Goal: Task Accomplishment & Management: Complete application form

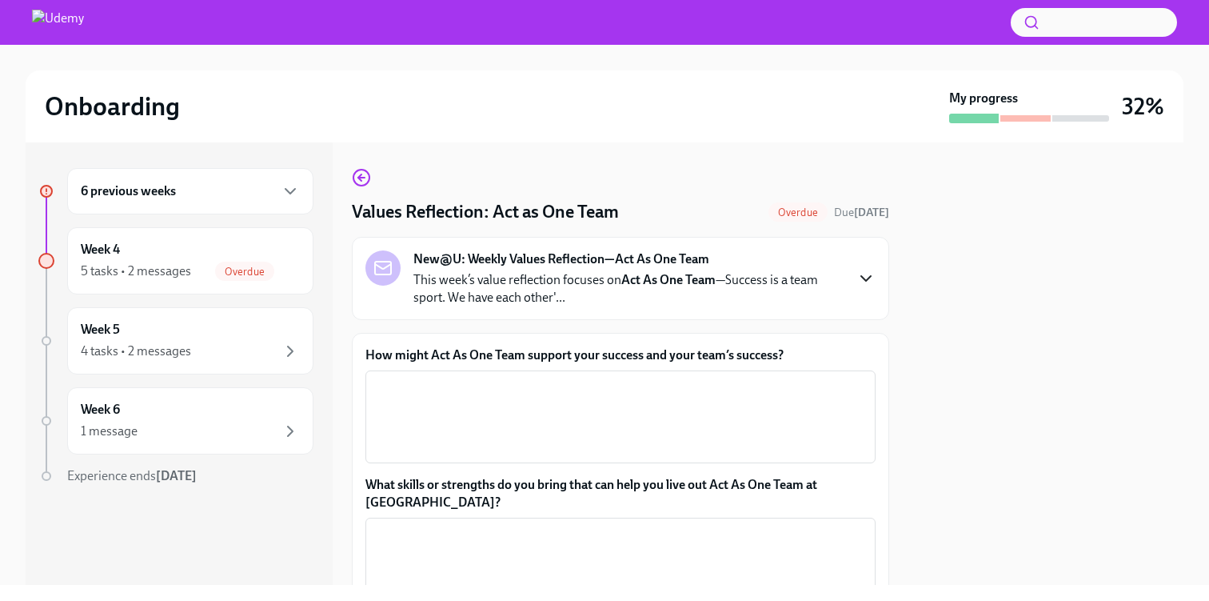
click at [867, 277] on icon "button" at bounding box center [865, 278] width 19 height 19
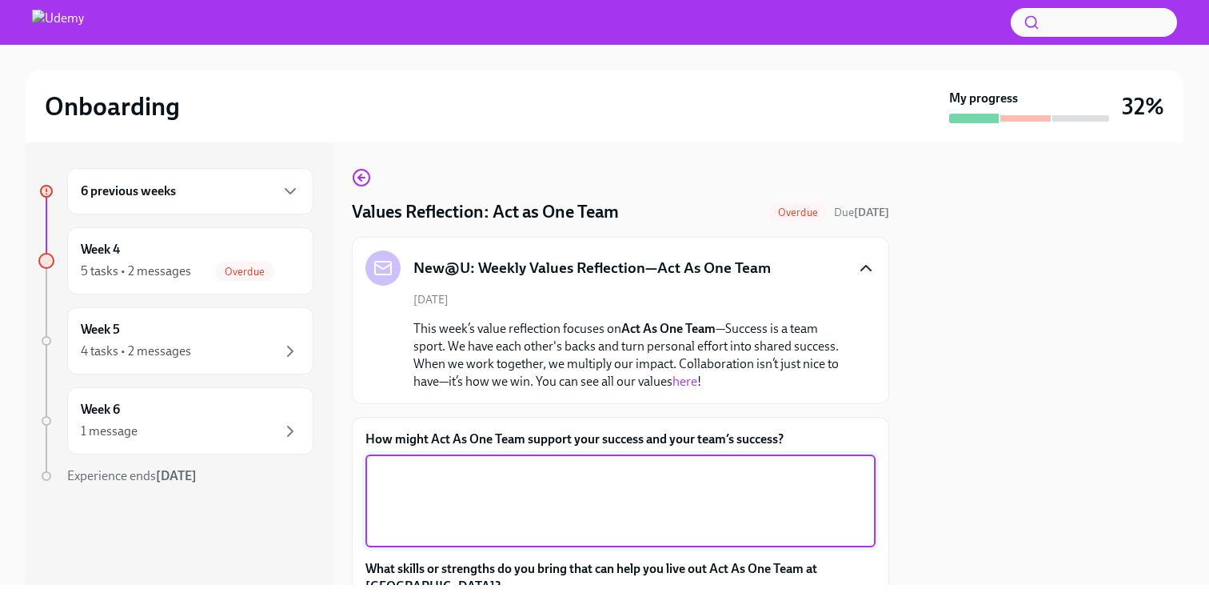
click at [550, 475] on textarea "How might Act As One Team support your success and your team’s success?" at bounding box center [620, 500] width 491 height 77
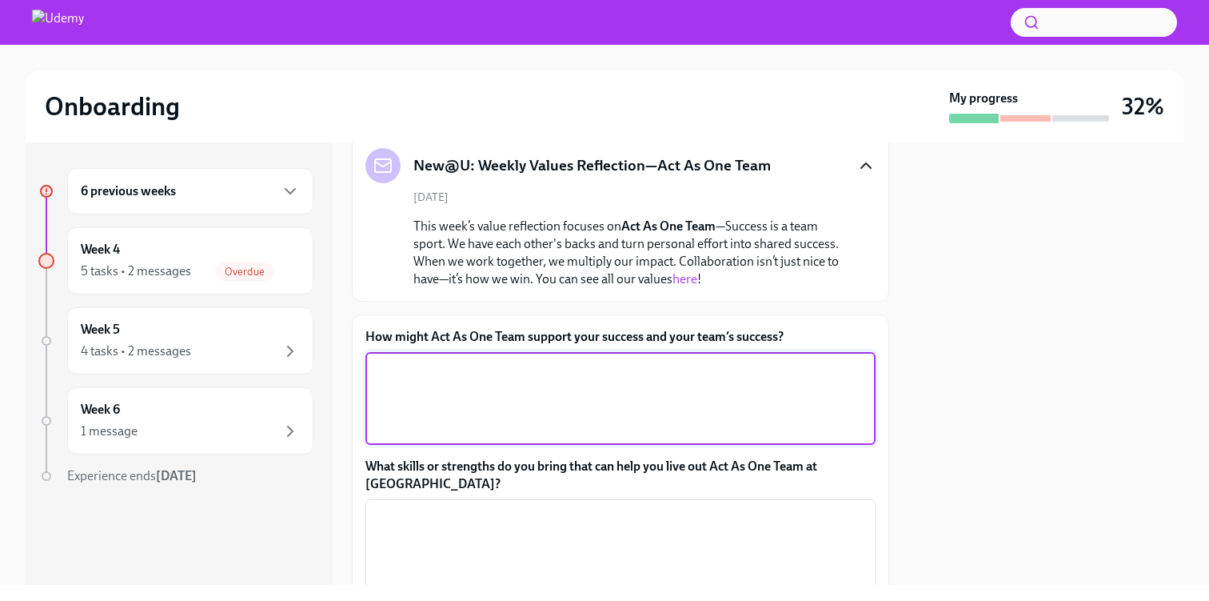
scroll to position [105, 0]
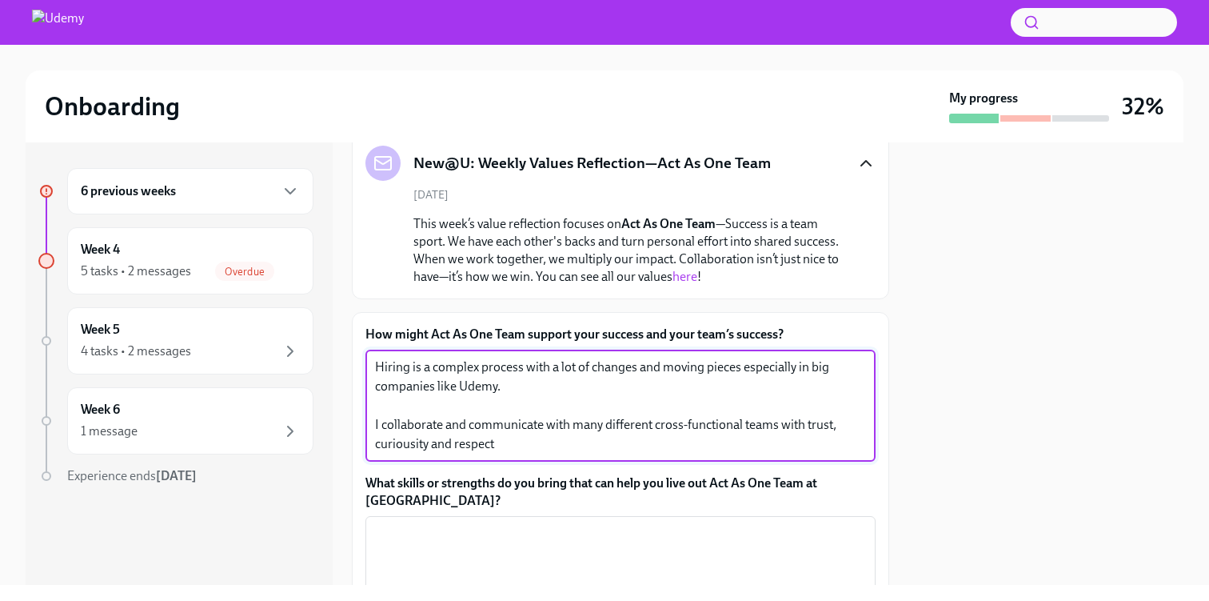
click at [410, 445] on textarea "Hiring is a complex process with a lot of changes and moving pieces especially …" at bounding box center [620, 405] width 491 height 96
click at [421, 442] on textarea "Hiring is a complex process with a lot of changes and moving pieces especially …" at bounding box center [620, 405] width 491 height 96
click at [412, 444] on textarea "Hiring is a complex process with a lot of changes and moving pieces especially …" at bounding box center [620, 405] width 491 height 96
click at [440, 445] on textarea "Hiring is a complex process with a lot of changes and moving pieces especially …" at bounding box center [620, 405] width 491 height 96
click at [449, 437] on textarea "Hiring is a complex process with a lot of changes and moving pieces especially …" at bounding box center [620, 405] width 491 height 96
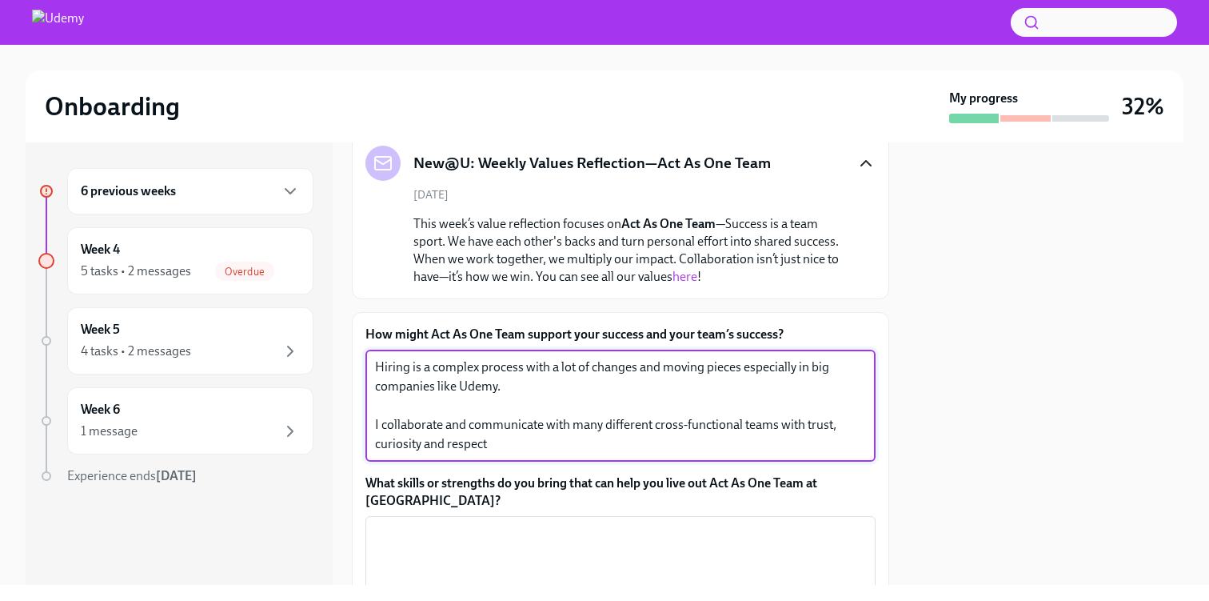
click at [479, 430] on textarea "Hiring is a complex process with a lot of changes and moving pieces especially …" at bounding box center [620, 405] width 491 height 96
click at [410, 441] on textarea "Hiring is a complex process with a lot of changes and moving pieces especially …" at bounding box center [620, 405] width 491 height 96
click at [492, 437] on textarea "Hiring is a complex process with a lot of changes and moving pieces especially …" at bounding box center [620, 405] width 491 height 96
click at [393, 441] on textarea "Hiring is a complex process with a lot of changes and moving pieces especially …" at bounding box center [620, 405] width 491 height 96
click at [508, 441] on textarea "Hiring is a complex process with a lot of changes and moving pieces especially …" at bounding box center [620, 405] width 491 height 96
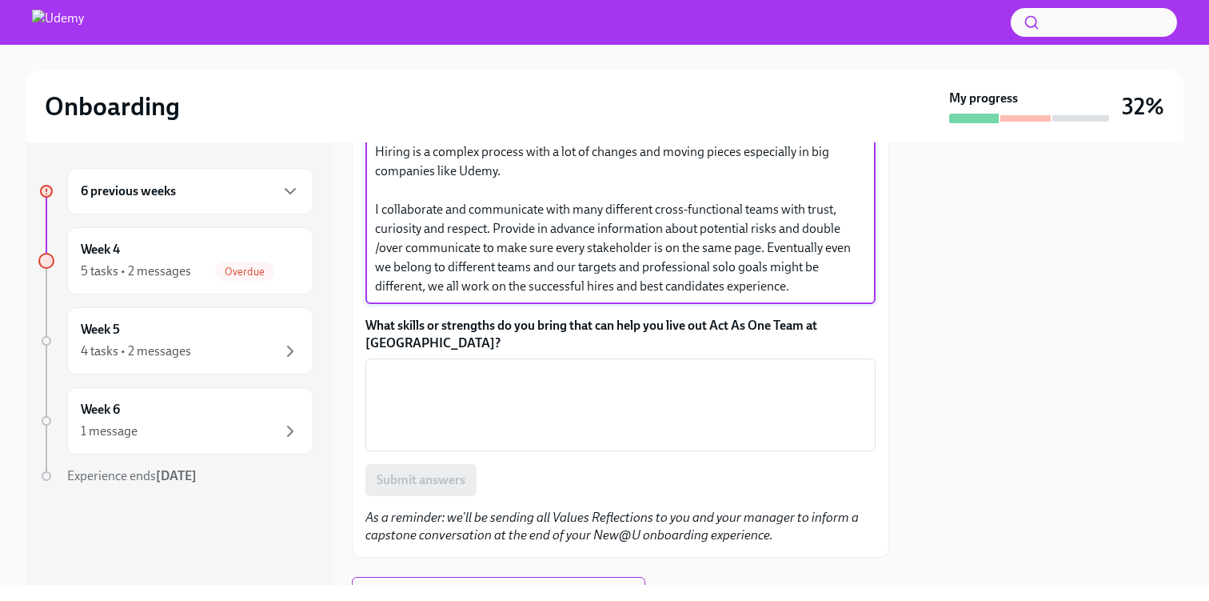
scroll to position [319, 0]
type textarea "Hiring is a complex process with a lot of changes and moving pieces especially …"
click at [609, 369] on textarea "What skills or strengths do you bring that can help you live out Act As One Tea…" at bounding box center [620, 405] width 491 height 77
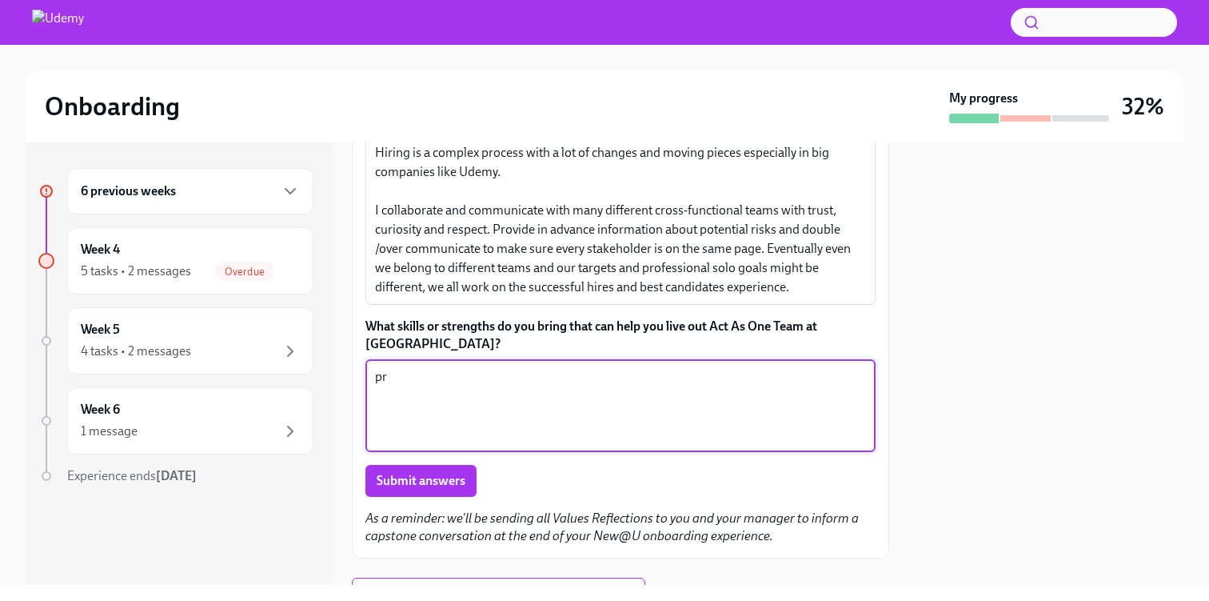
type textarea "p"
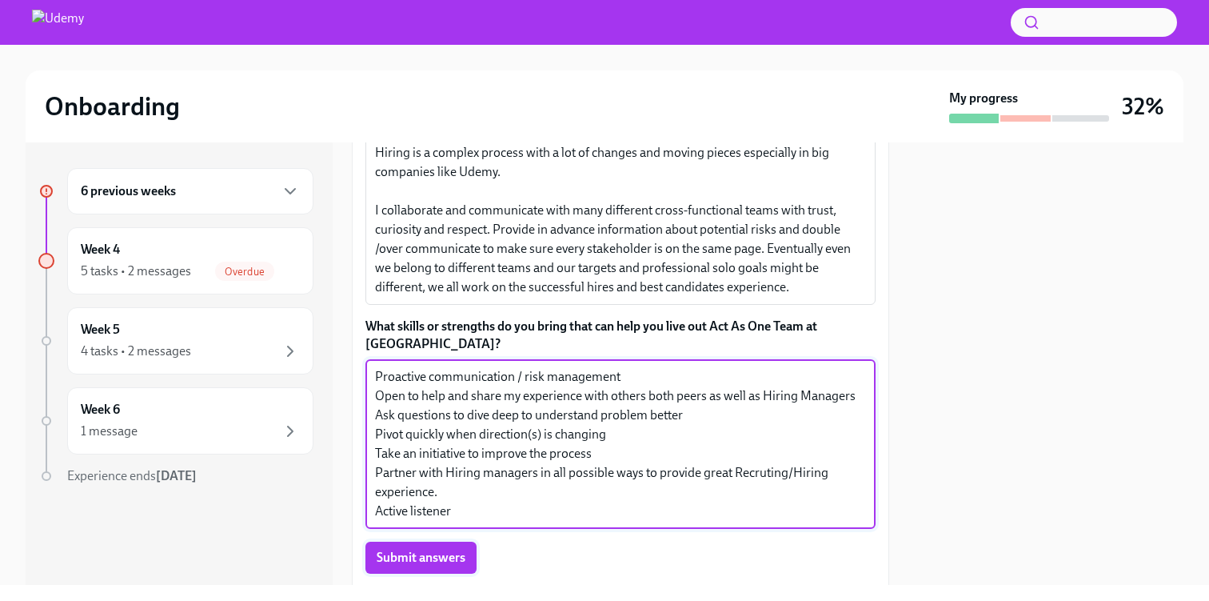
type textarea "Proactive communication / risk management Open to help and share my experience …"
click at [430, 549] on span "Submit answers" at bounding box center [421, 557] width 89 height 16
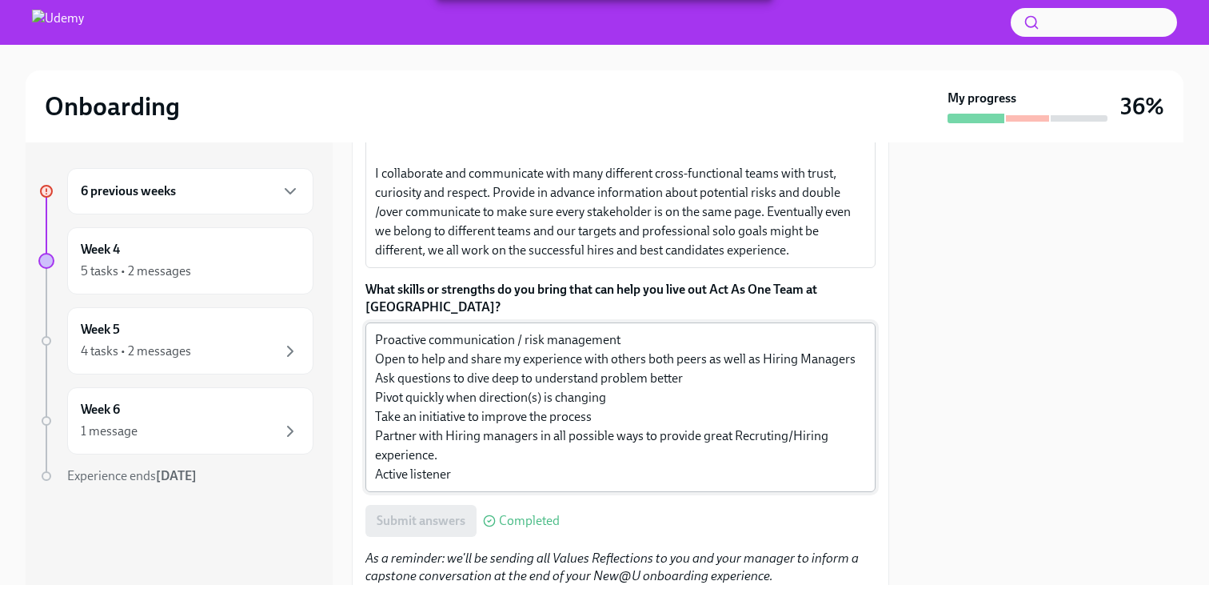
scroll to position [454, 0]
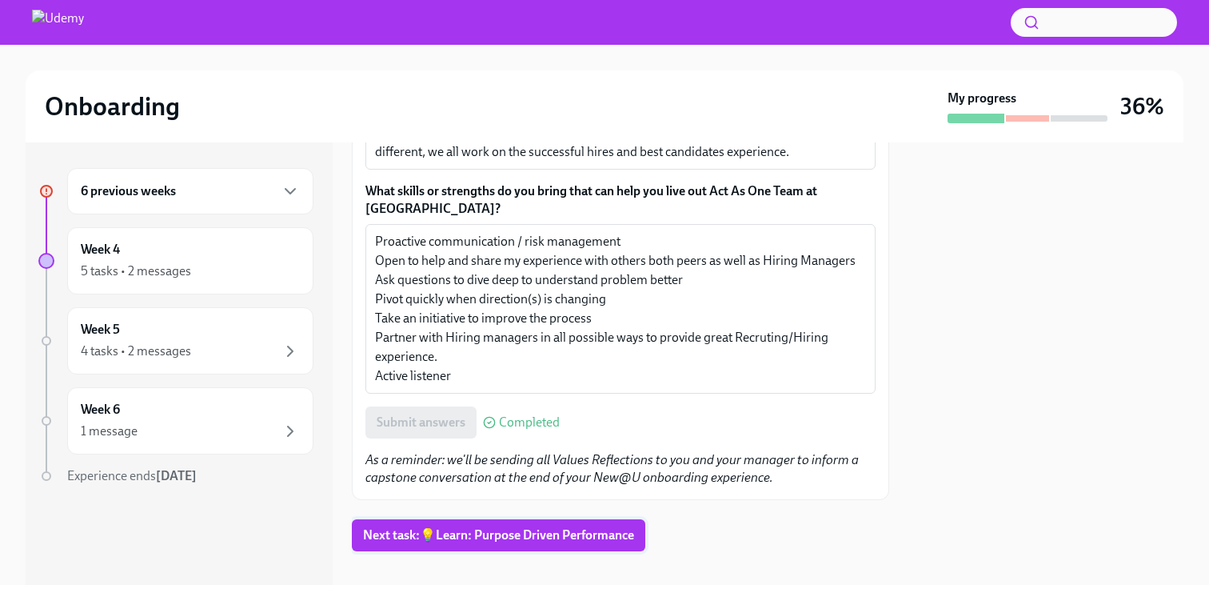
click at [538, 527] on span "Next task : 💡Learn: Purpose Driven Performance" at bounding box center [498, 535] width 271 height 16
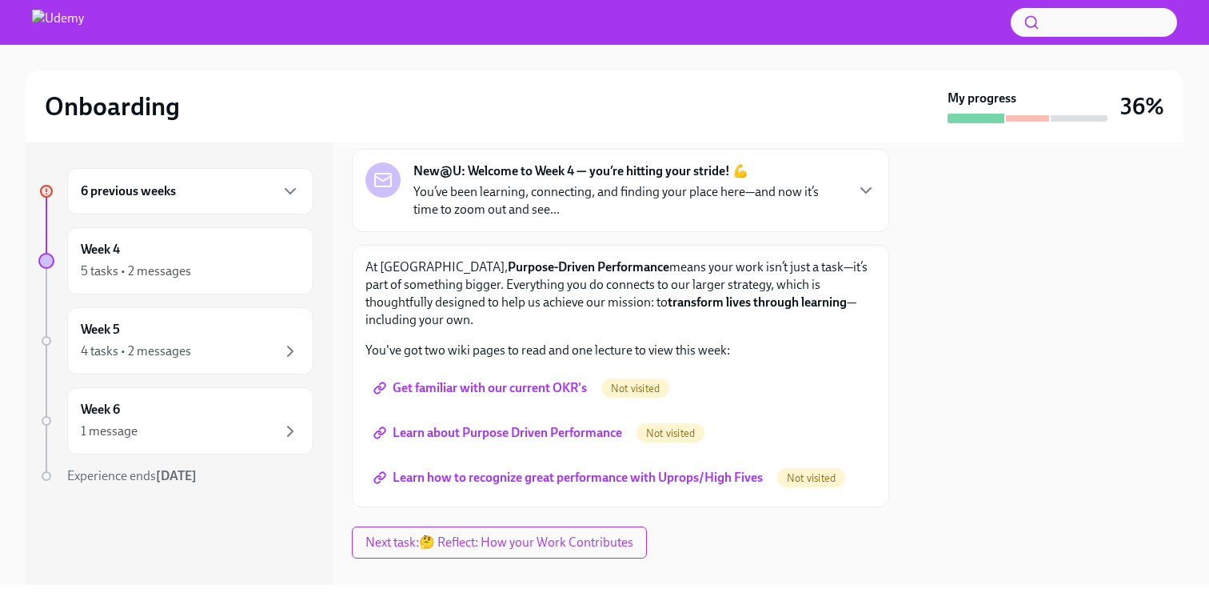
scroll to position [86, 0]
click at [642, 389] on span "Not visited" at bounding box center [635, 390] width 68 height 12
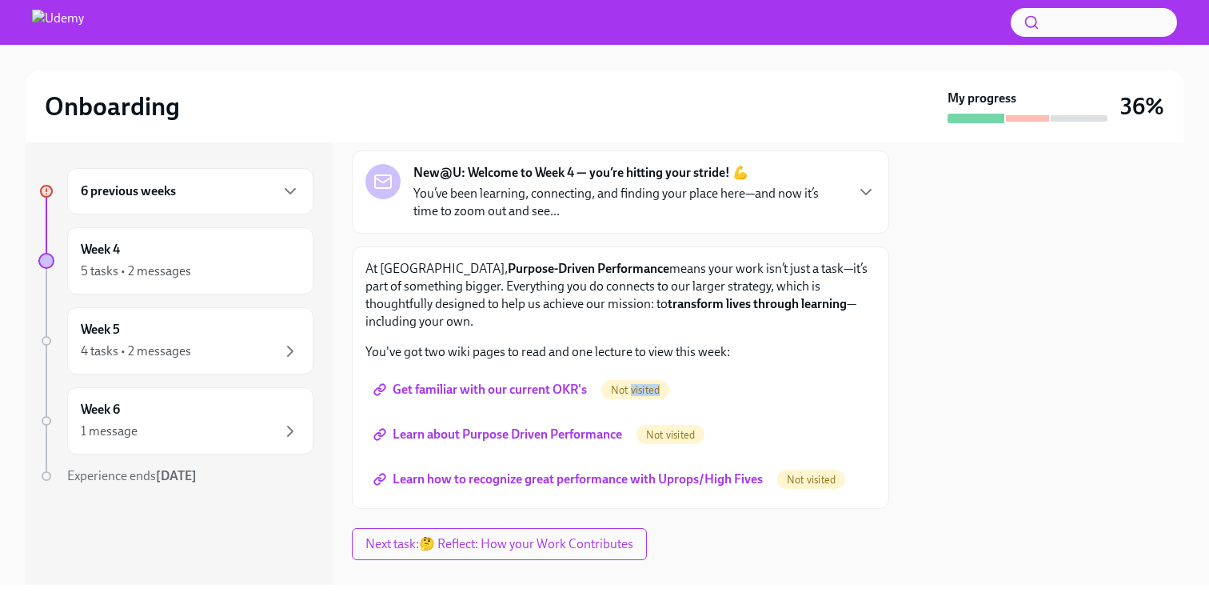
click at [536, 394] on span "Get familiar with our current OKR's" at bounding box center [482, 389] width 210 height 16
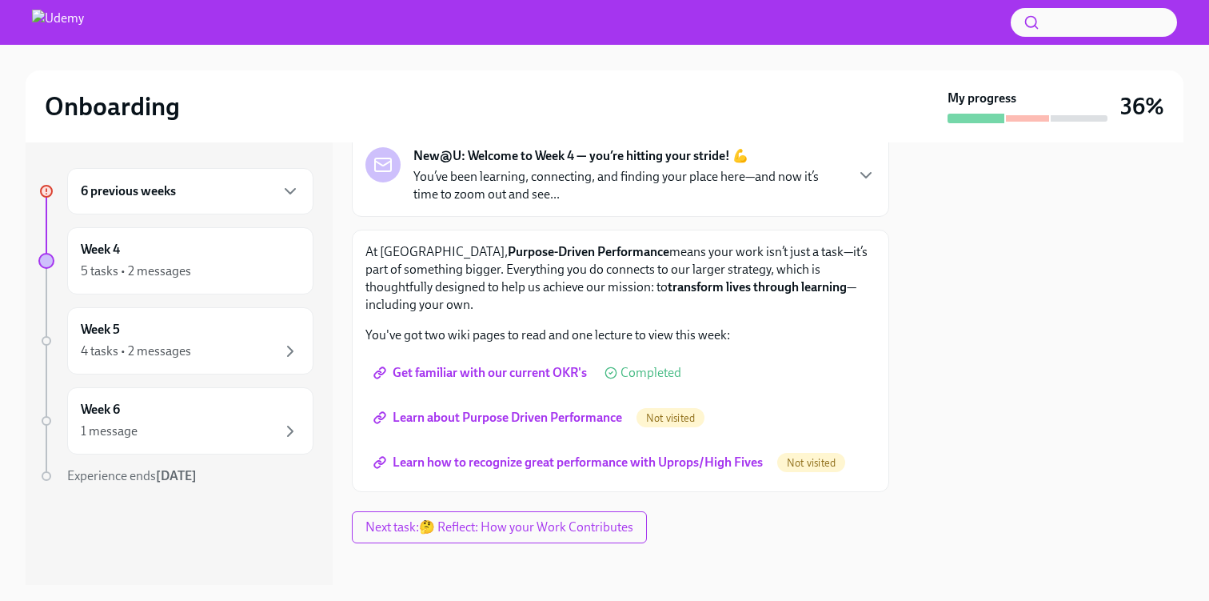
scroll to position [102, 0]
click at [596, 421] on span "Learn about Purpose Driven Performance" at bounding box center [500, 418] width 246 height 16
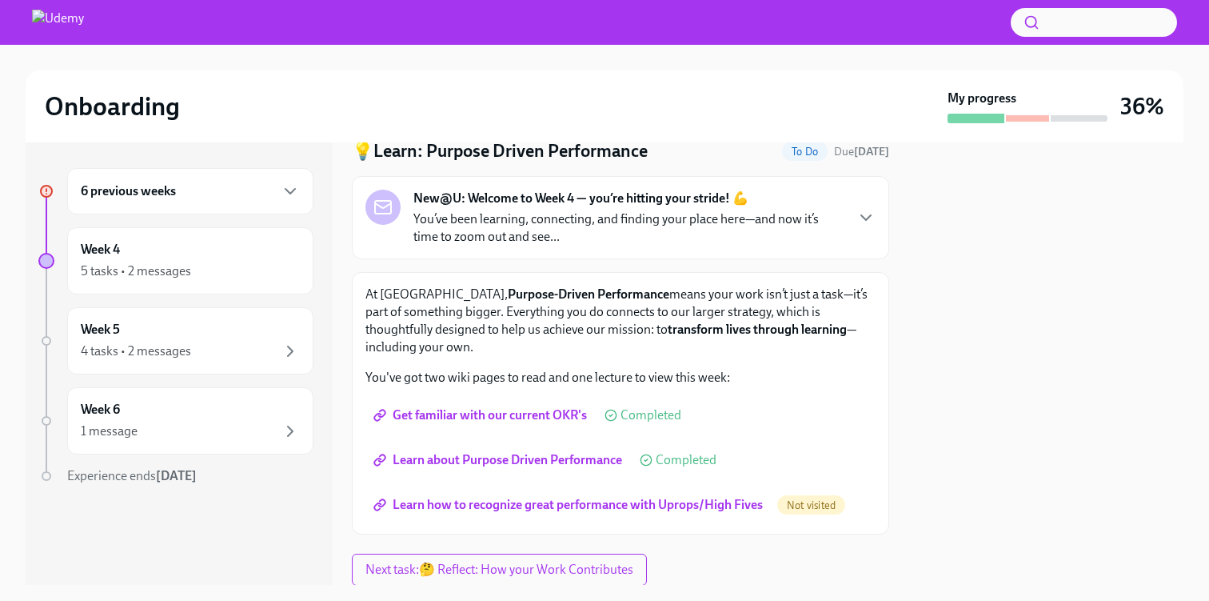
scroll to position [77, 0]
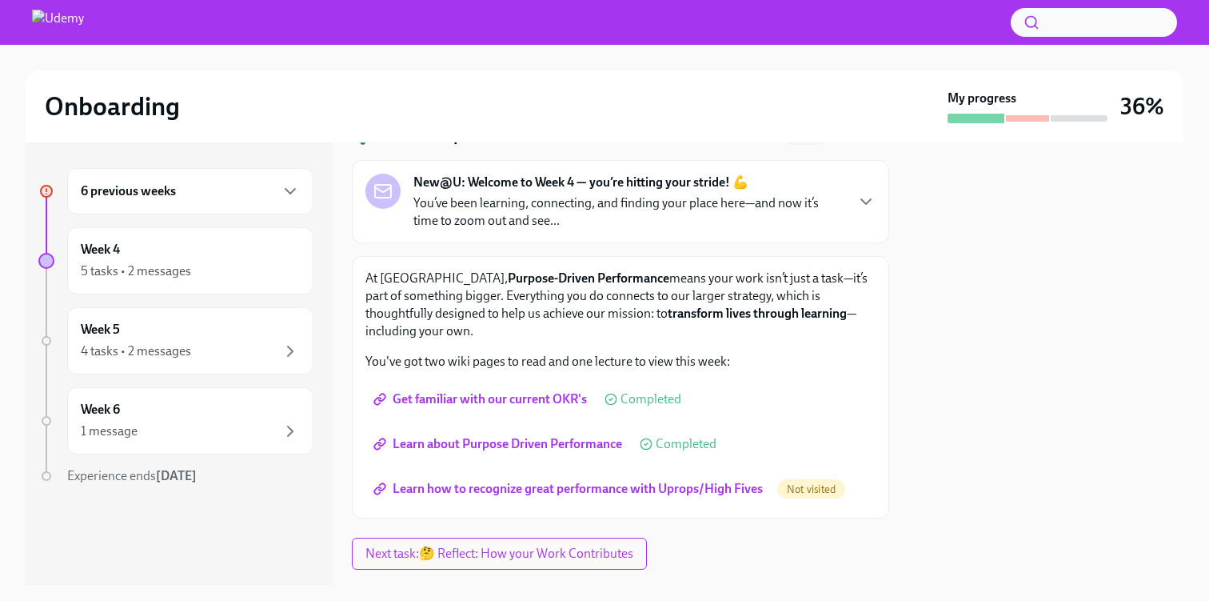
click at [647, 490] on span "Learn how to recognize great performance with Uprops/High Fives" at bounding box center [570, 489] width 386 height 16
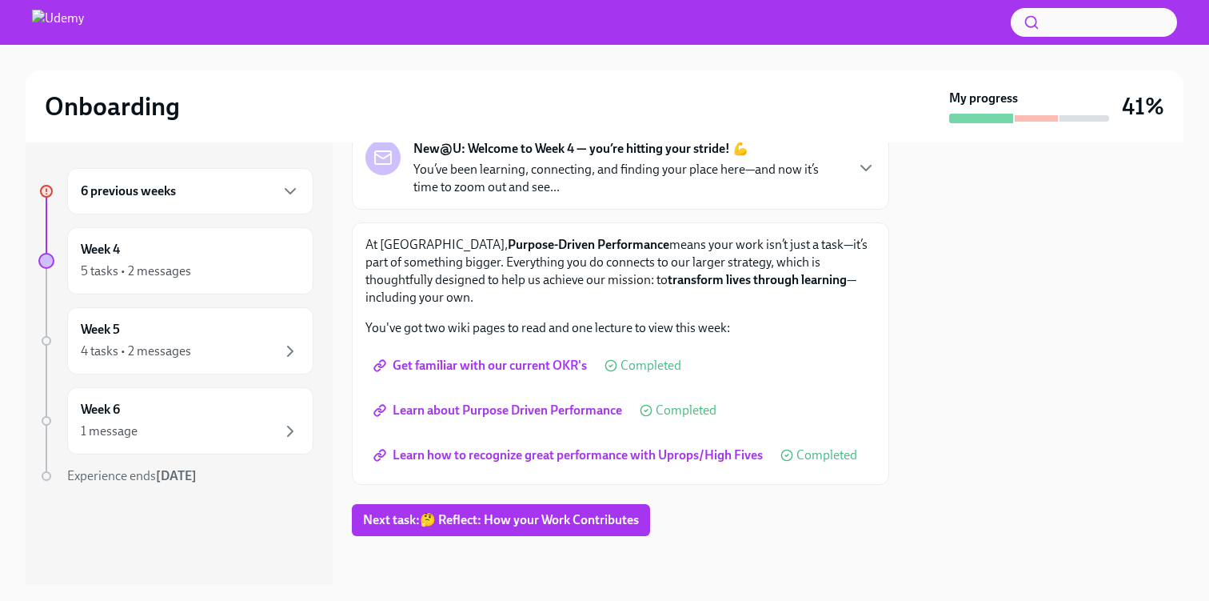
scroll to position [113, 0]
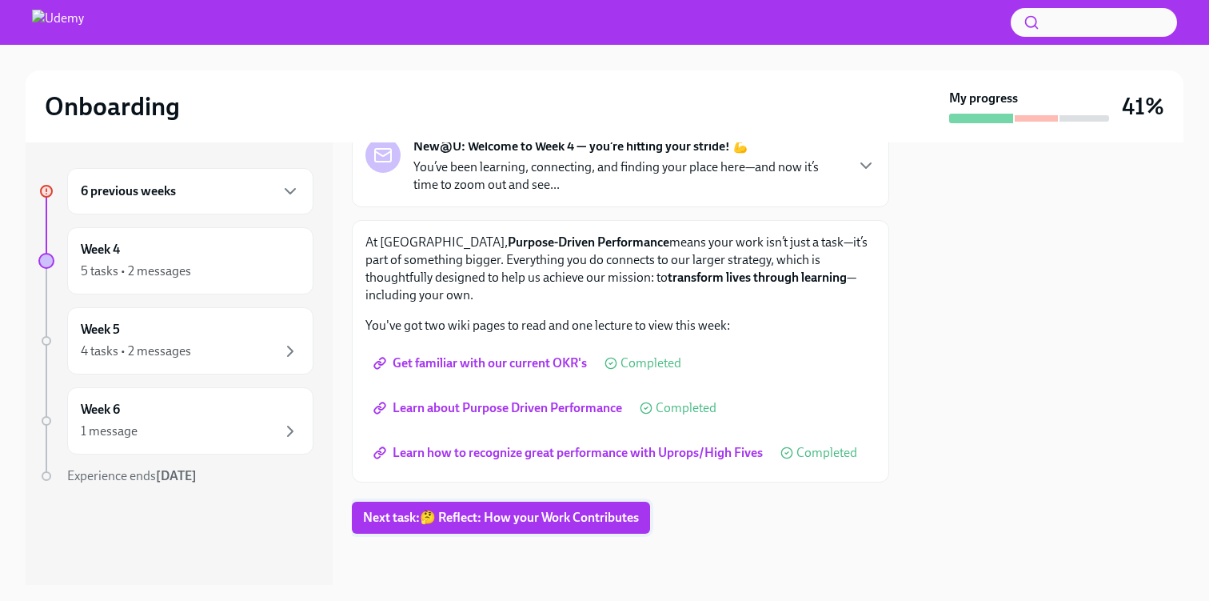
click at [576, 521] on span "Next task : 🤔 Reflect: How your Work Contributes" at bounding box center [501, 517] width 276 height 16
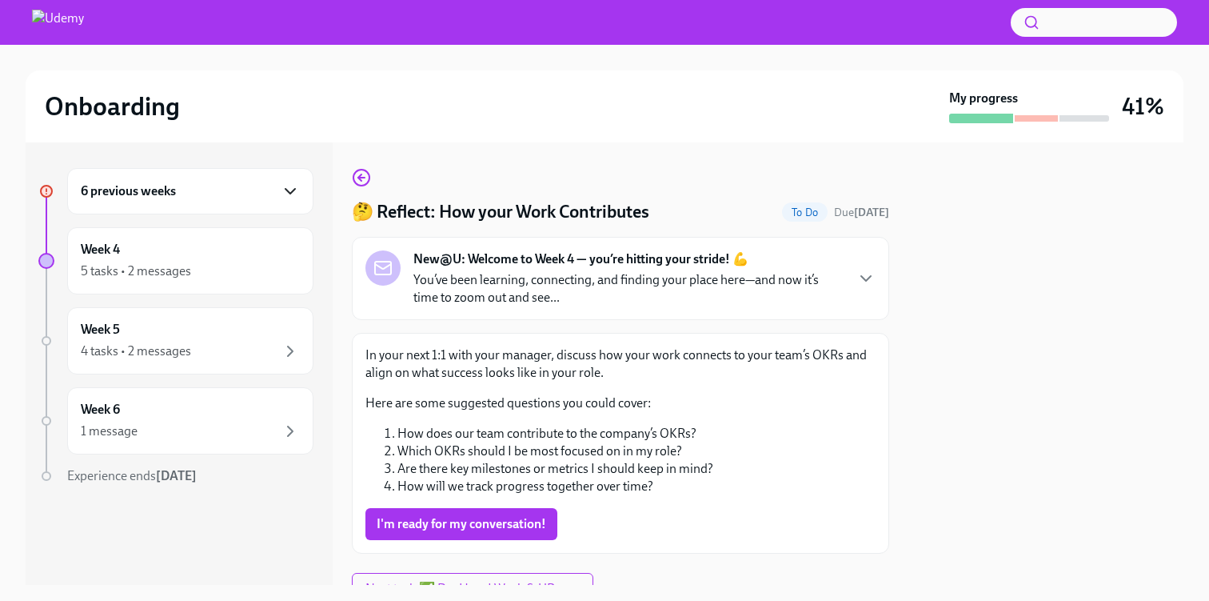
click at [291, 192] on icon "button" at bounding box center [290, 191] width 10 height 5
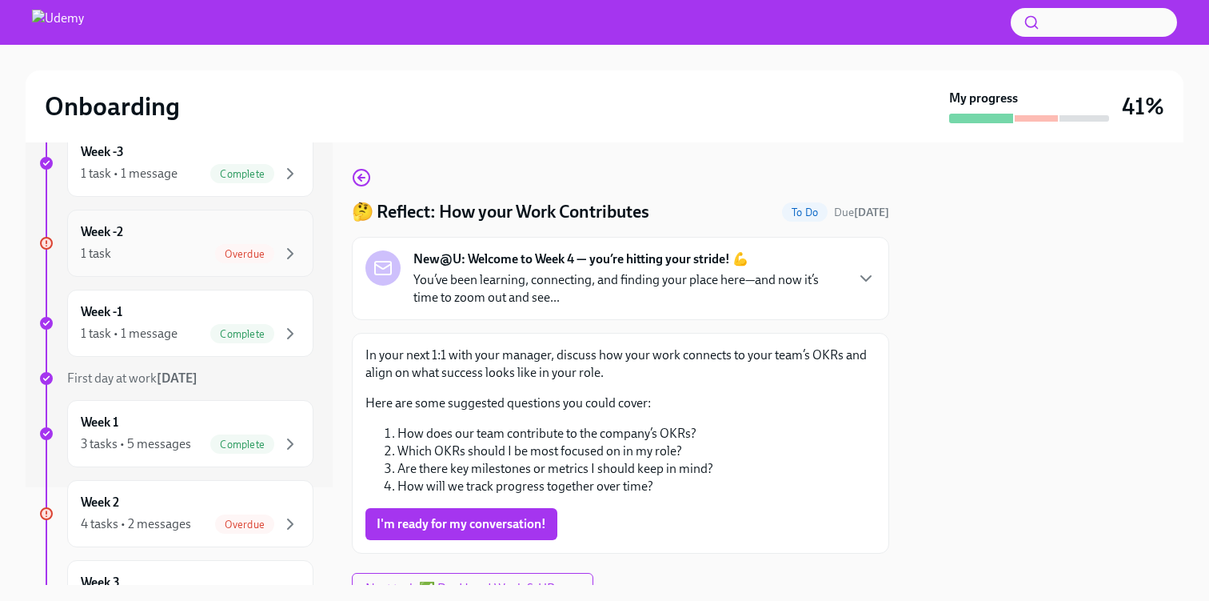
scroll to position [67, 0]
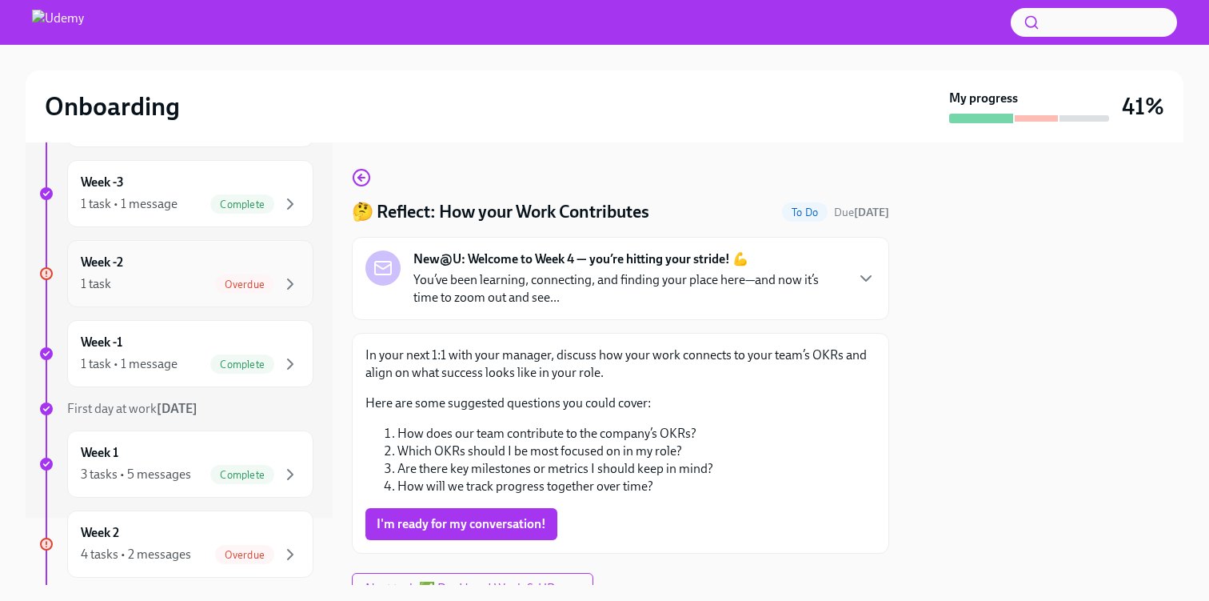
click at [253, 286] on span "Overdue" at bounding box center [244, 284] width 59 height 12
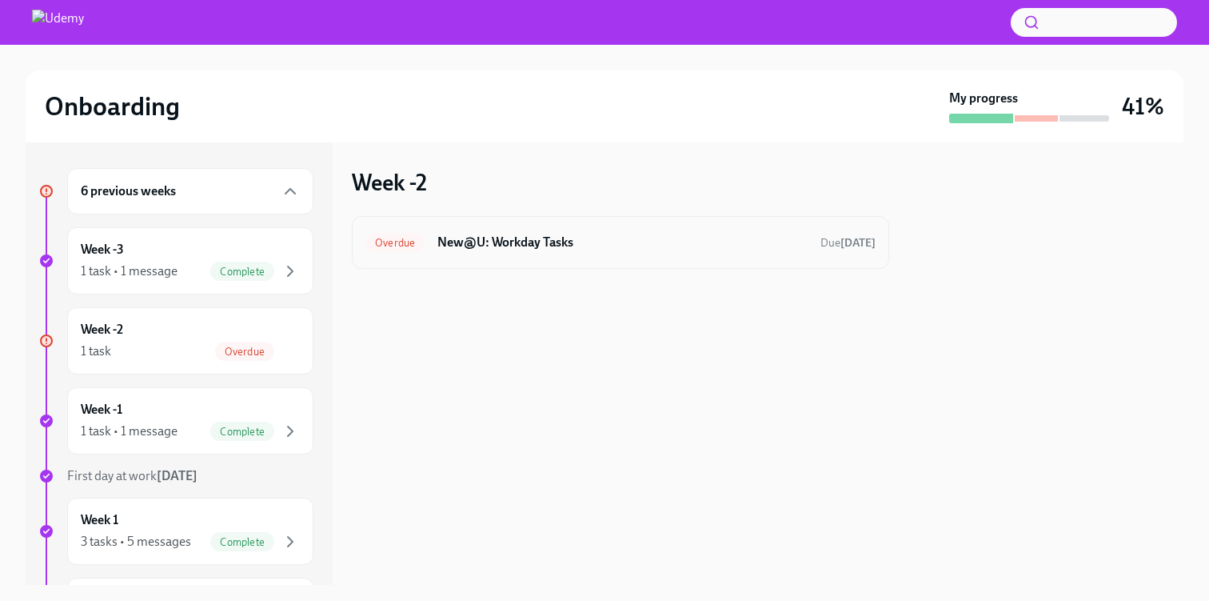
click at [558, 245] on h6 "New@U: Workday Tasks" at bounding box center [622, 243] width 370 height 18
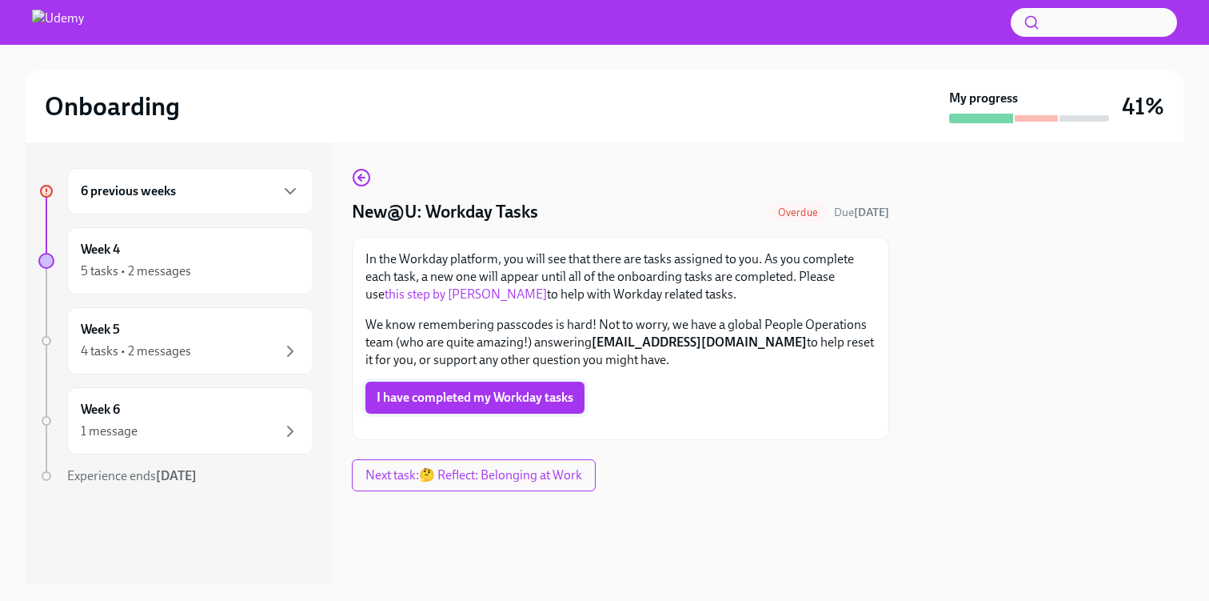
click at [476, 405] on span "I have completed my Workday tasks" at bounding box center [475, 397] width 197 height 16
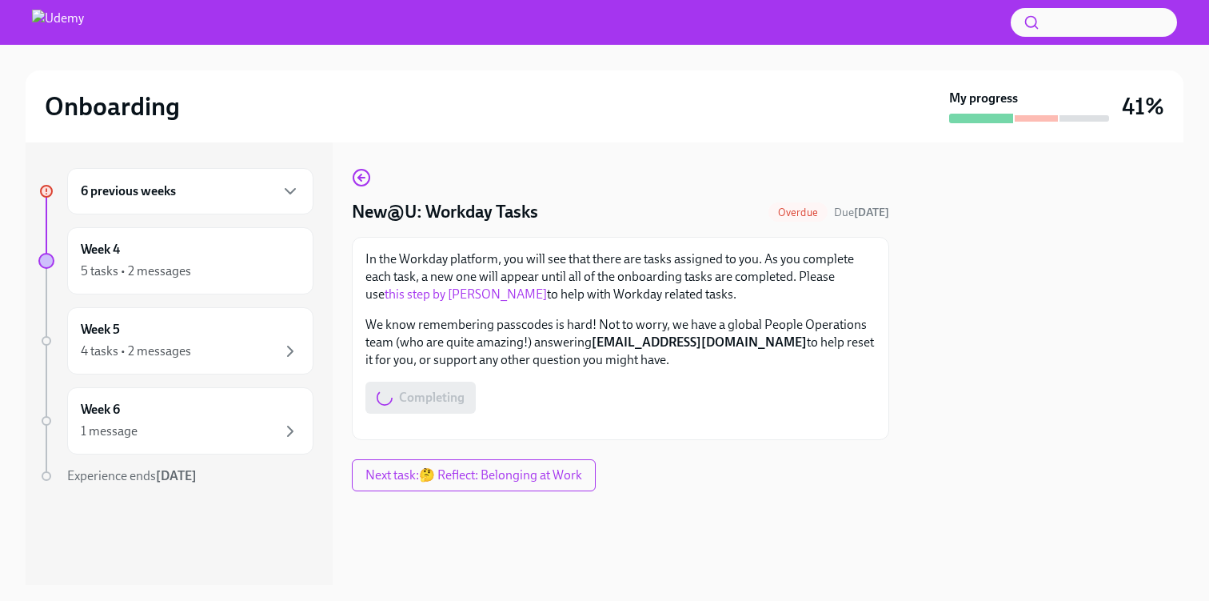
click at [201, 199] on div "6 previous weeks" at bounding box center [190, 191] width 219 height 19
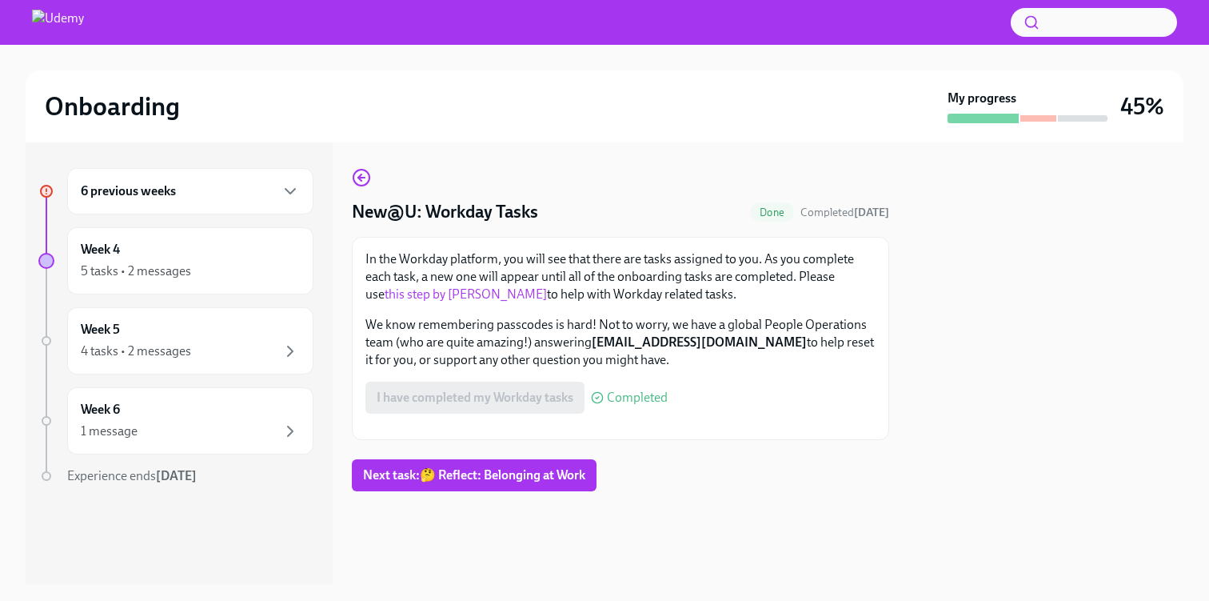
click at [272, 193] on div "6 previous weeks" at bounding box center [190, 191] width 219 height 19
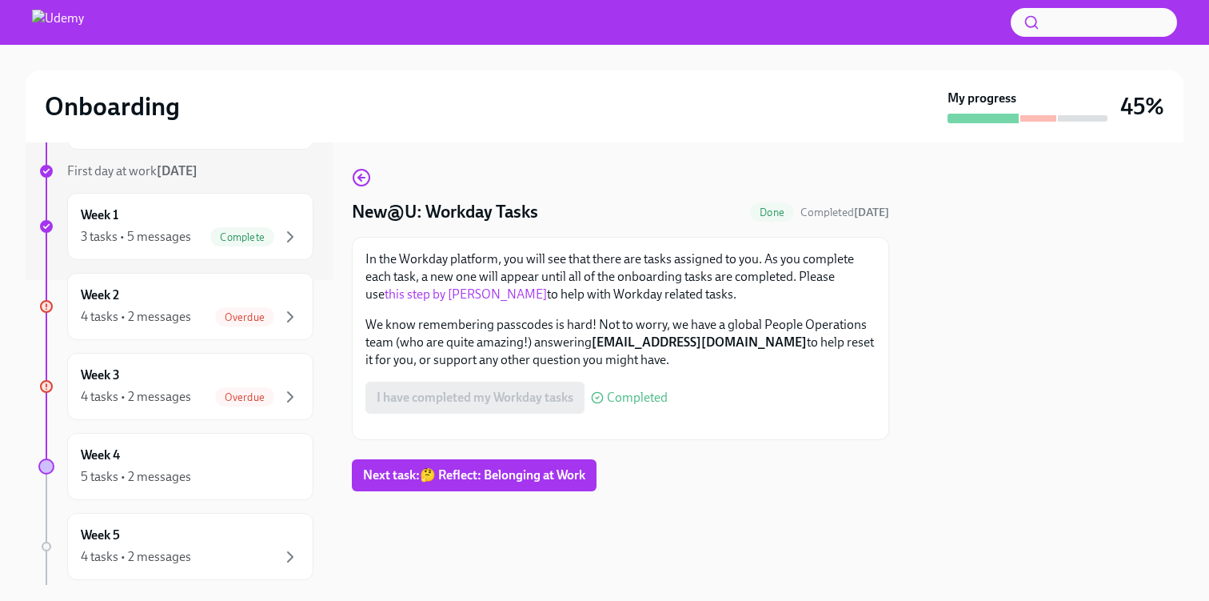
scroll to position [317, 0]
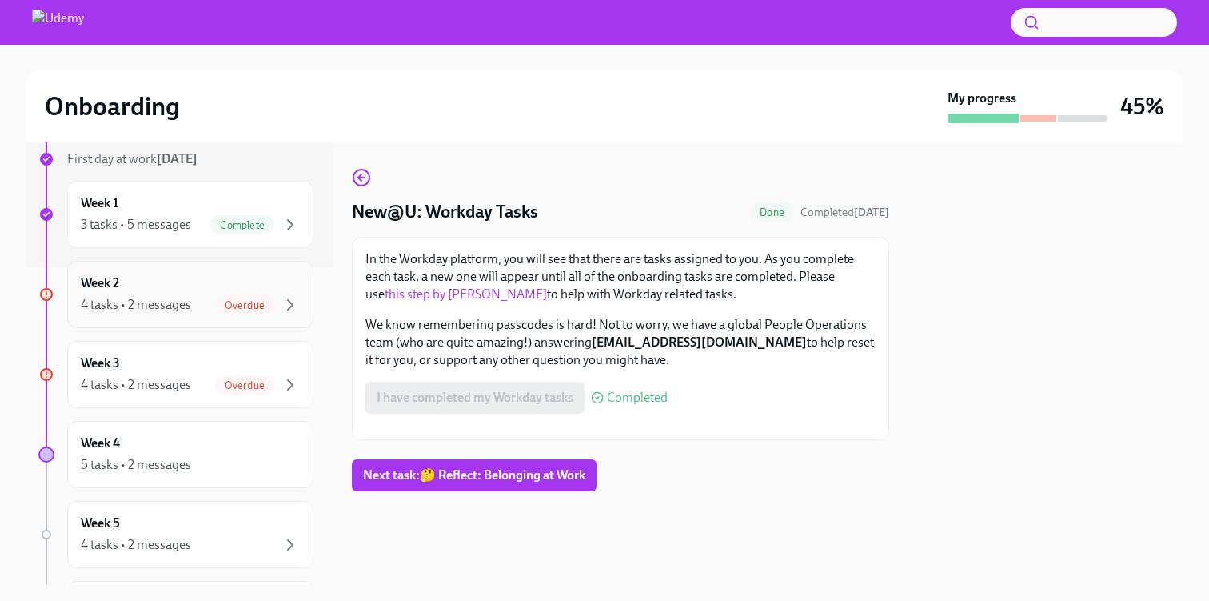
click at [228, 293] on div "Week 2 4 tasks • 2 messages Overdue" at bounding box center [190, 294] width 219 height 40
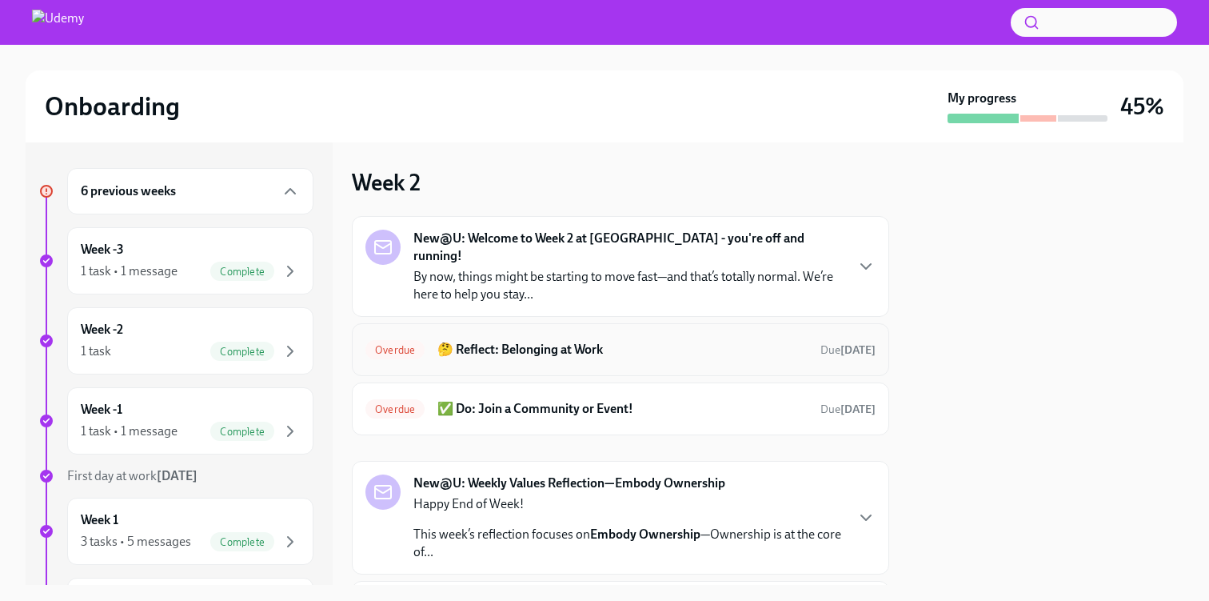
click at [577, 341] on h6 "🤔 Reflect: Belonging at Work" at bounding box center [622, 350] width 370 height 18
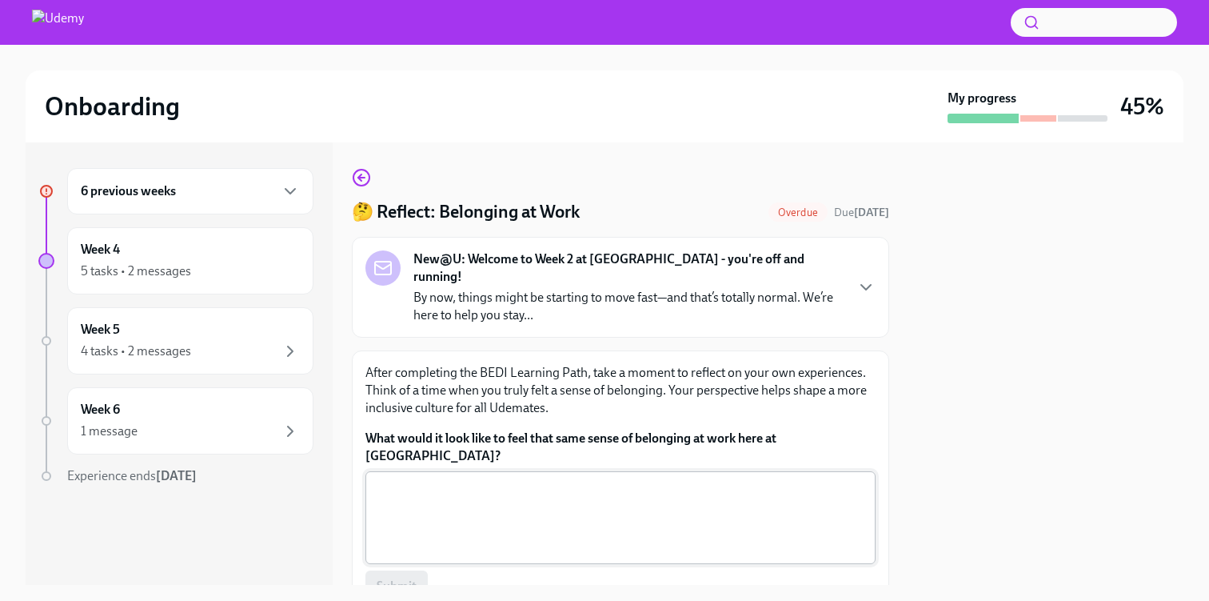
click at [512, 479] on textarea "What would it look like to feel that same sense of belonging at work here at [G…" at bounding box center [620, 517] width 491 height 77
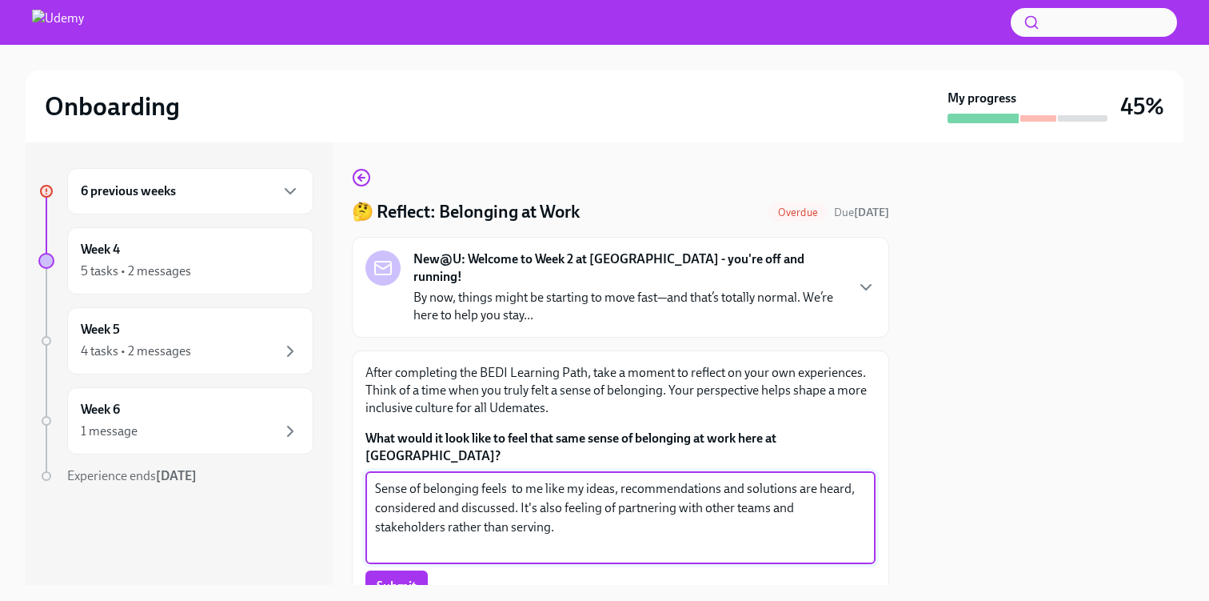
click at [676, 479] on textarea "Sense of belonging feels to me like my ideas, recommendations and solutions are…" at bounding box center [620, 517] width 491 height 77
click at [496, 512] on textarea "Sense of belonging feels to me like my ideas, recommendations and solutions are…" at bounding box center [620, 517] width 491 height 77
type textarea "Sense of belonging feels to me like my ideas, recommendations and solutions are…"
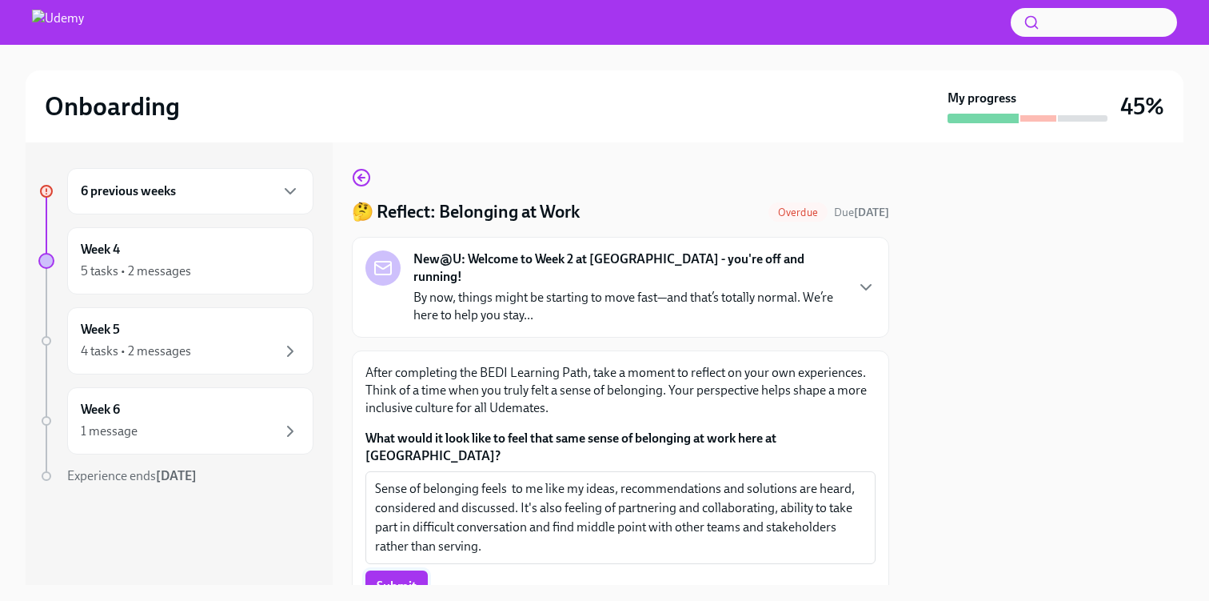
click at [398, 578] on span "Submit" at bounding box center [397, 586] width 40 height 16
click at [251, 254] on div "Week 4 5 tasks • 2 messages" at bounding box center [190, 261] width 219 height 40
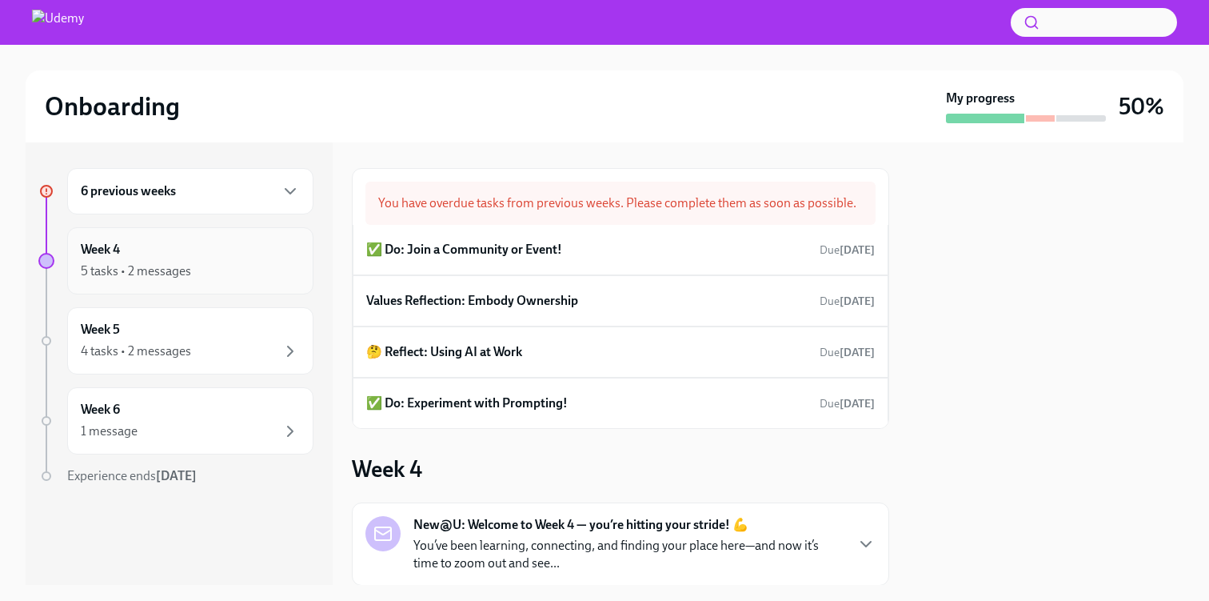
click at [216, 270] on div "5 tasks • 2 messages" at bounding box center [190, 271] width 219 height 19
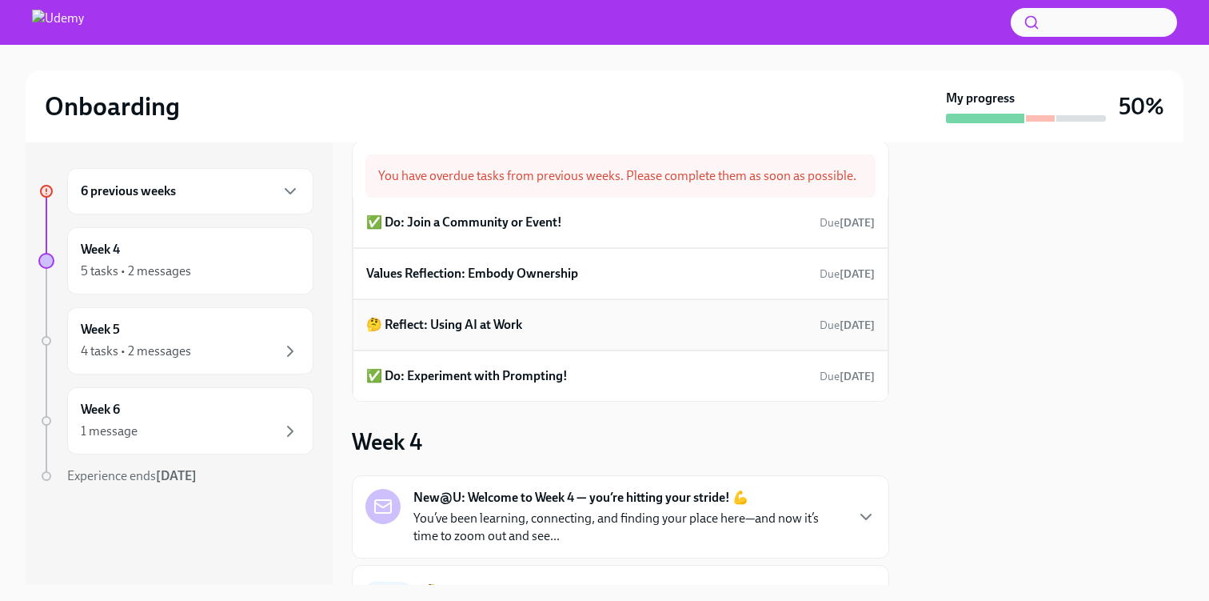
scroll to position [26, 0]
click at [552, 374] on h6 "✅ Do: Experiment with Prompting!" at bounding box center [467, 377] width 202 height 18
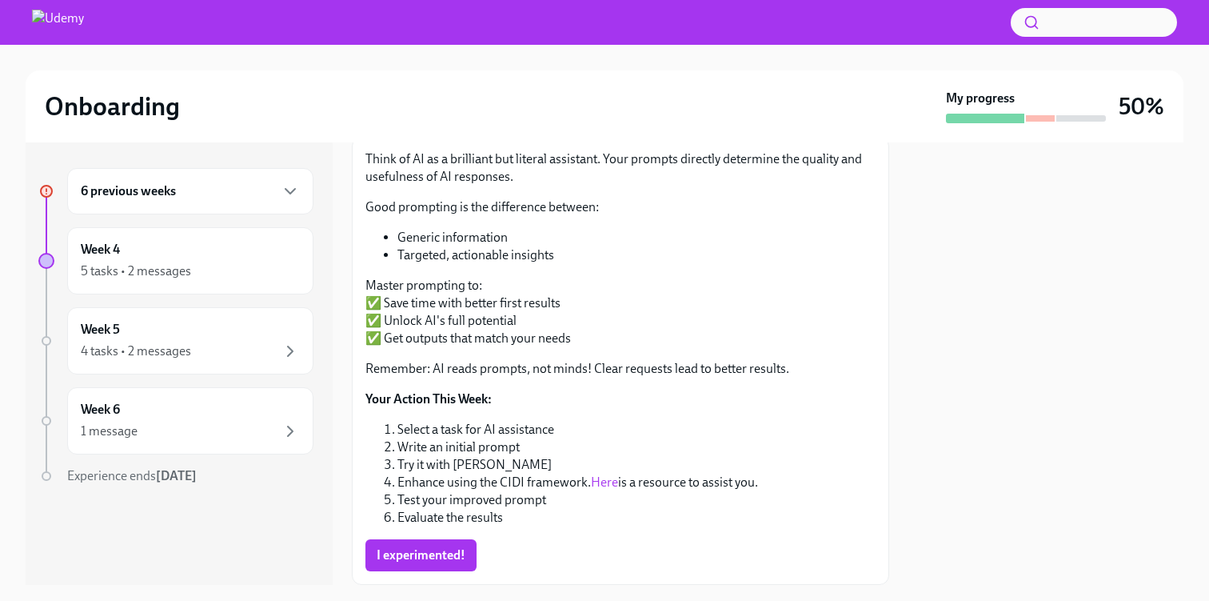
scroll to position [194, 0]
click at [601, 484] on link "Here" at bounding box center [604, 484] width 27 height 15
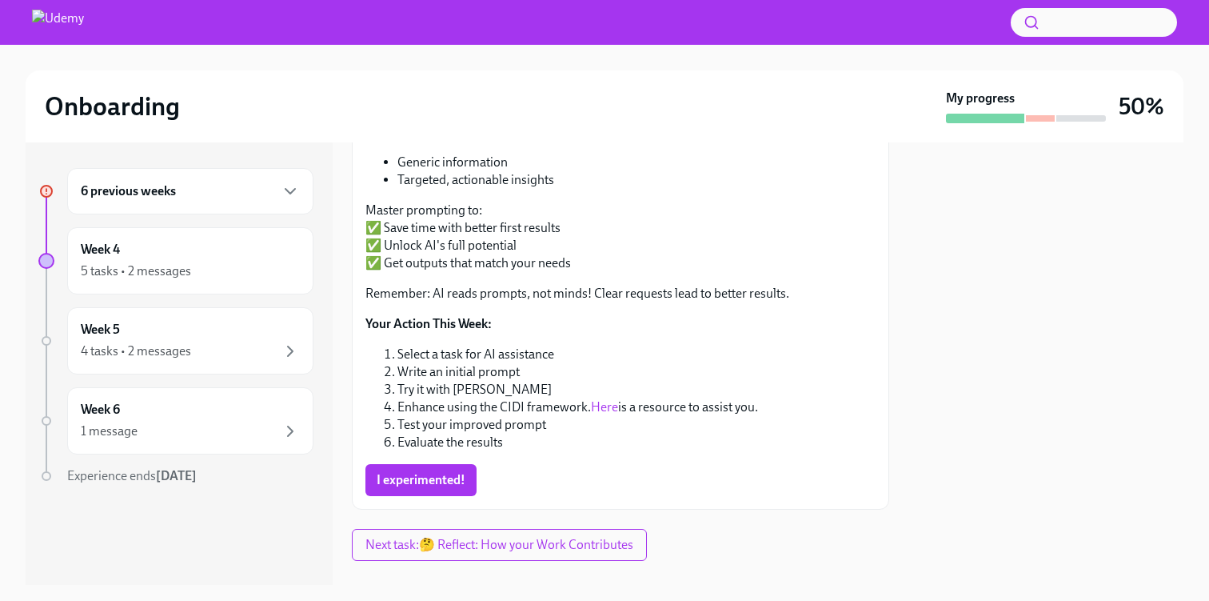
scroll to position [298, 0]
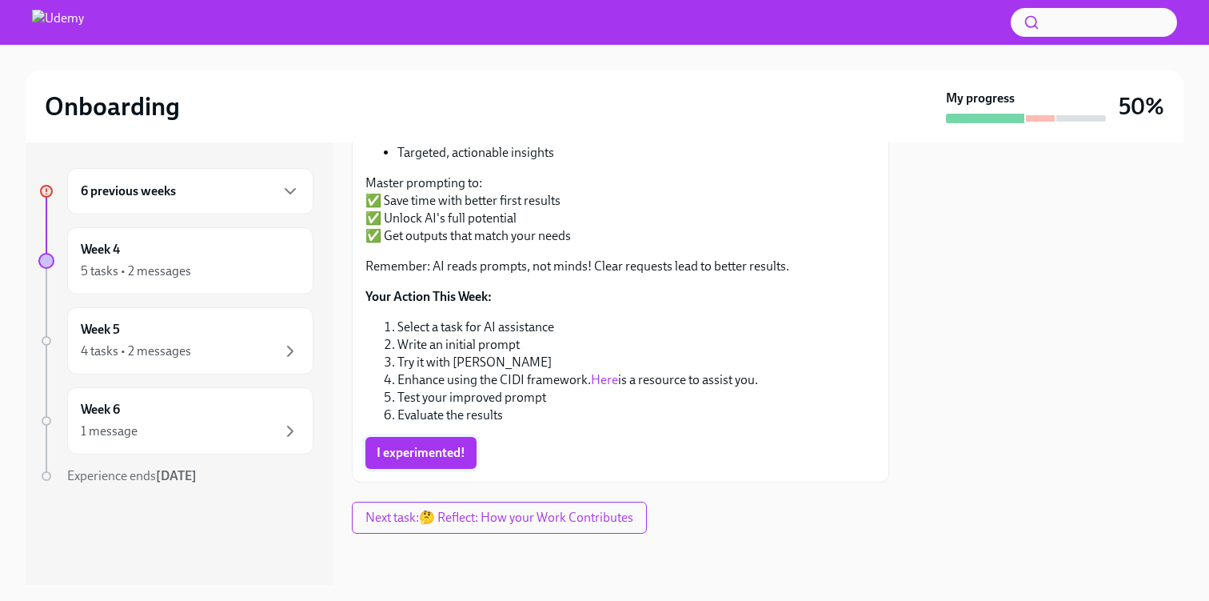
click at [424, 452] on span "I experimented!" at bounding box center [421, 453] width 89 height 16
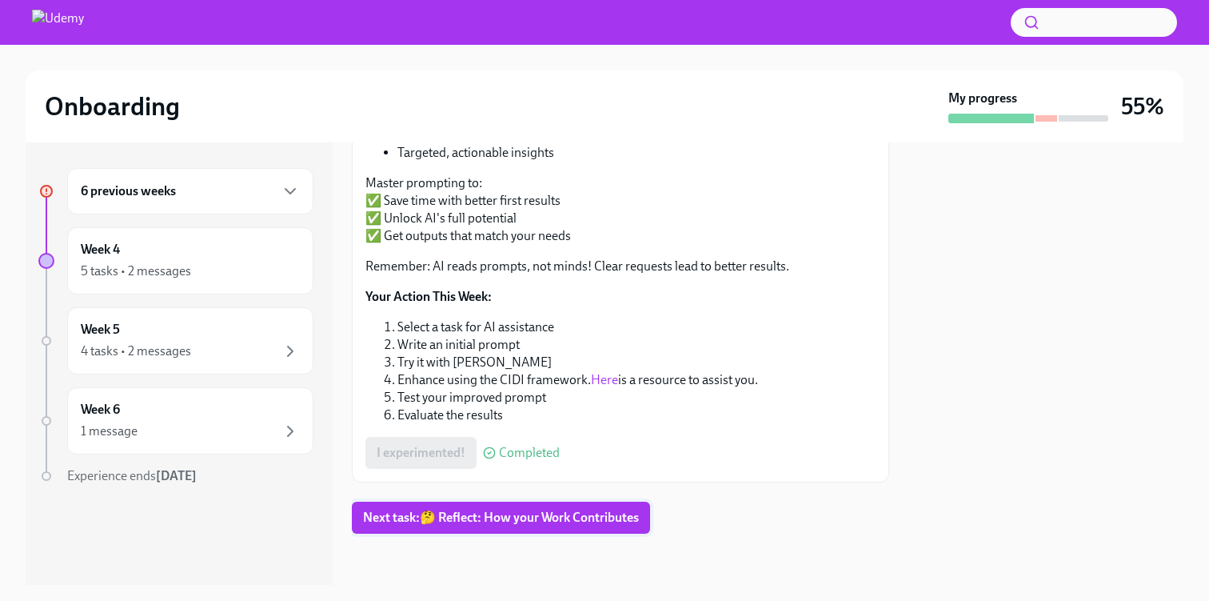
click at [555, 525] on span "Next task : 🤔 Reflect: How your Work Contributes" at bounding box center [501, 517] width 276 height 16
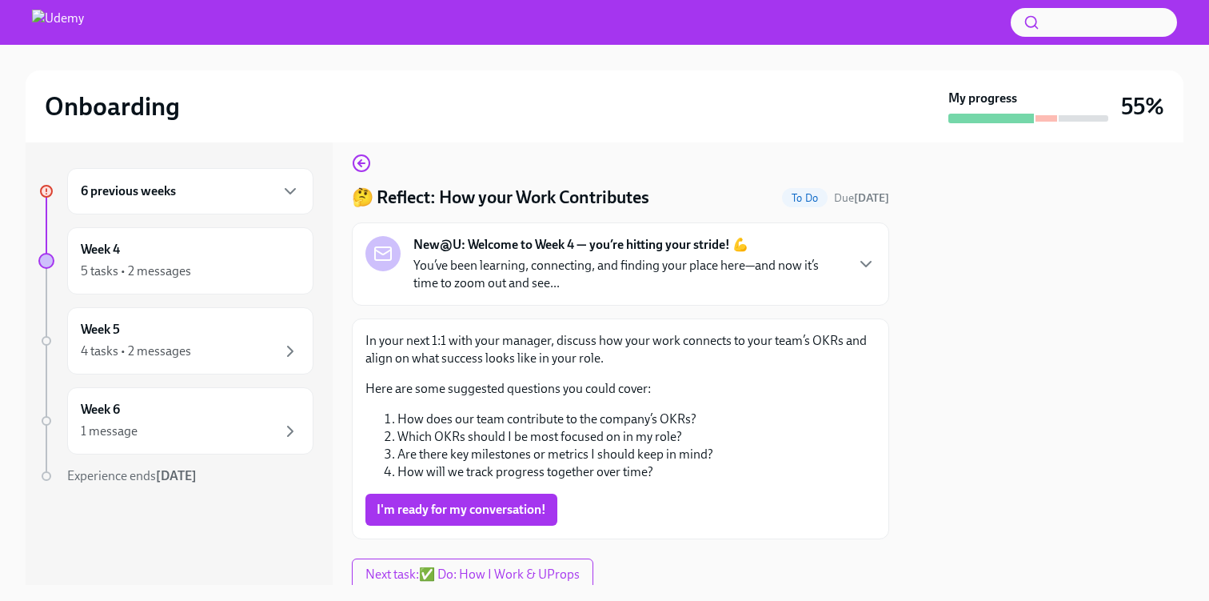
scroll to position [11, 0]
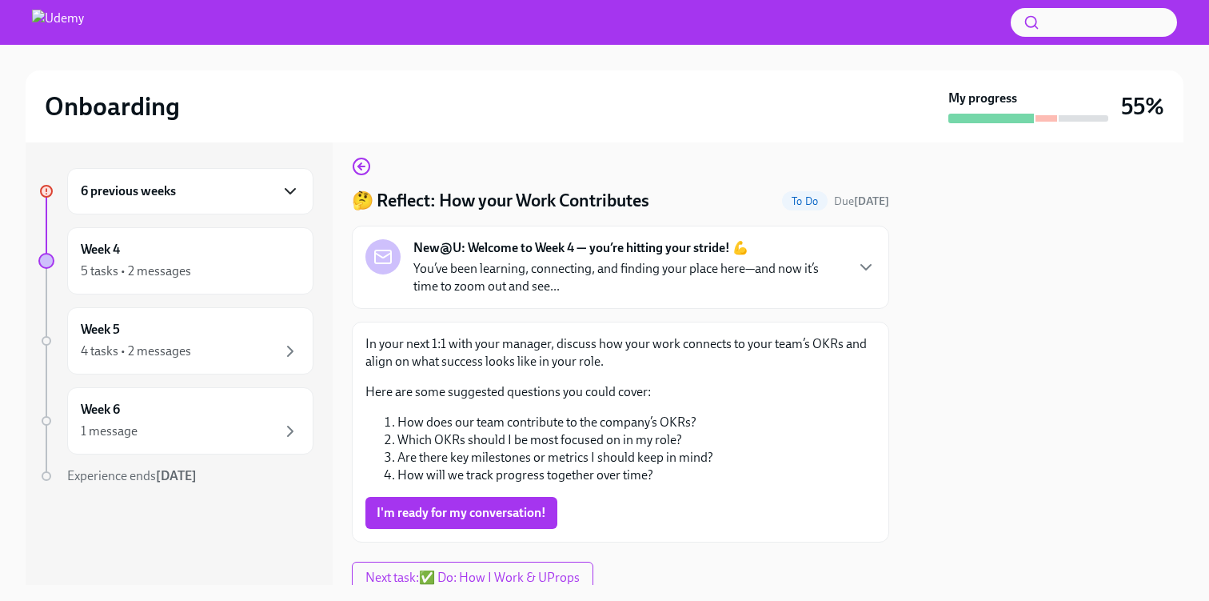
click at [288, 198] on icon "button" at bounding box center [290, 191] width 19 height 19
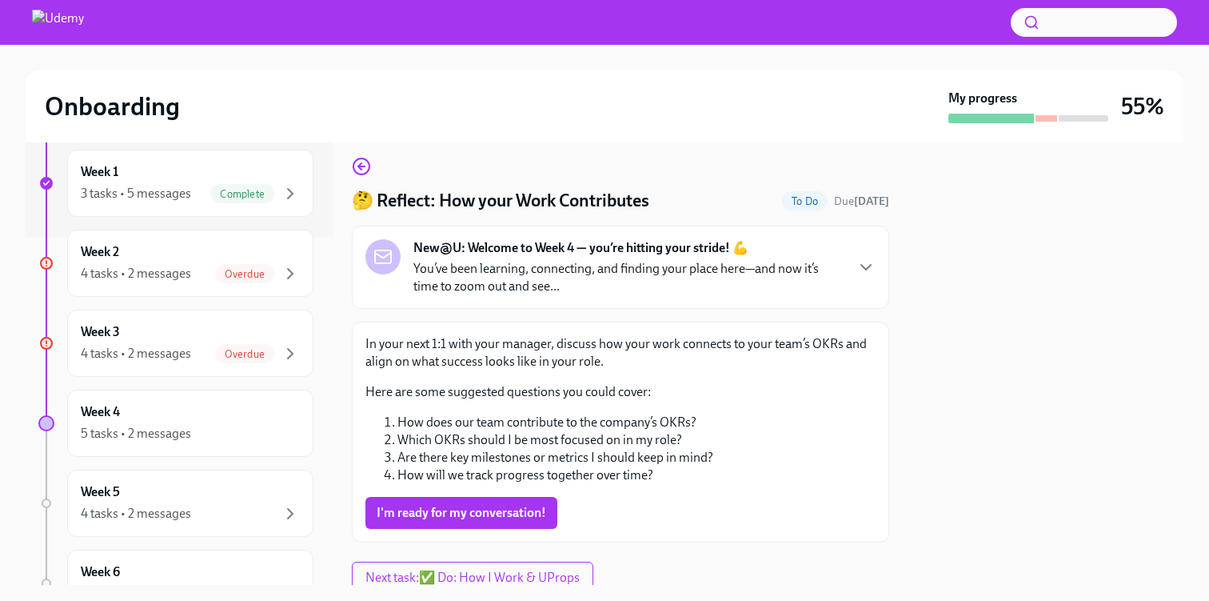
scroll to position [364, 0]
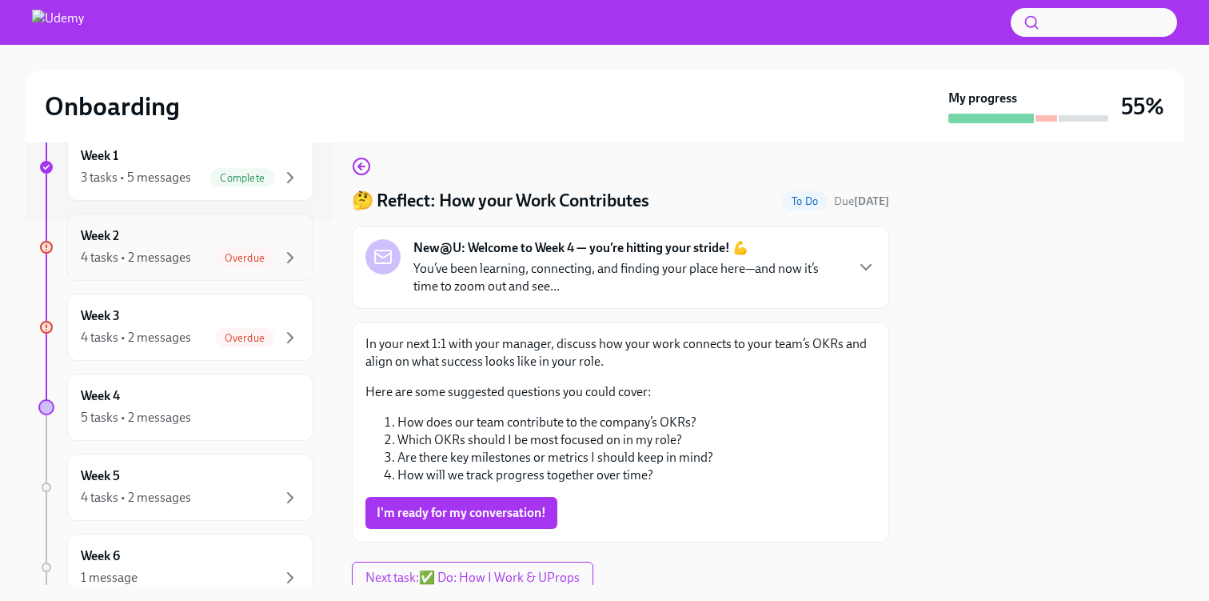
click at [265, 248] on div "Overdue" at bounding box center [244, 257] width 59 height 19
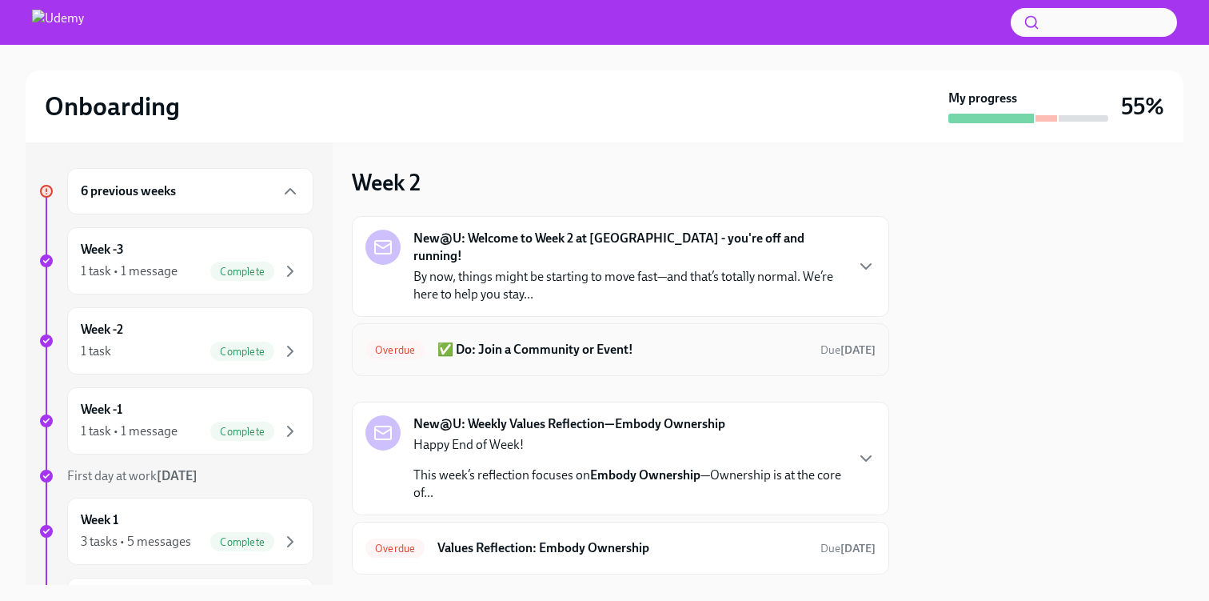
click at [596, 341] on h6 "✅ Do: Join a Community or Event!" at bounding box center [622, 350] width 370 height 18
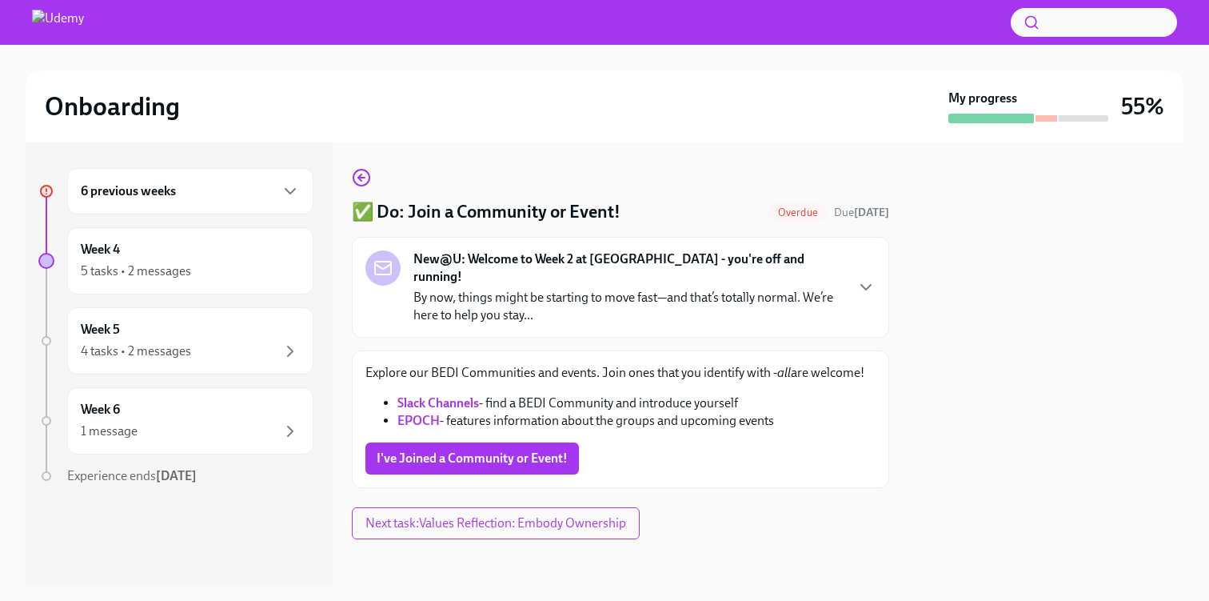
click at [427, 413] on strong "EPOCH" at bounding box center [418, 420] width 42 height 15
click at [459, 452] on button "I've Joined a Community or Event!" at bounding box center [472, 458] width 214 height 32
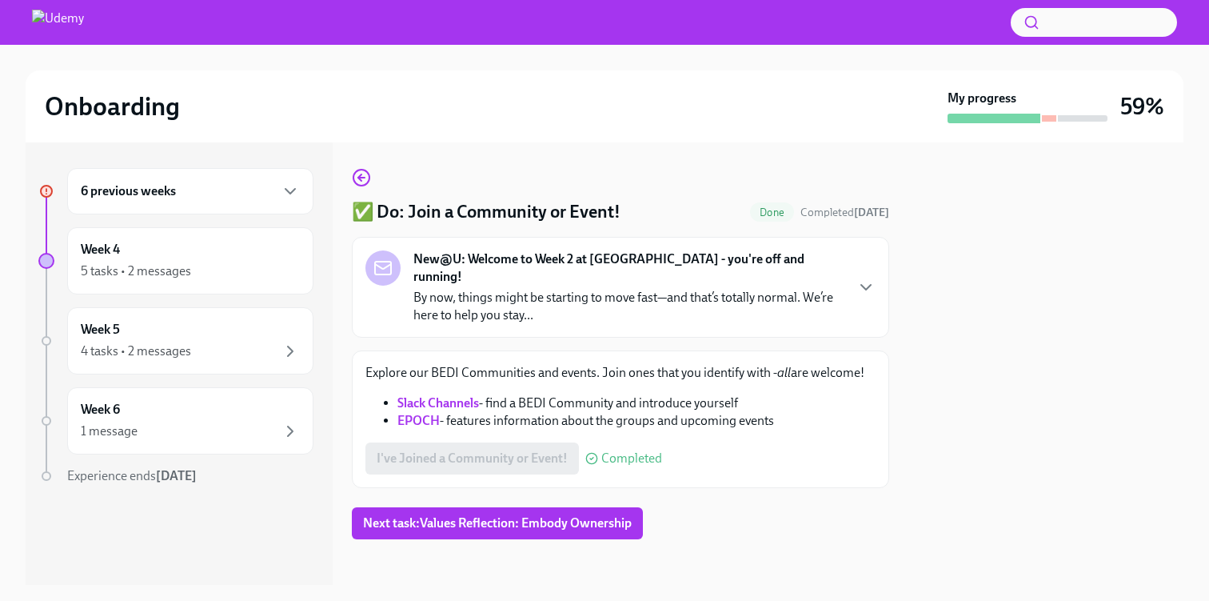
click at [265, 196] on div "6 previous weeks" at bounding box center [190, 191] width 219 height 19
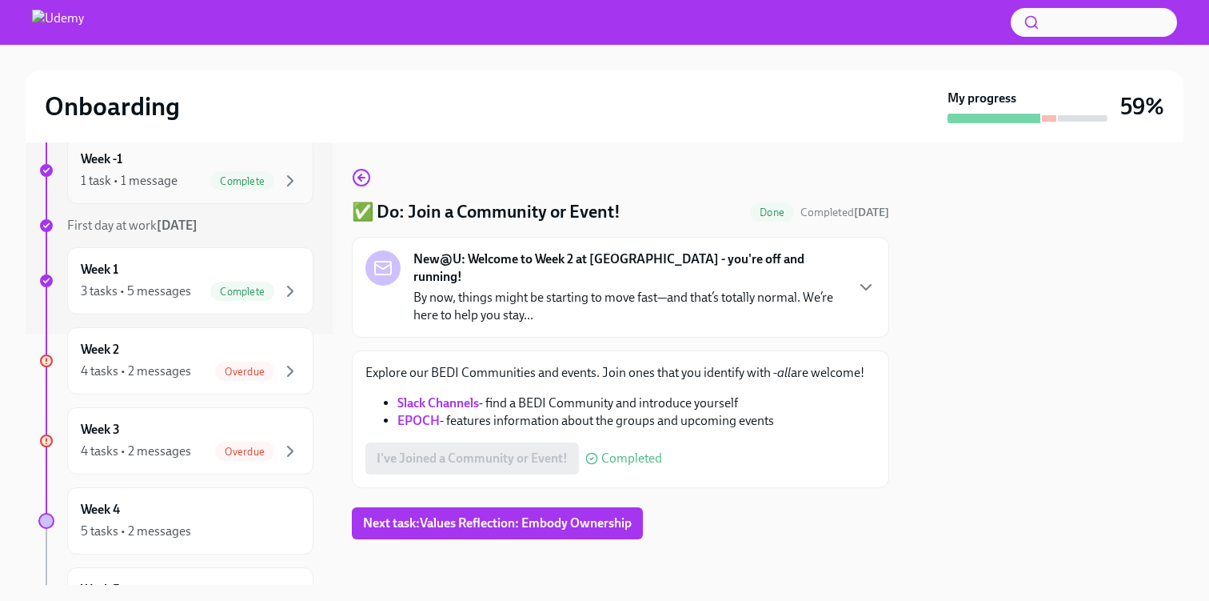
scroll to position [253, 0]
click at [256, 359] on div "Overdue" at bounding box center [244, 368] width 59 height 19
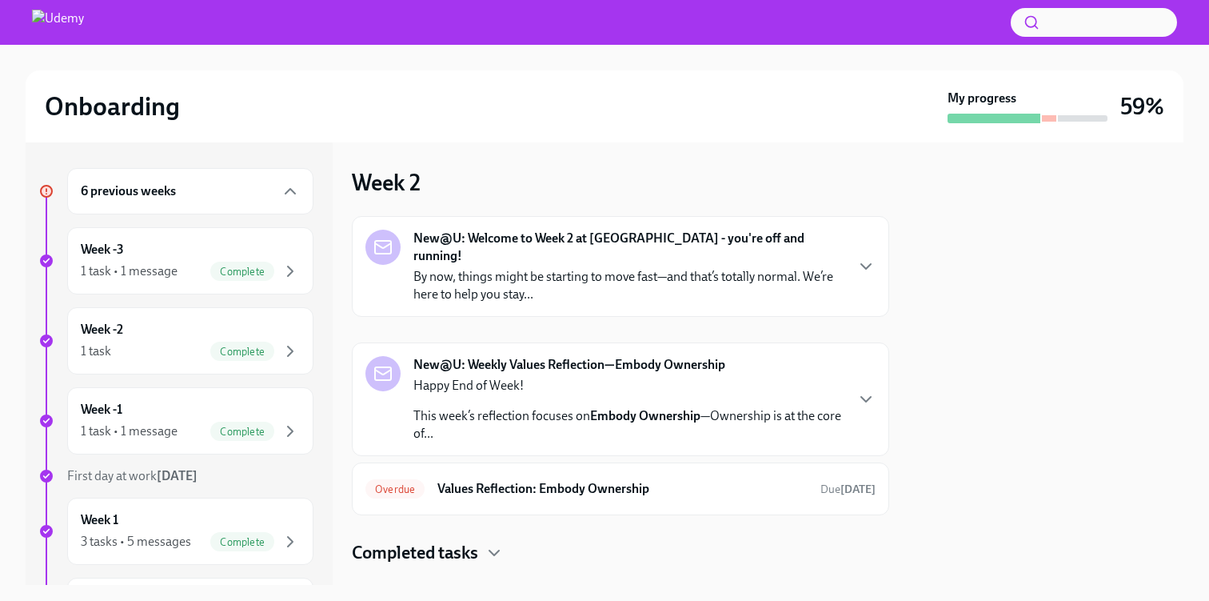
scroll to position [14, 0]
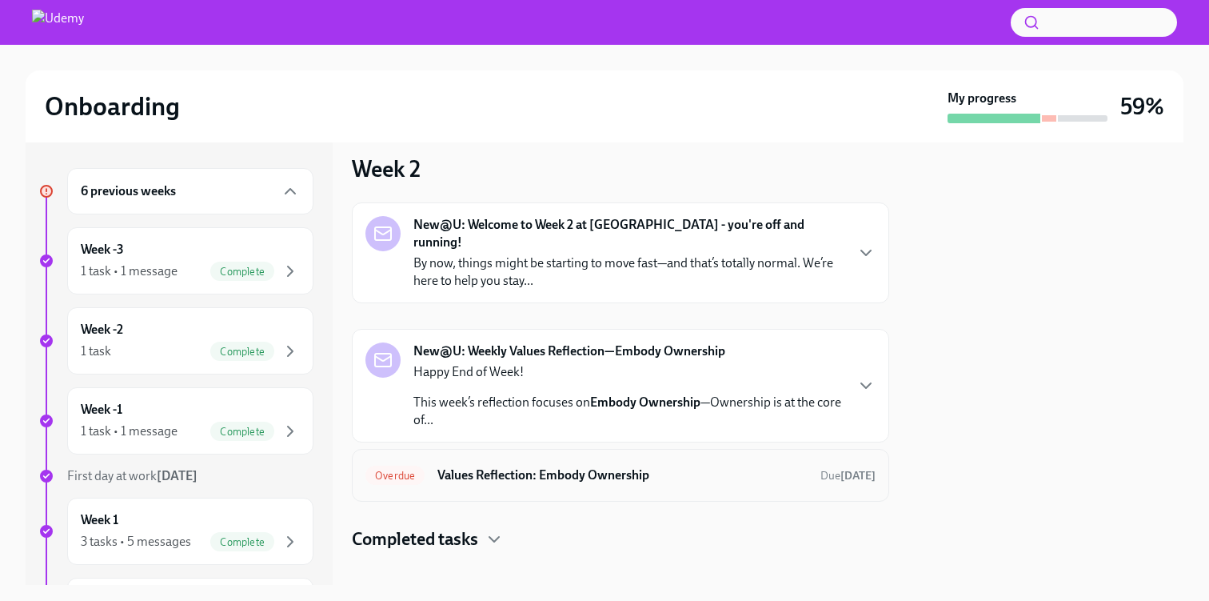
click at [565, 466] on h6 "Values Reflection: Embody Ownership" at bounding box center [622, 475] width 370 height 18
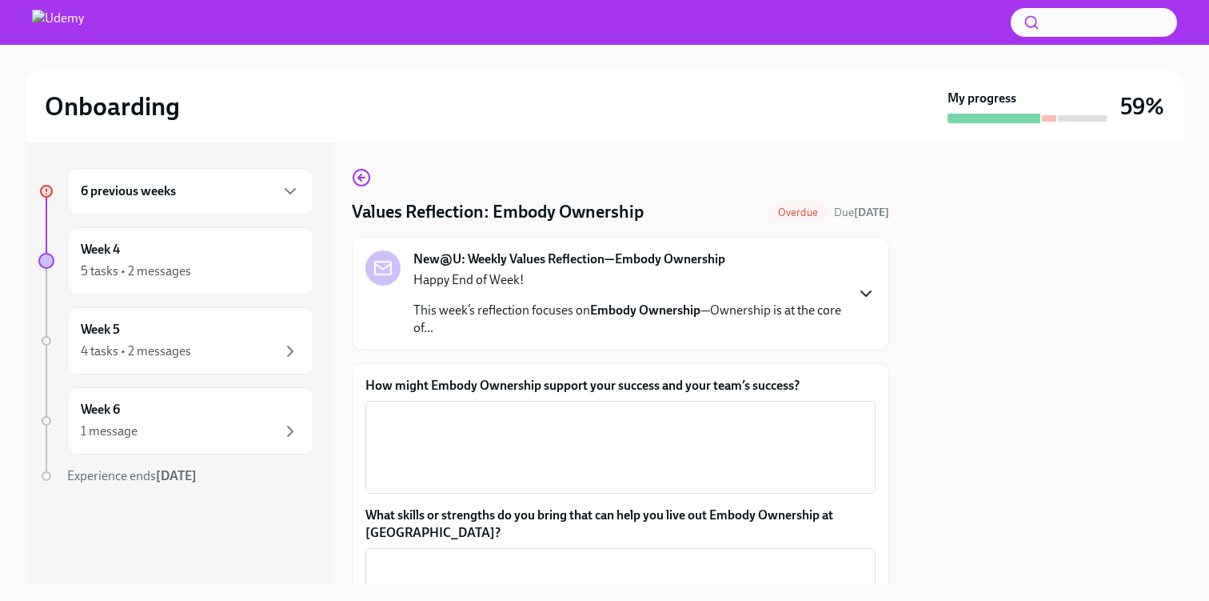
click at [863, 293] on icon "button" at bounding box center [866, 293] width 10 height 5
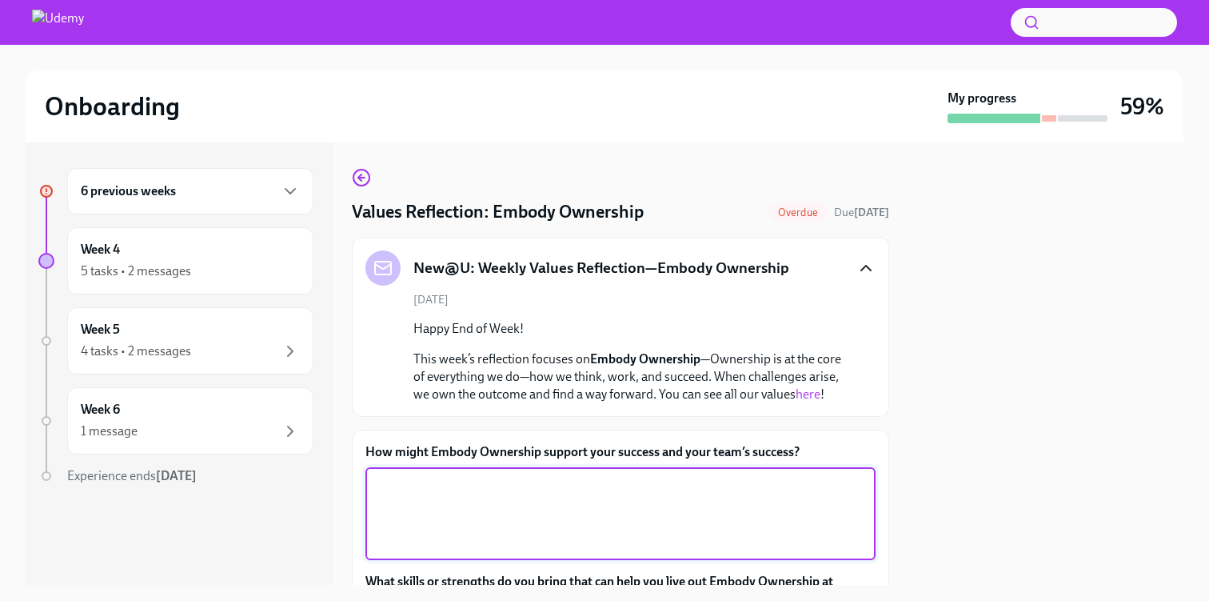
click at [537, 497] on textarea "How might Embody Ownership support your success and your team’s success?" at bounding box center [620, 513] width 491 height 77
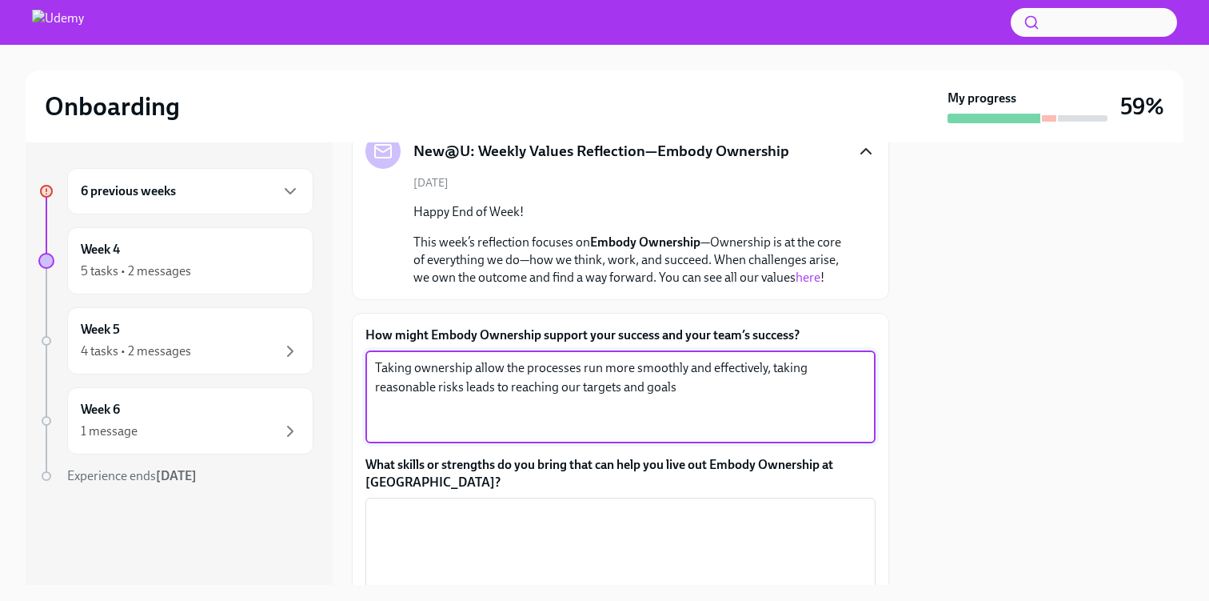
scroll to position [121, 0]
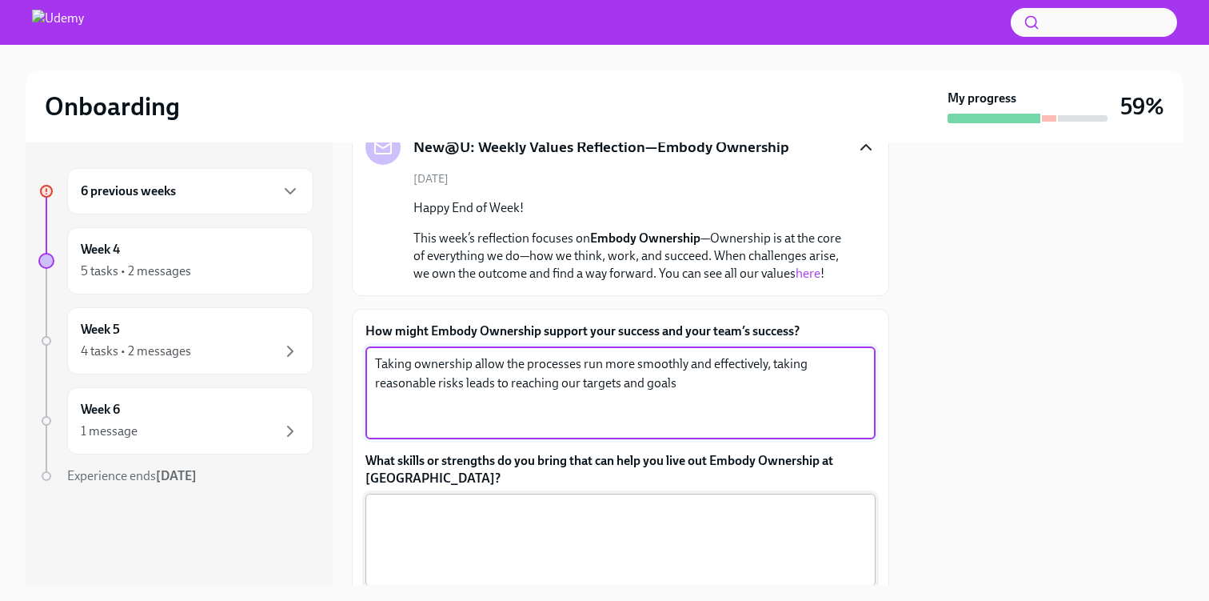
type textarea "Taking ownership allow the processes run more smoothly and effectively, taking …"
click at [659, 521] on textarea "What skills or strengths do you bring that can help you live out Embody Ownersh…" at bounding box center [620, 539] width 491 height 77
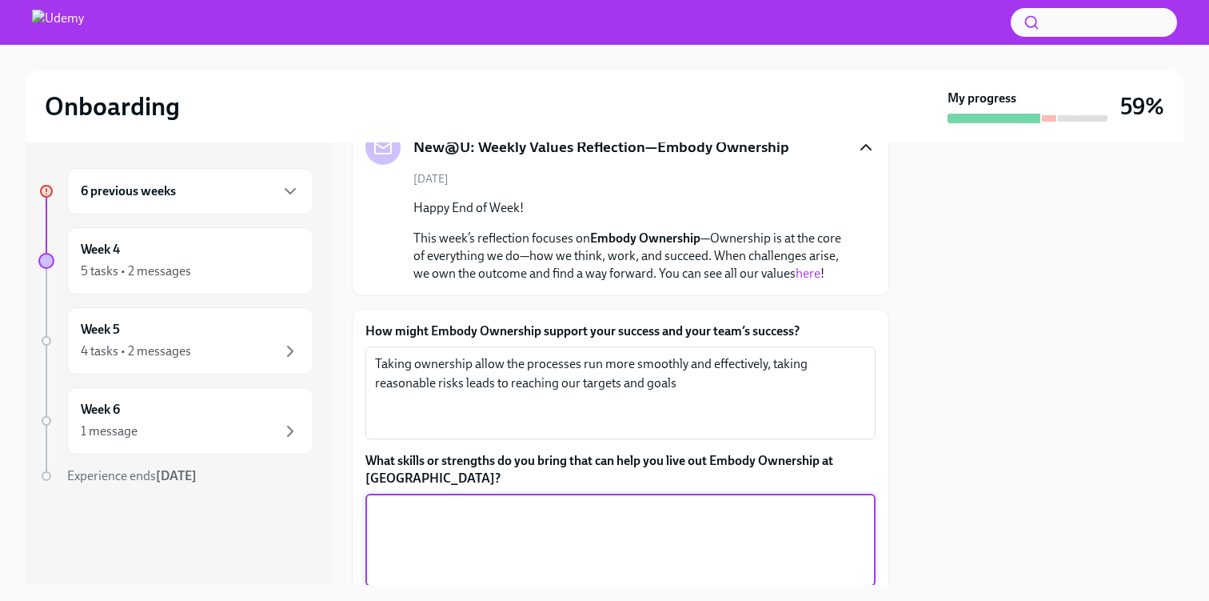
type textarea "B"
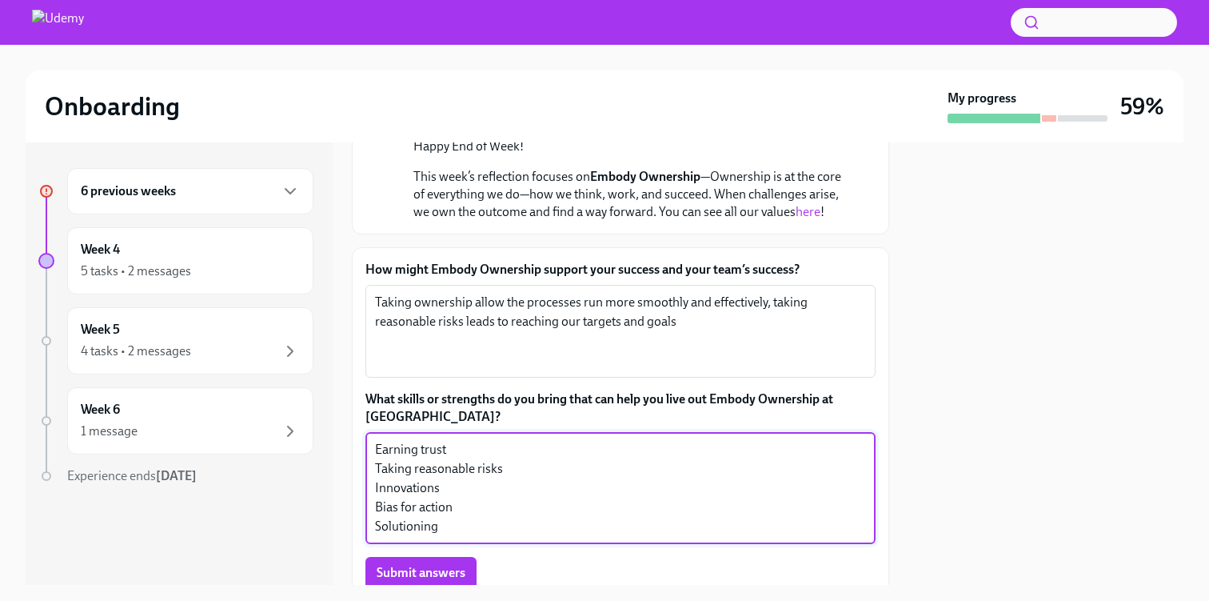
scroll to position [190, 0]
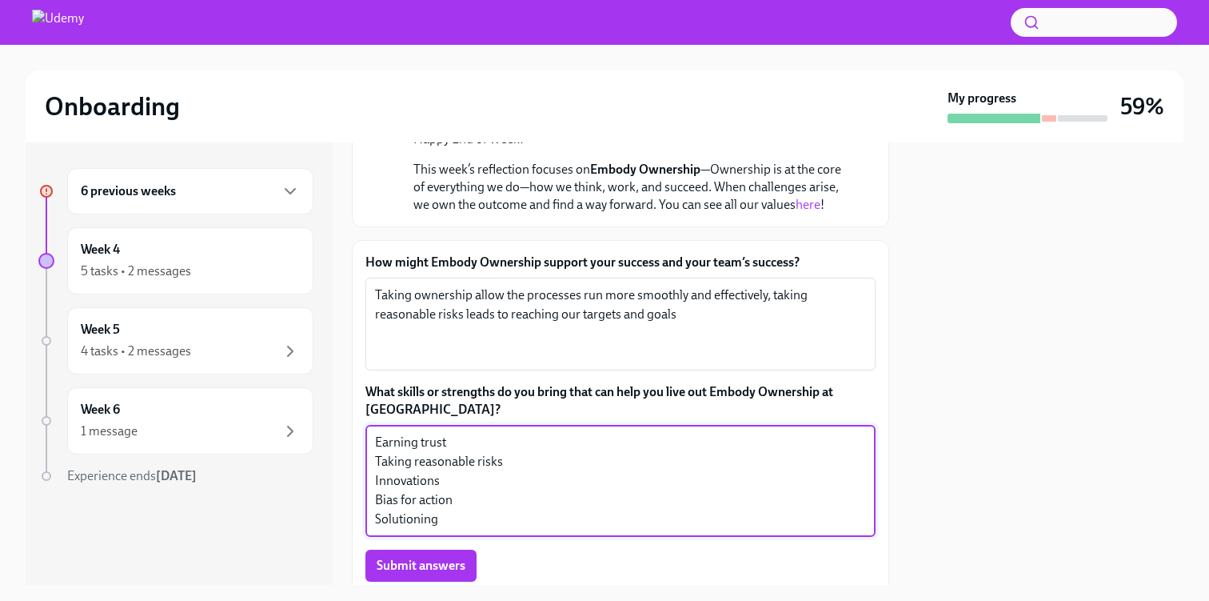
click at [465, 522] on textarea "Earning trust Taking reasonable risks Innovations Bias for action Solutioning" at bounding box center [620, 481] width 491 height 96
type textarea "Earning trust Taking reasonable risks Innovations Bias for action"
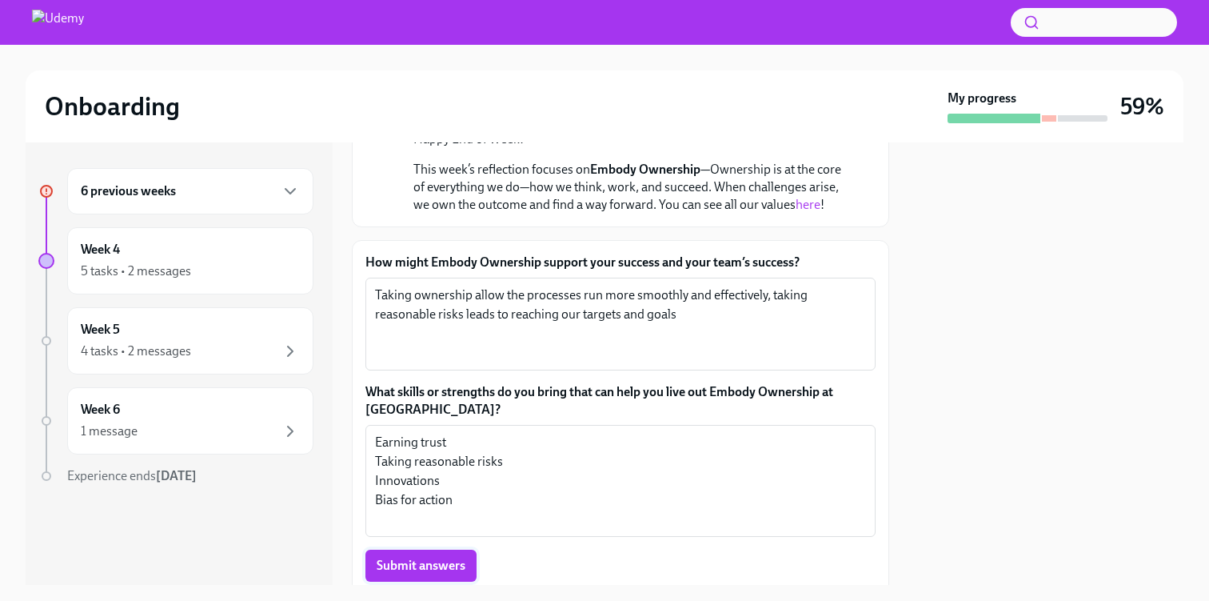
click at [428, 569] on span "Submit answers" at bounding box center [421, 565] width 89 height 16
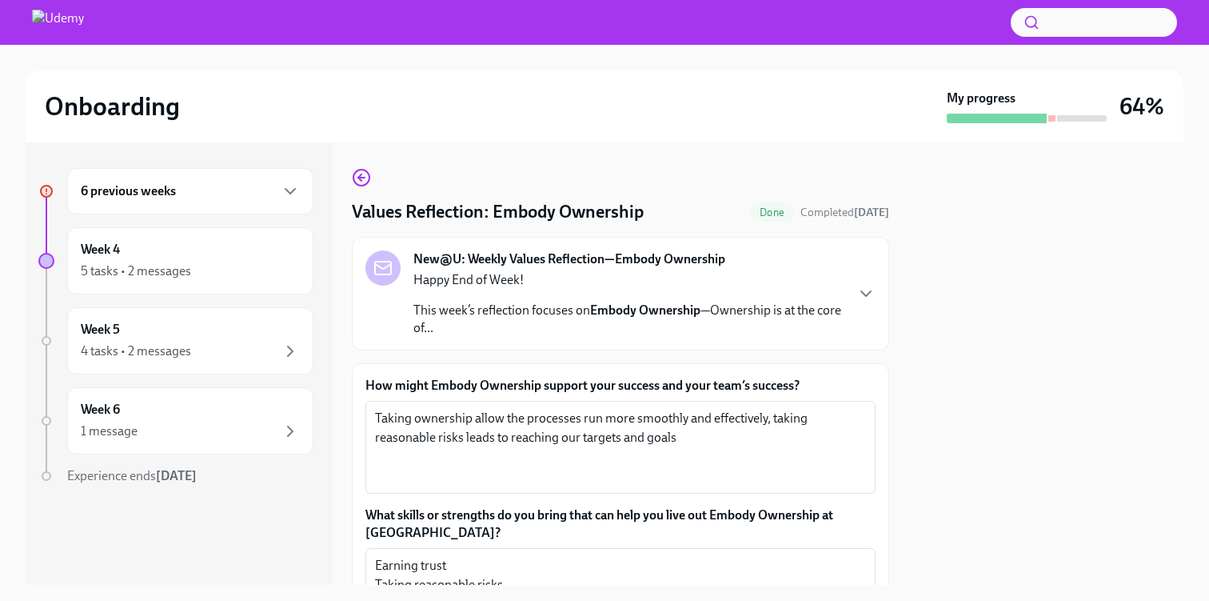
click at [242, 199] on div "6 previous weeks" at bounding box center [190, 191] width 219 height 19
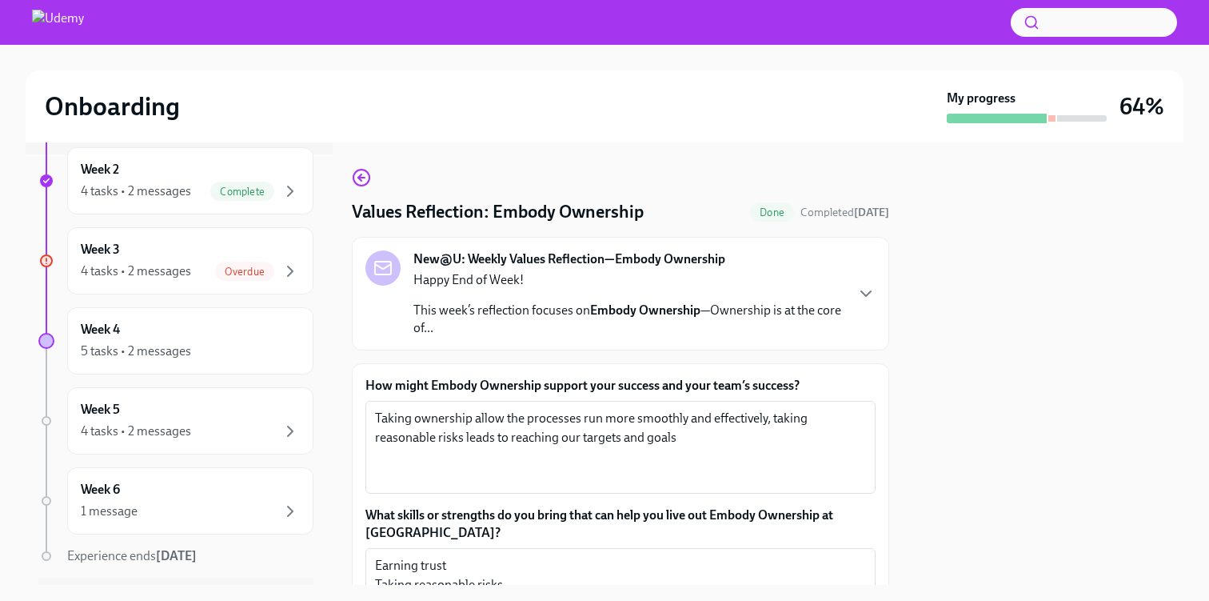
scroll to position [413, 0]
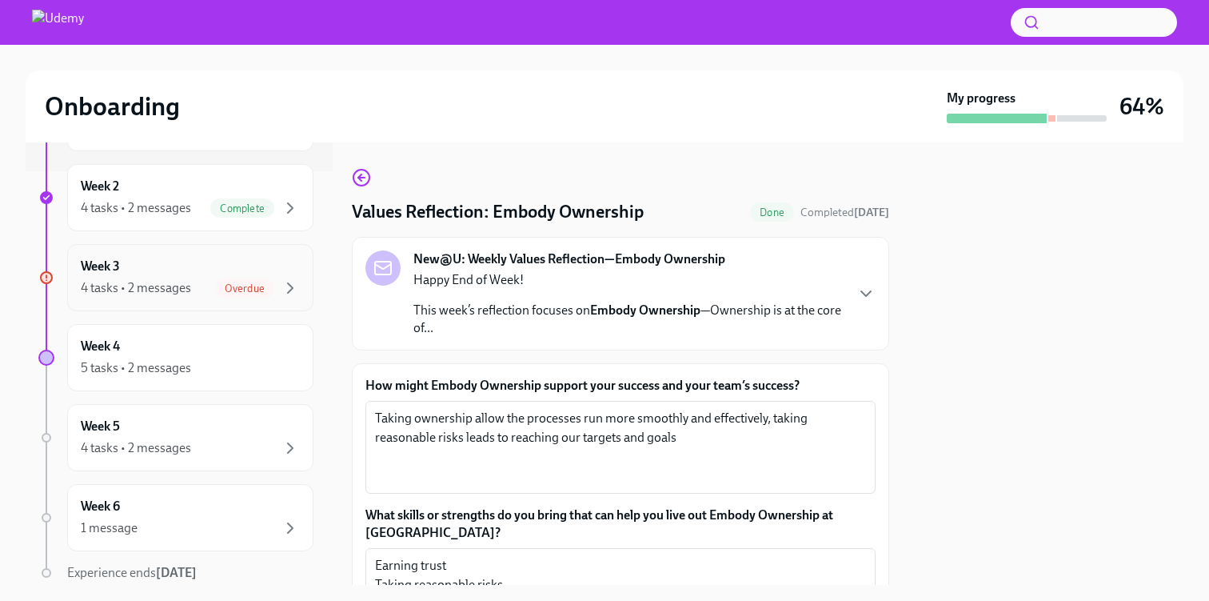
click at [240, 281] on div "Overdue" at bounding box center [244, 287] width 59 height 19
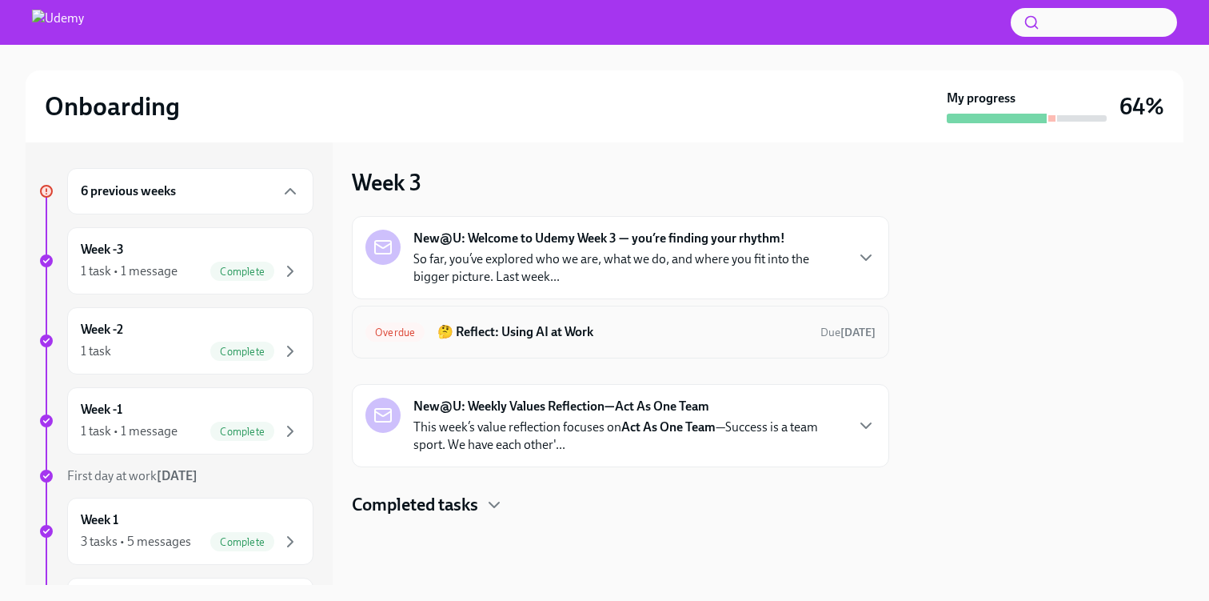
click at [557, 336] on h6 "🤔 Reflect: Using AI at Work" at bounding box center [622, 332] width 370 height 18
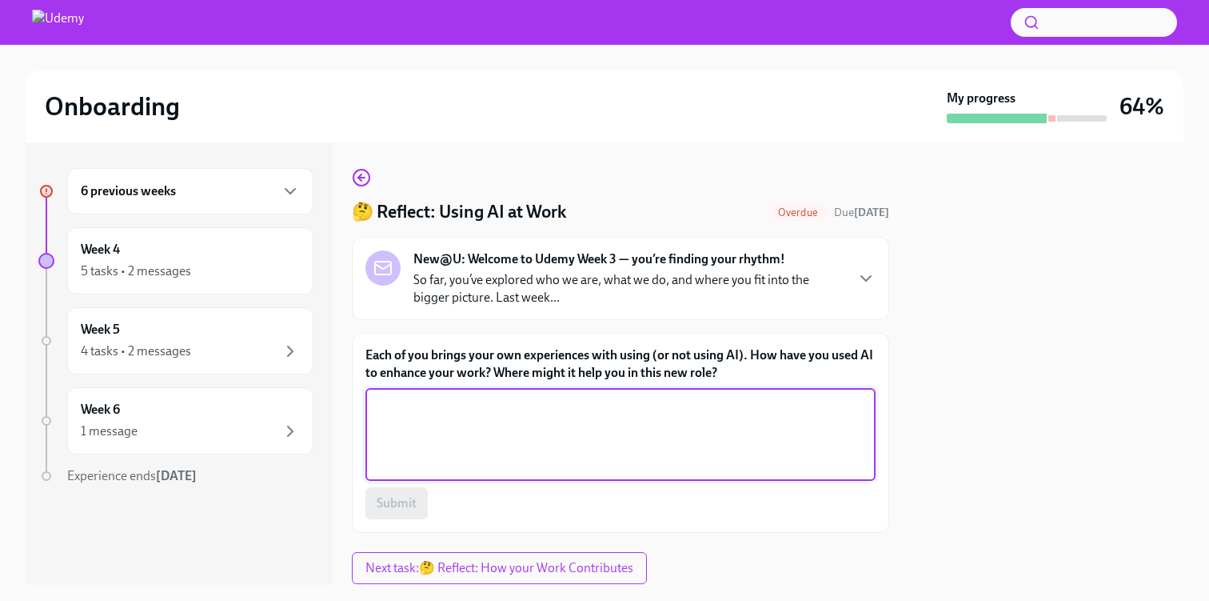
click at [516, 398] on textarea "Each of you brings your own experiences with using (or not using AI). How have …" at bounding box center [620, 434] width 491 height 77
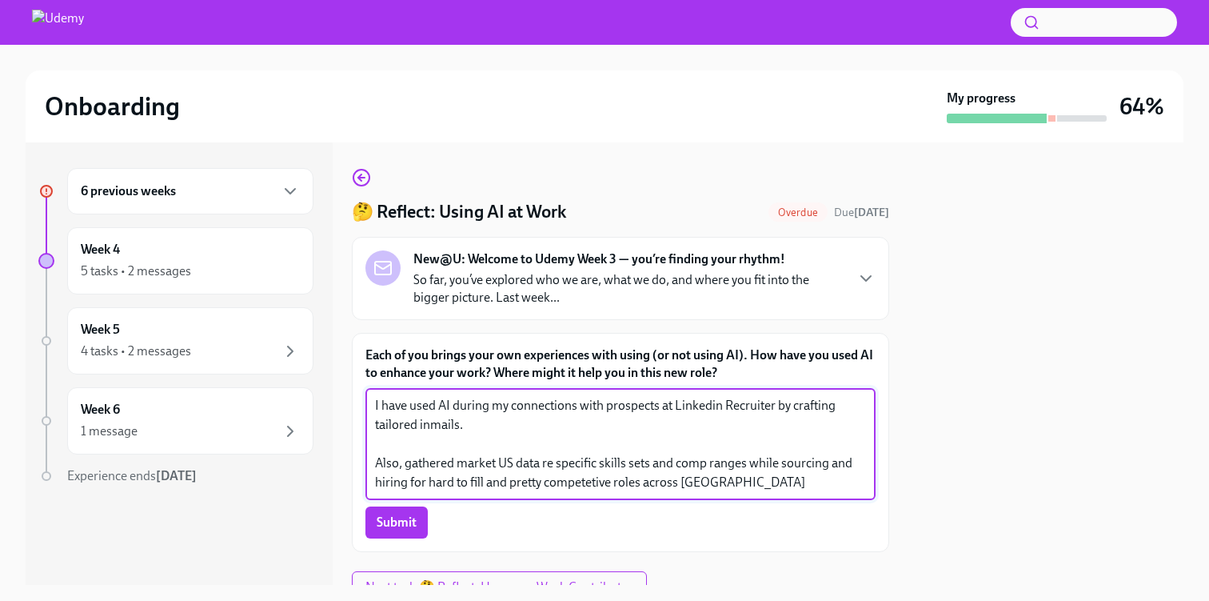
click at [579, 479] on textarea "I have used AI during my connections with prospects at Linkedin Recruiter by cr…" at bounding box center [620, 444] width 491 height 96
click at [593, 482] on textarea "I have used AI during my connections with prospects at Linkedin Recruiter by cr…" at bounding box center [620, 444] width 491 height 96
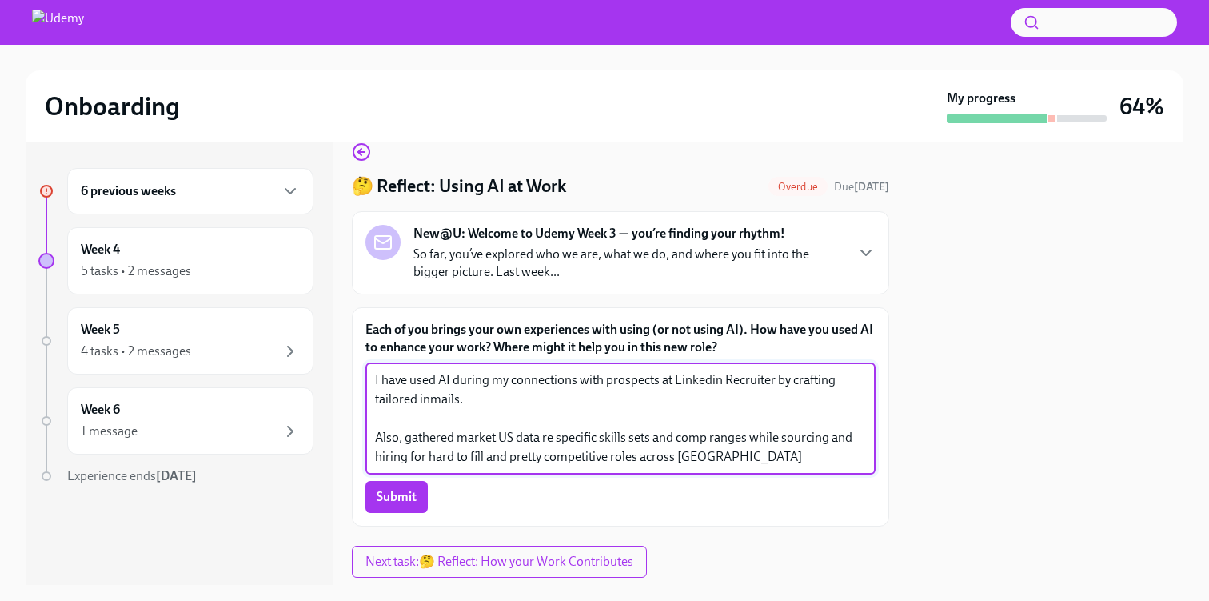
scroll to position [34, 0]
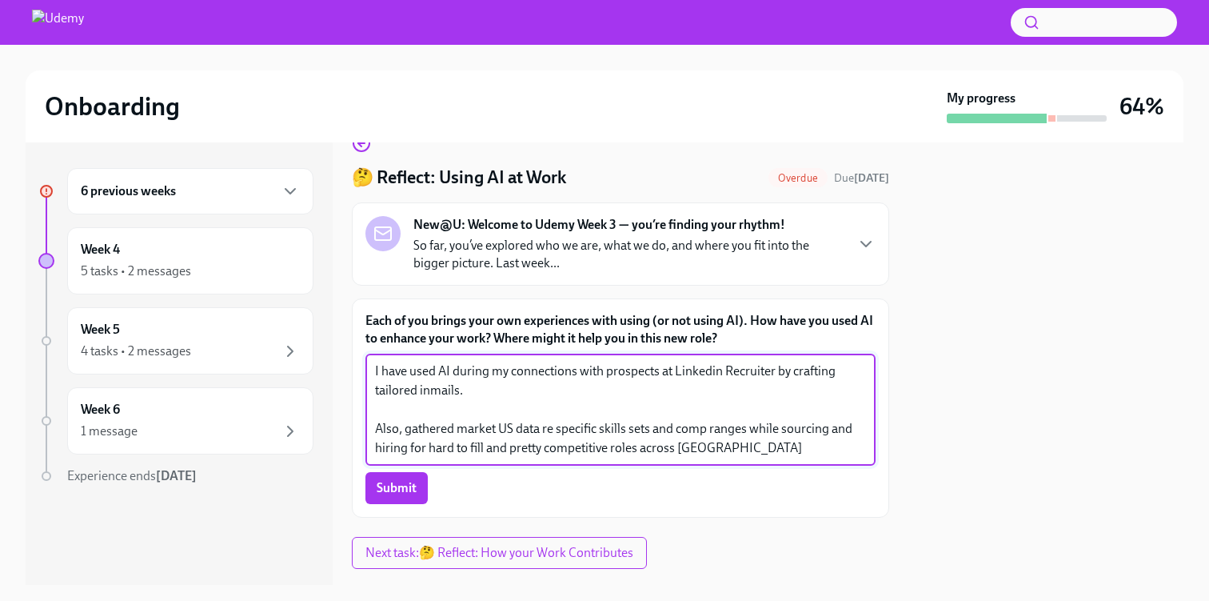
click at [693, 446] on textarea "I have used AI during my connections with prospects at Linkedin Recruiter by cr…" at bounding box center [620, 409] width 491 height 96
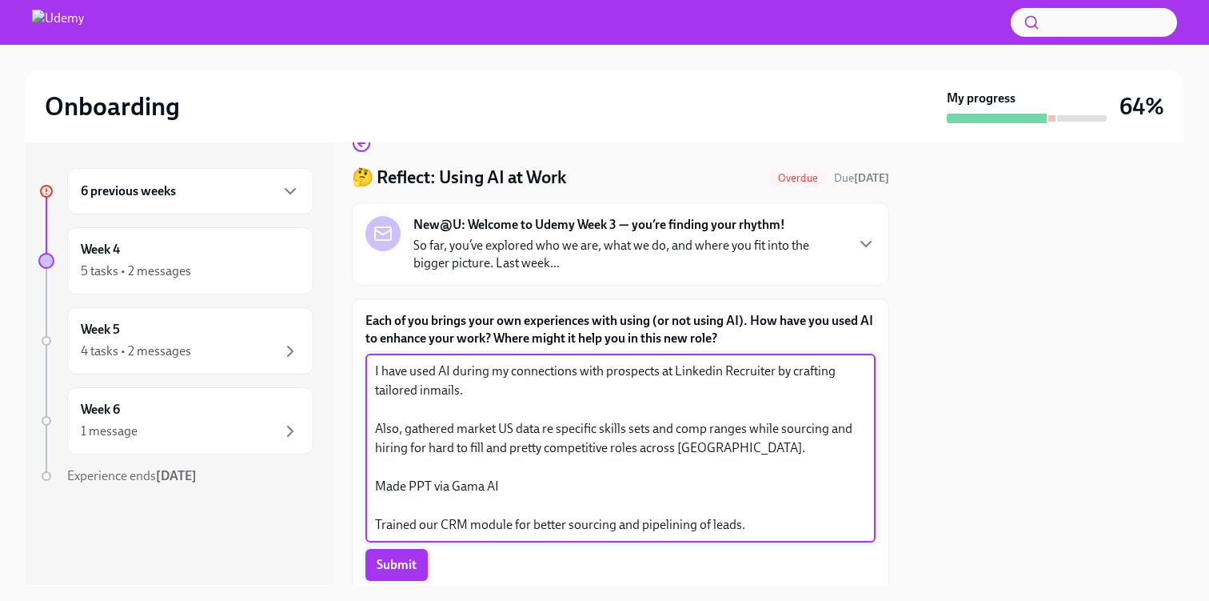
type textarea "I have used AI during my connections with prospects at Linkedin Recruiter by cr…"
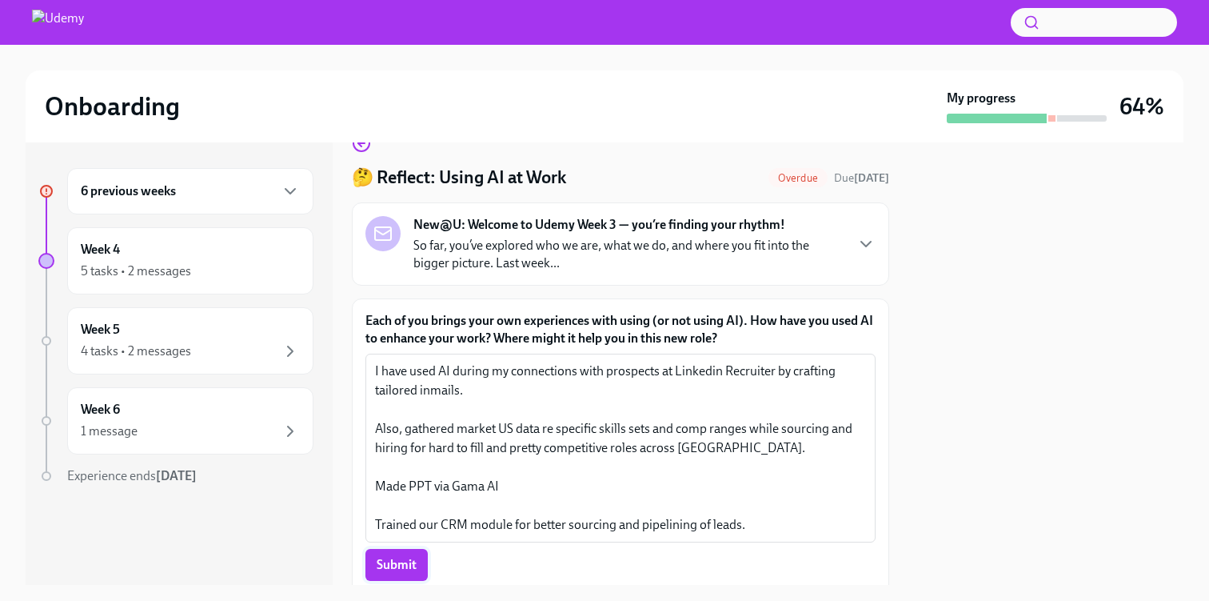
click at [381, 571] on span "Submit" at bounding box center [397, 565] width 40 height 16
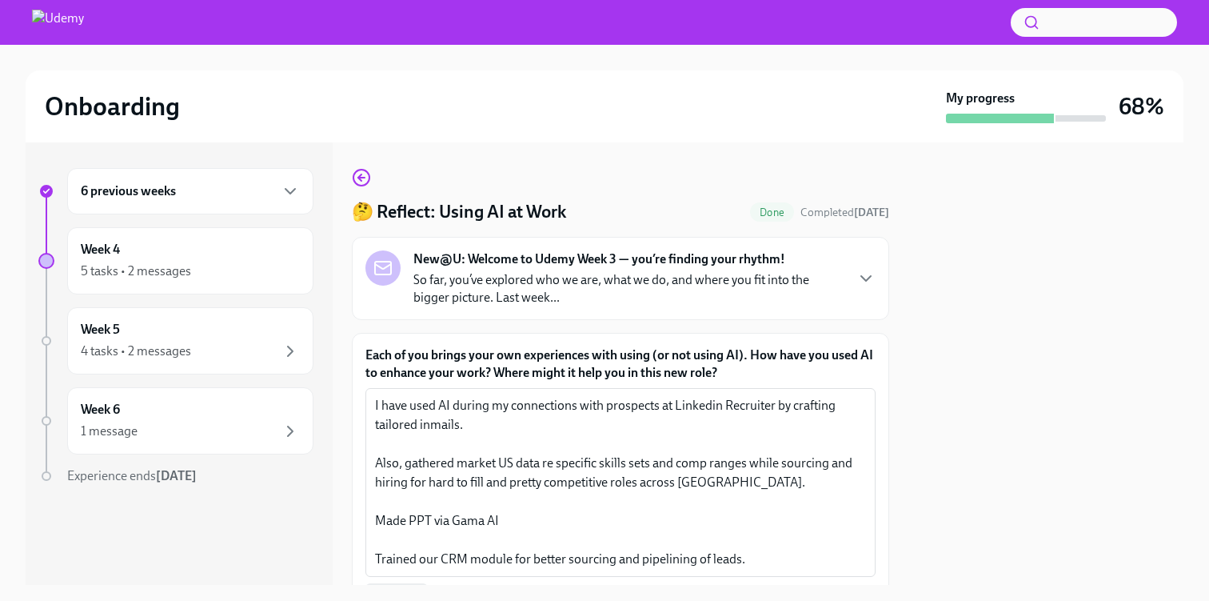
click at [262, 193] on div "6 previous weeks" at bounding box center [190, 191] width 219 height 19
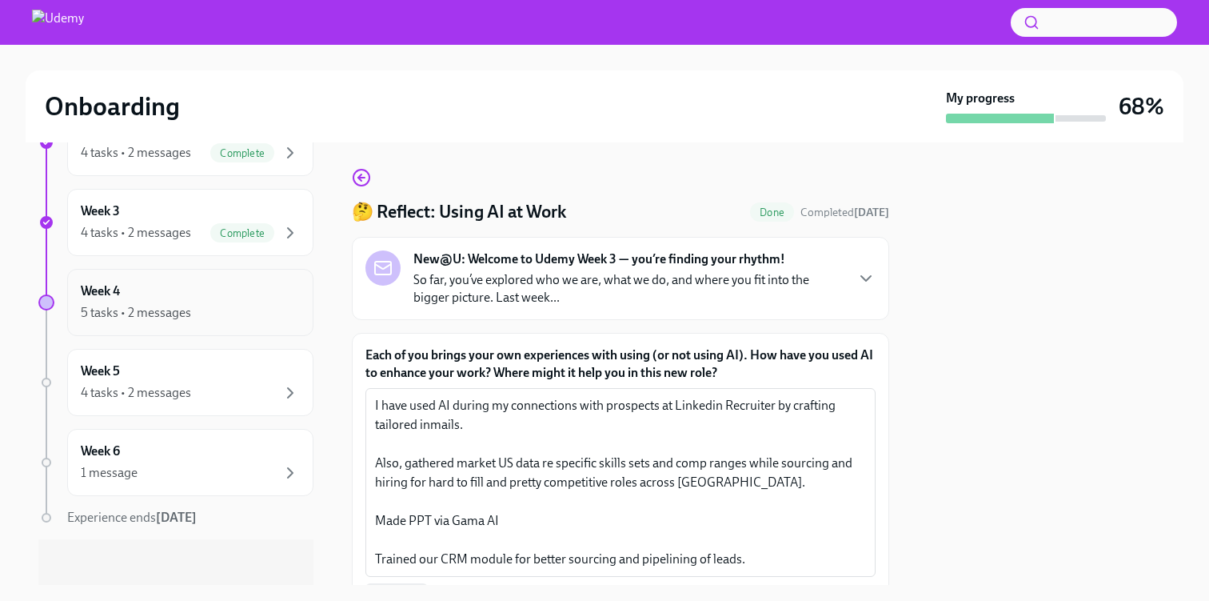
scroll to position [474, 0]
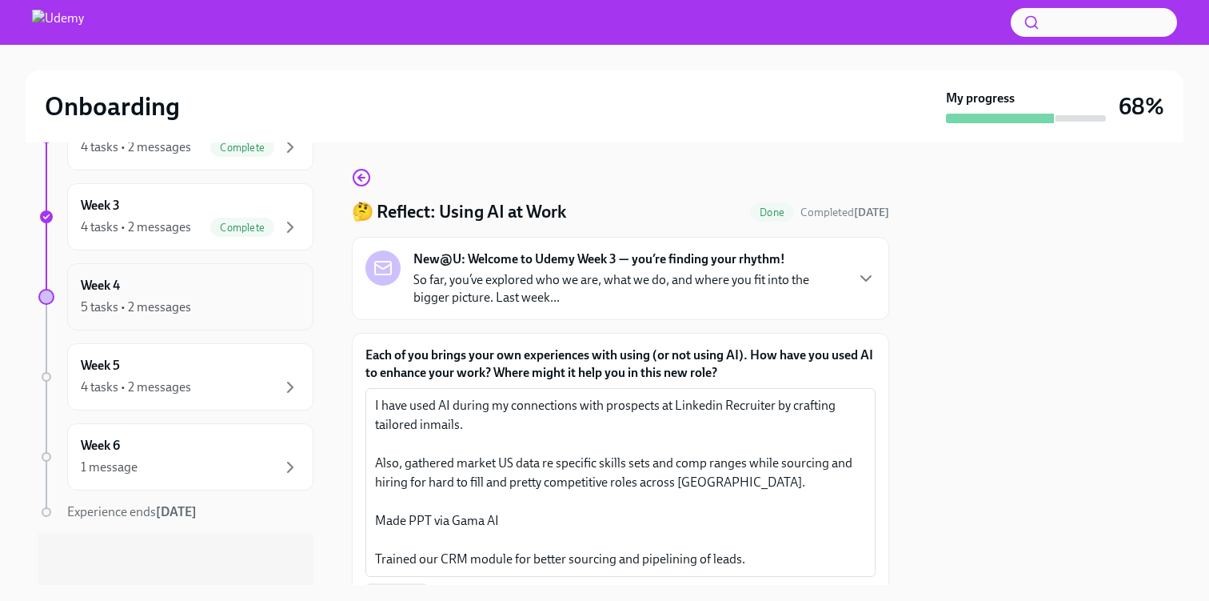
click at [289, 304] on icon "button" at bounding box center [290, 307] width 5 height 10
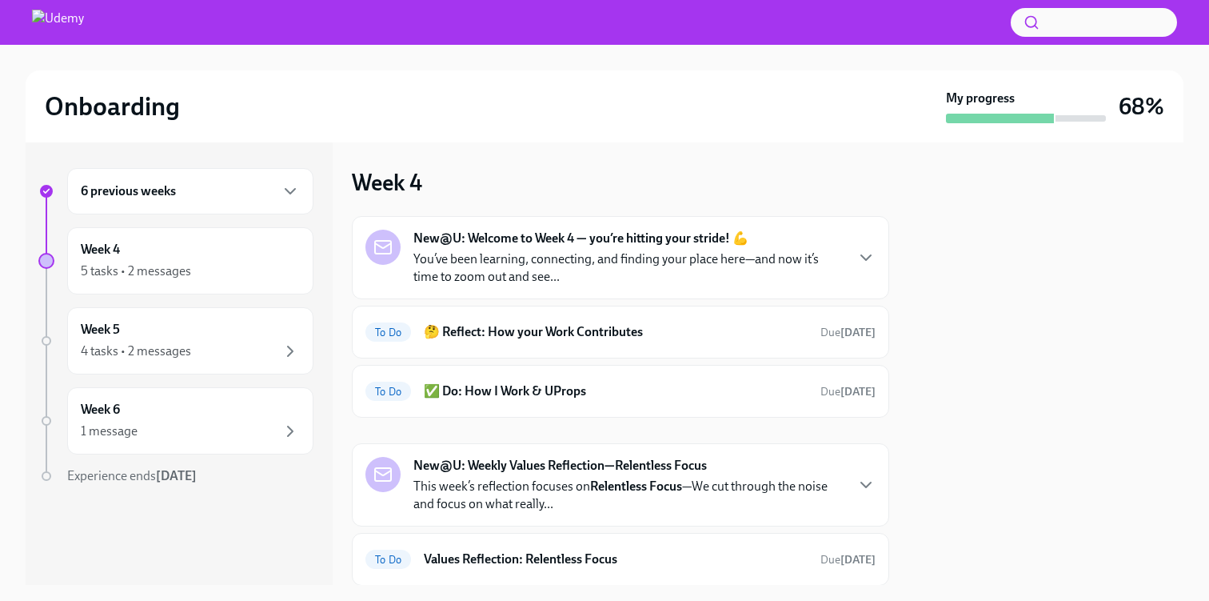
click at [697, 272] on p "You’ve been learning, connecting, and finding your place here—and now it’s time…" at bounding box center [628, 267] width 430 height 35
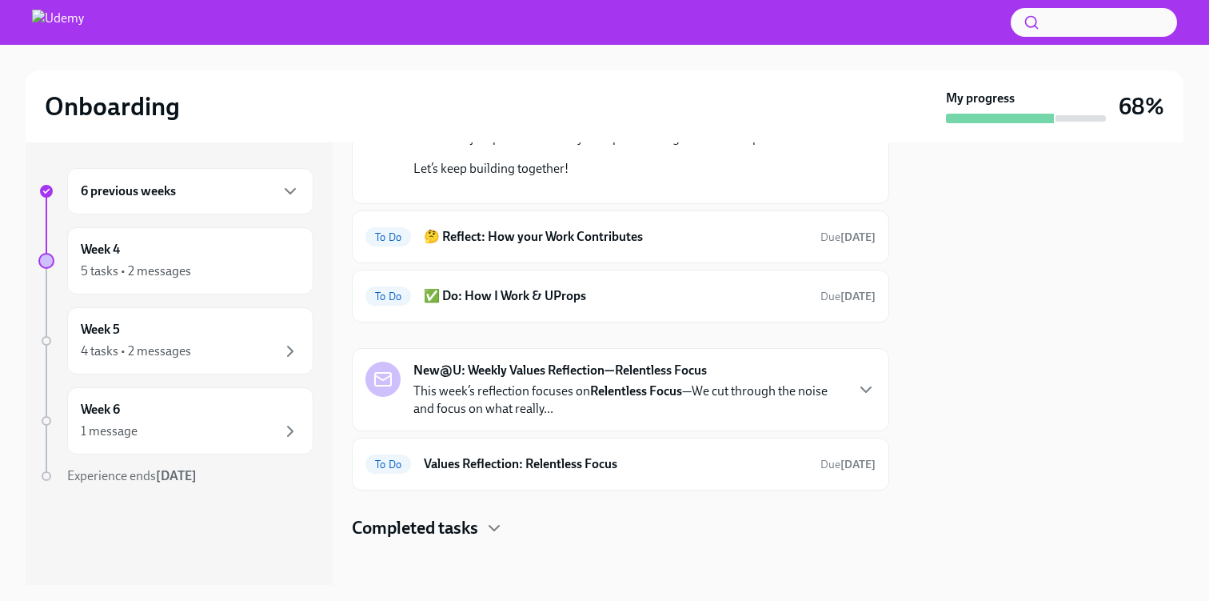
scroll to position [325, 0]
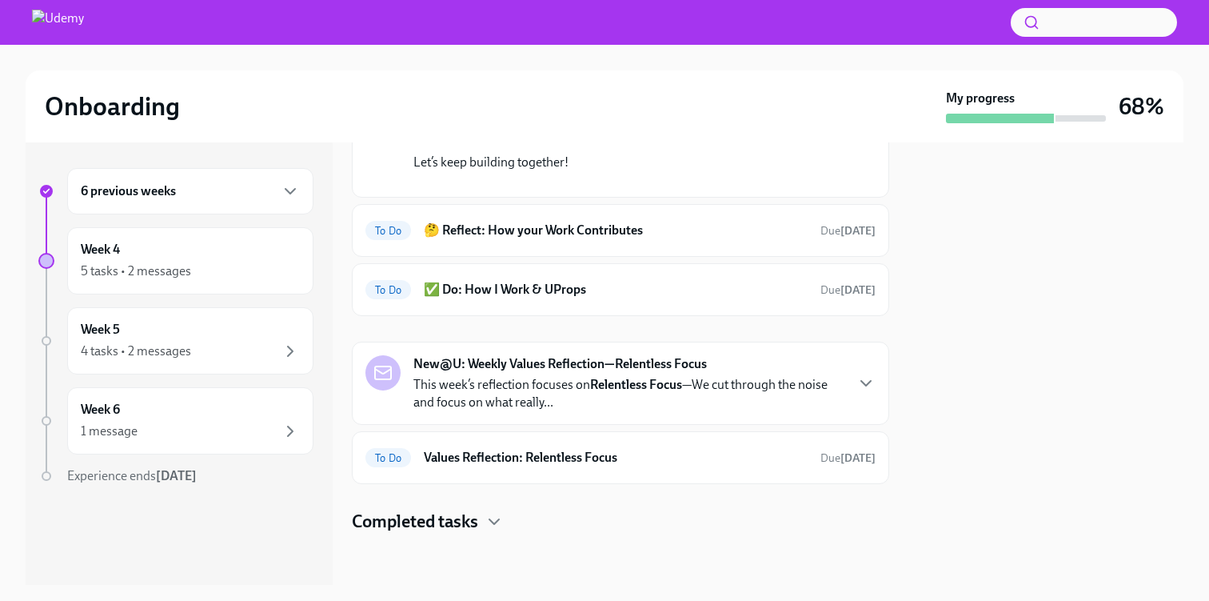
click at [718, 239] on h6 "🤔 Reflect: How your Work Contributes" at bounding box center [616, 231] width 384 height 18
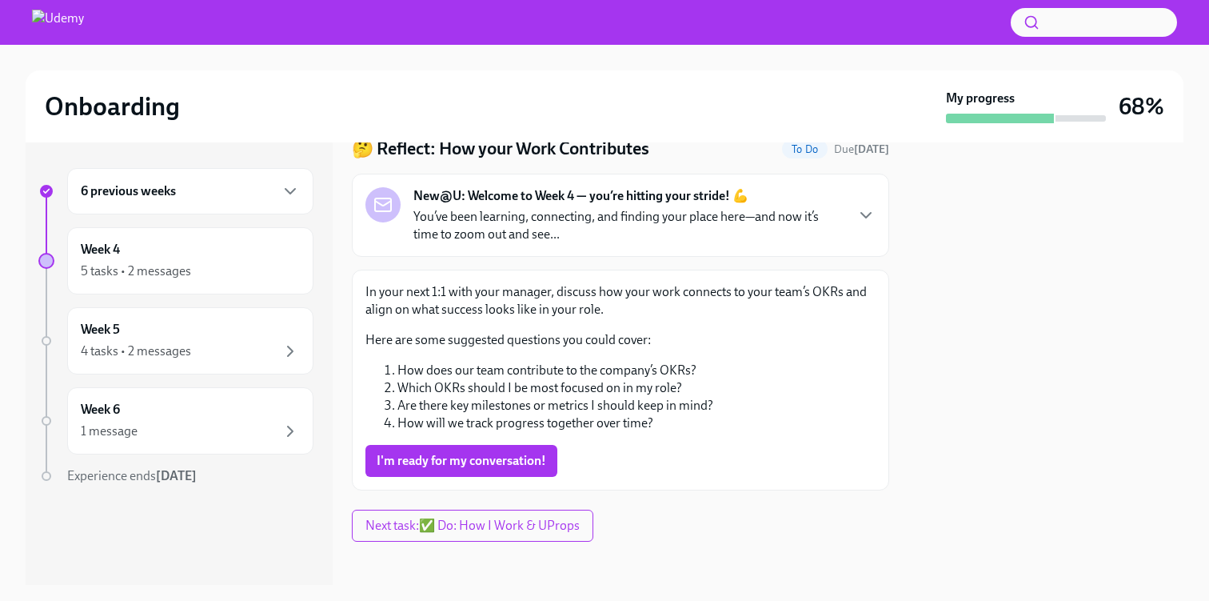
scroll to position [64, 0]
click at [535, 459] on span "I'm ready for my conversation!" at bounding box center [462, 460] width 170 height 16
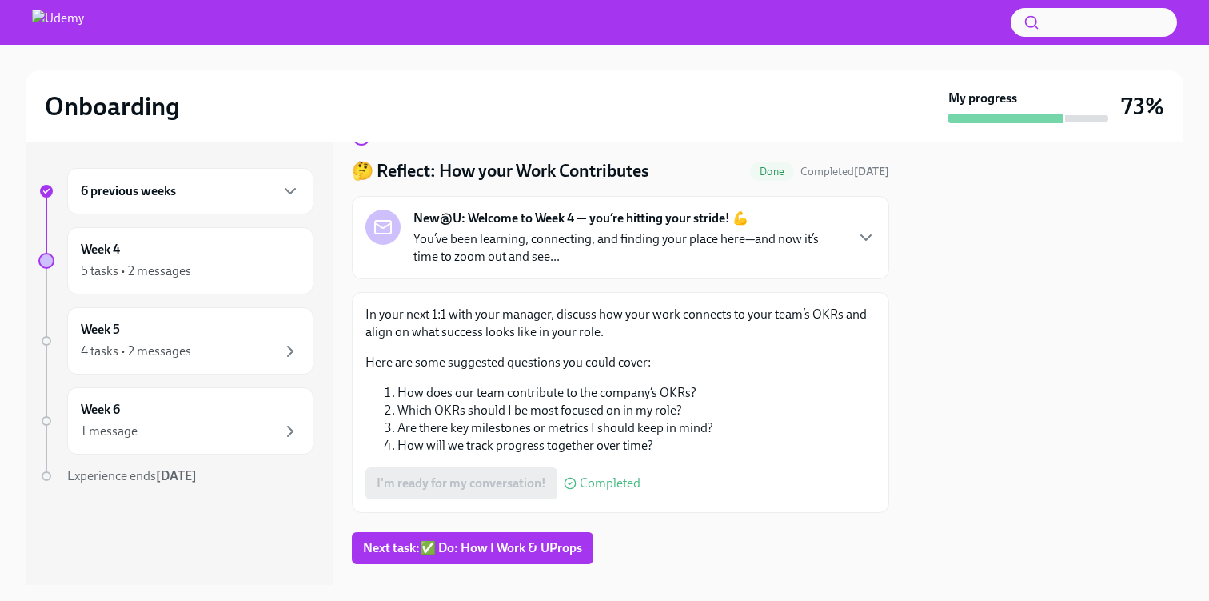
scroll to position [71, 0]
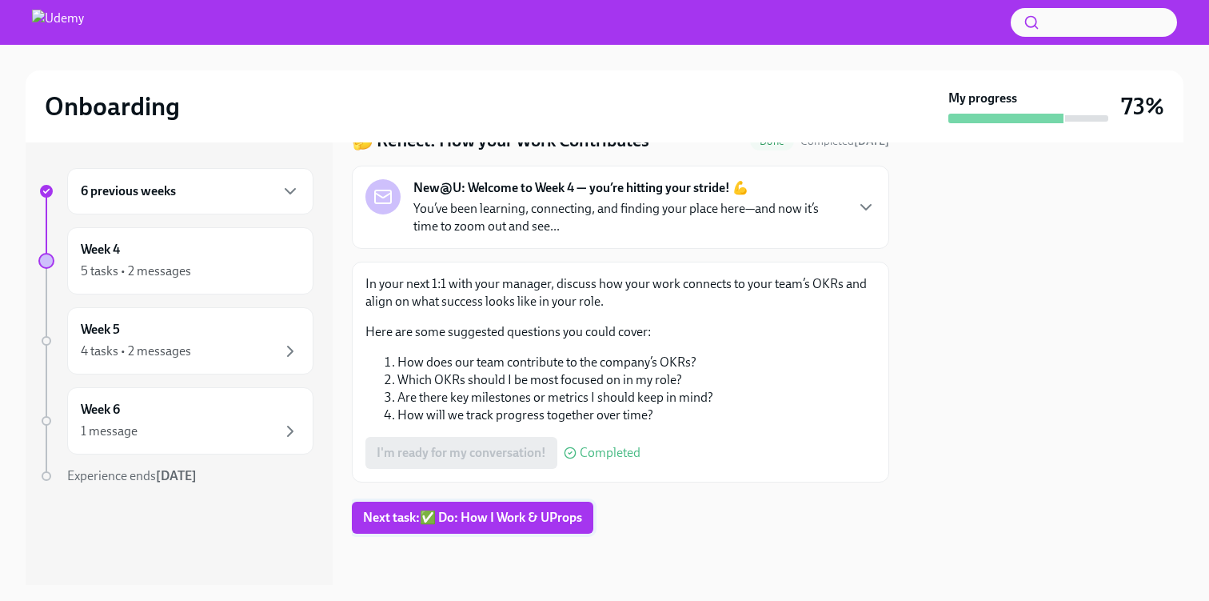
click at [505, 523] on span "Next task : ✅ Do: How I Work & UProps" at bounding box center [472, 517] width 219 height 16
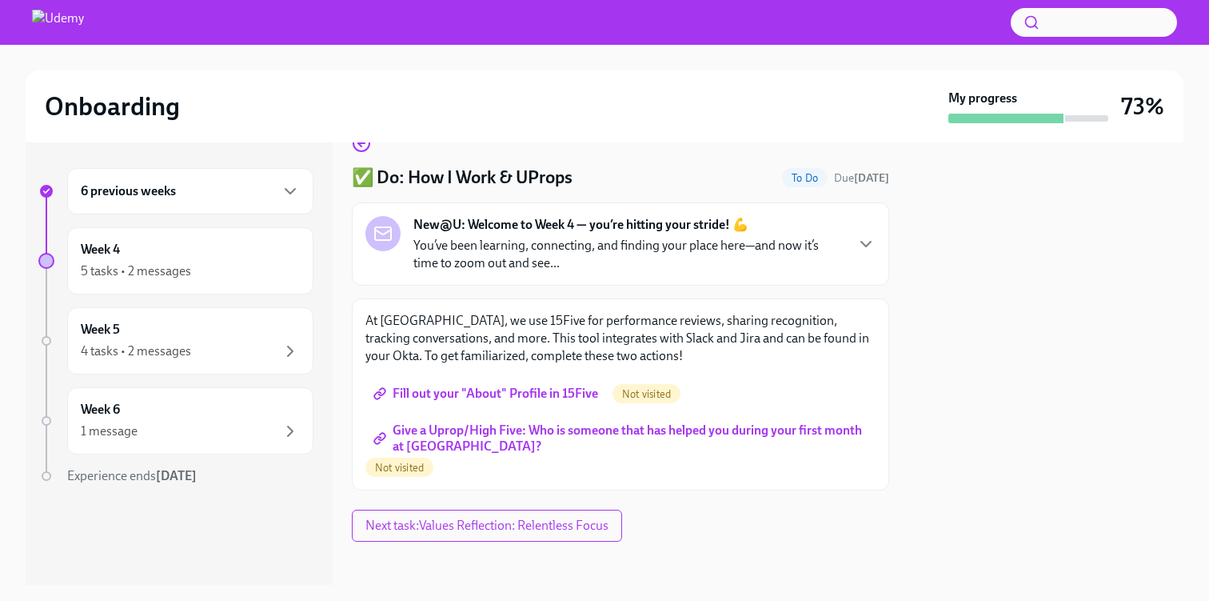
scroll to position [42, 0]
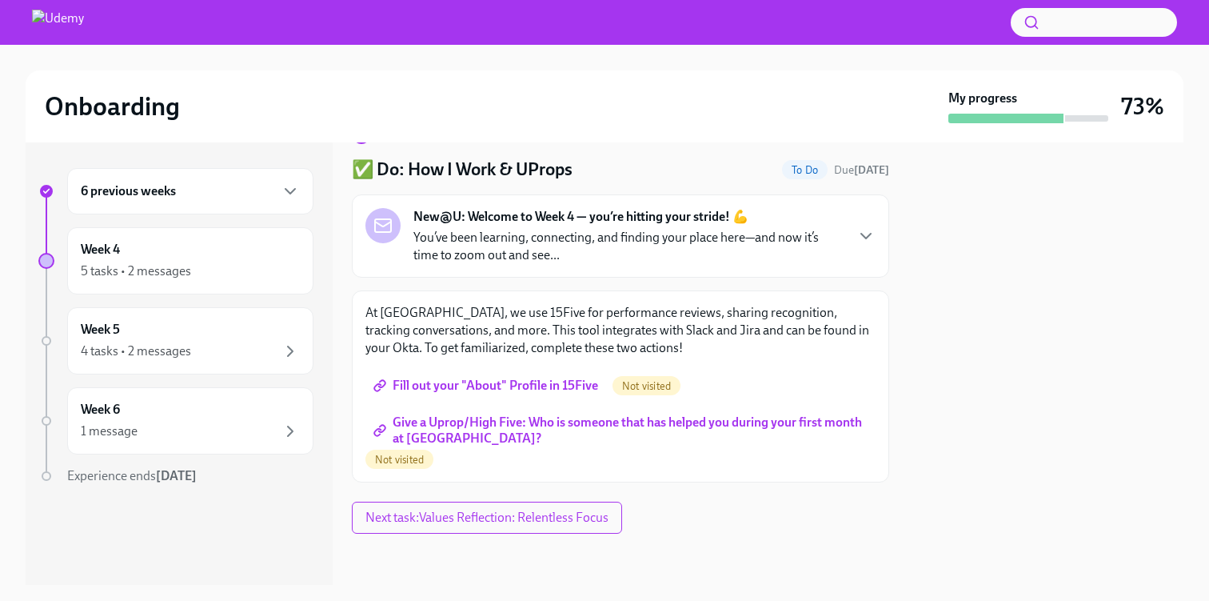
click at [669, 385] on span "Not visited" at bounding box center [647, 386] width 68 height 12
click at [631, 389] on span "Not visited" at bounding box center [647, 386] width 68 height 12
click at [522, 386] on span "Fill out your "About" Profile in 15Five" at bounding box center [488, 385] width 222 height 16
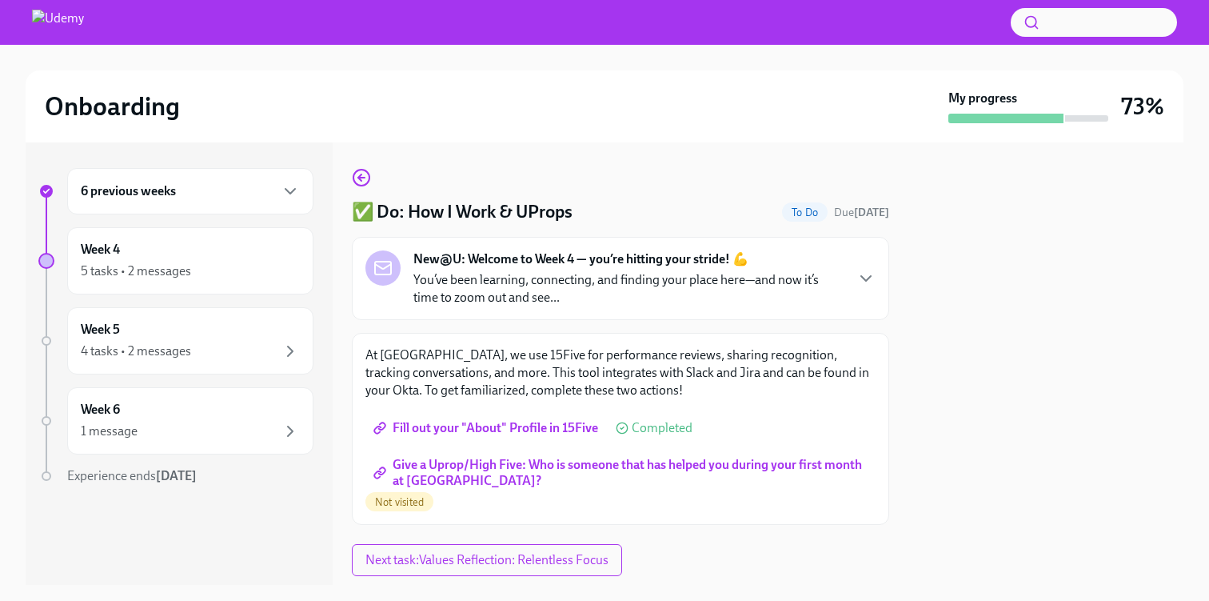
click at [488, 473] on span "Give a Uprop/High Five: Who is someone that has helped you during your first mo…" at bounding box center [621, 473] width 488 height 16
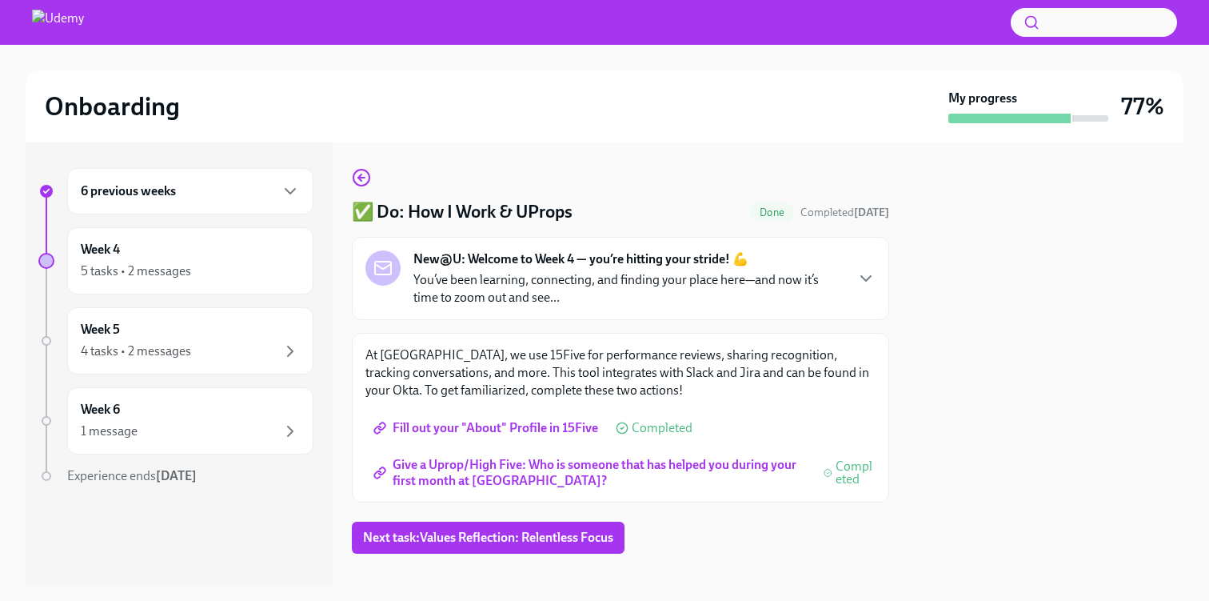
scroll to position [20, 0]
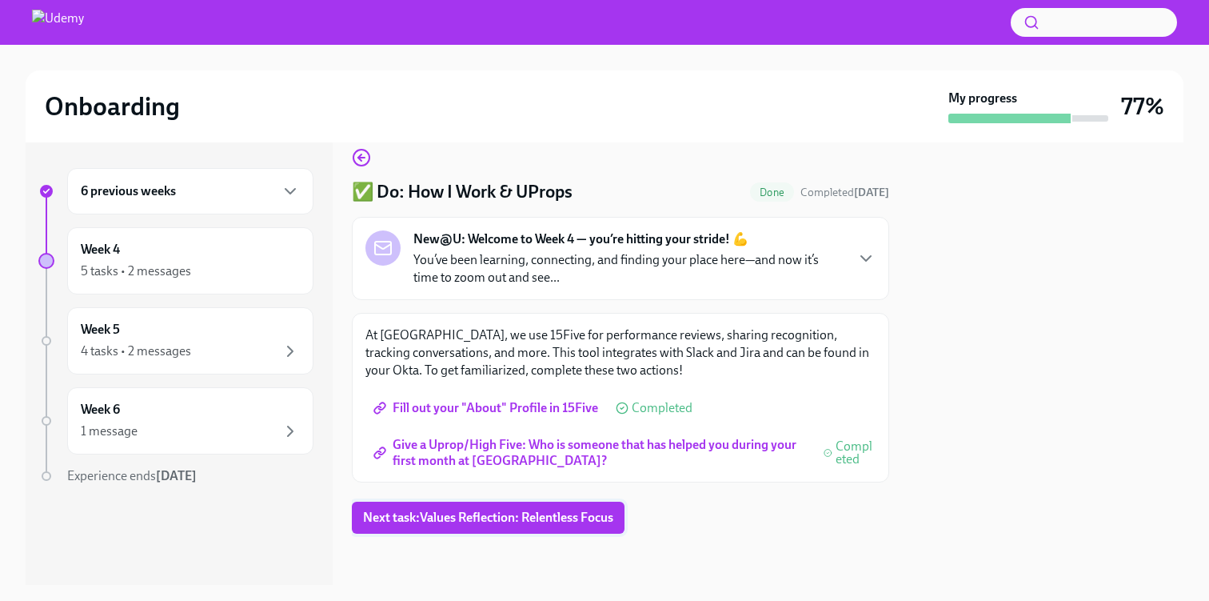
click at [513, 517] on span "Next task : Values Reflection: Relentless Focus" at bounding box center [488, 517] width 250 height 16
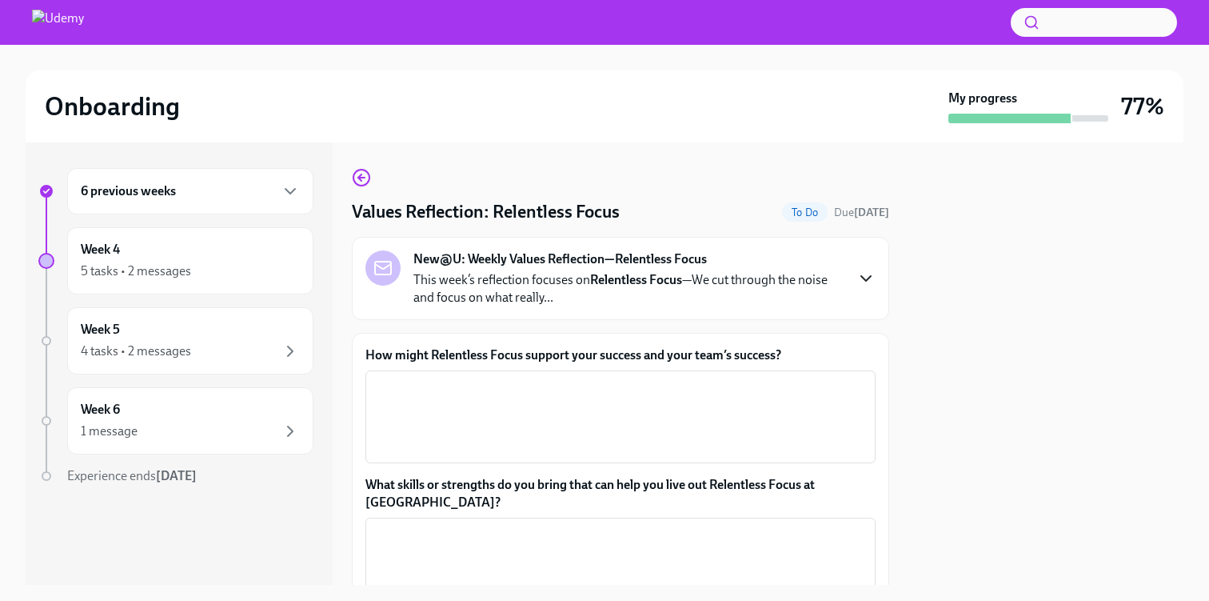
click at [864, 280] on icon "button" at bounding box center [865, 278] width 19 height 19
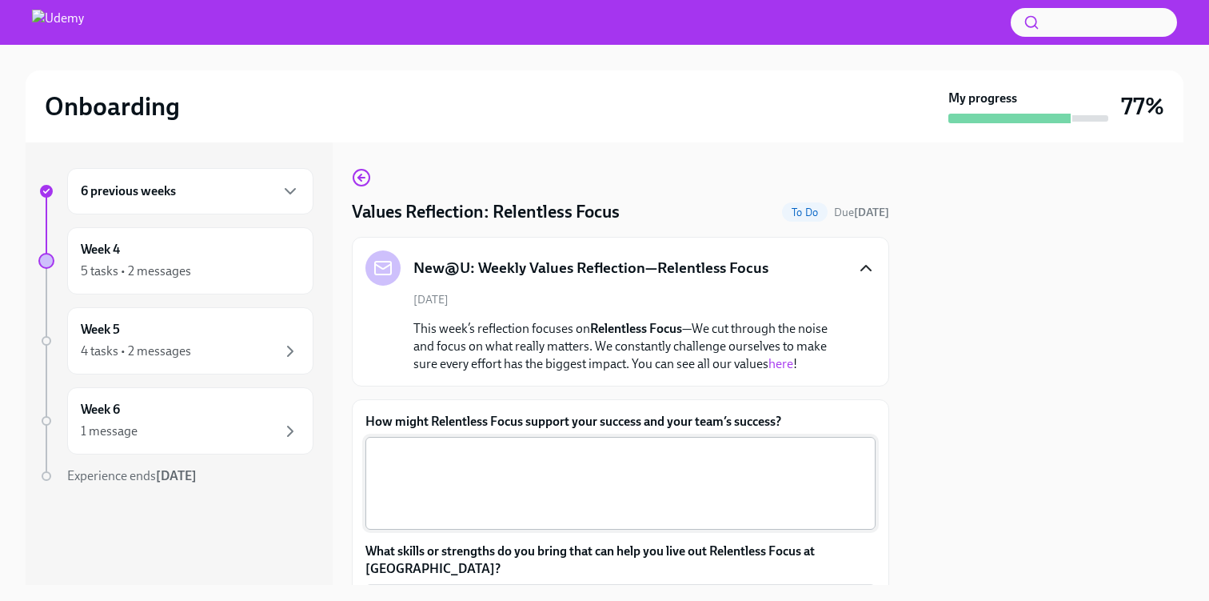
click at [612, 464] on textarea "How might Relentless Focus support your success and your team’s success?" at bounding box center [620, 483] width 491 height 77
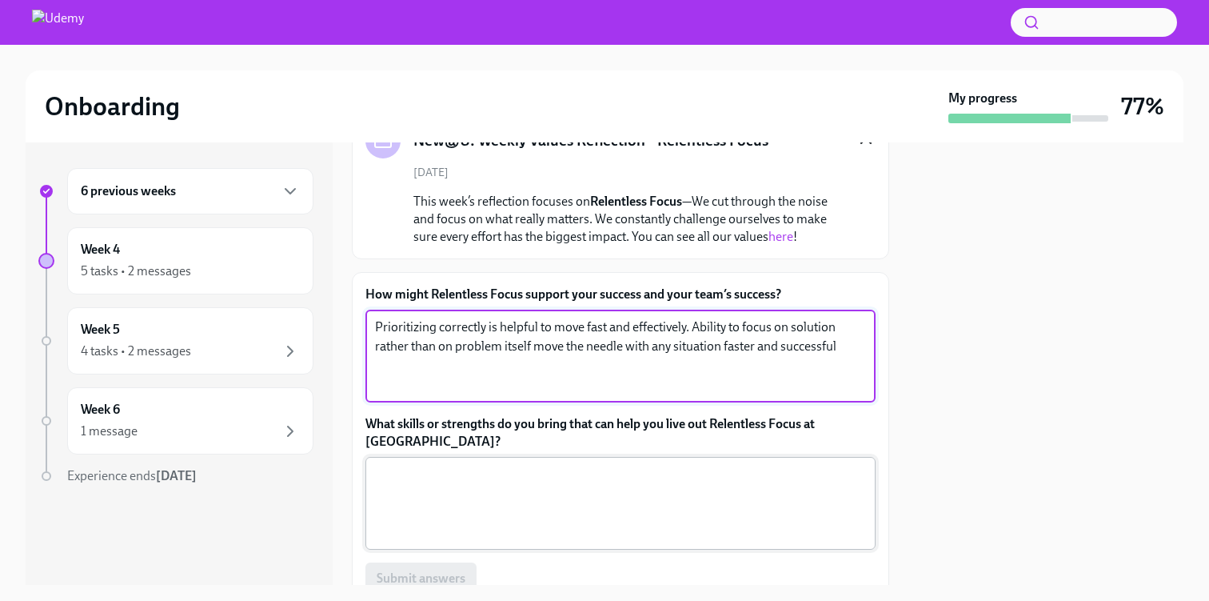
scroll to position [130, 0]
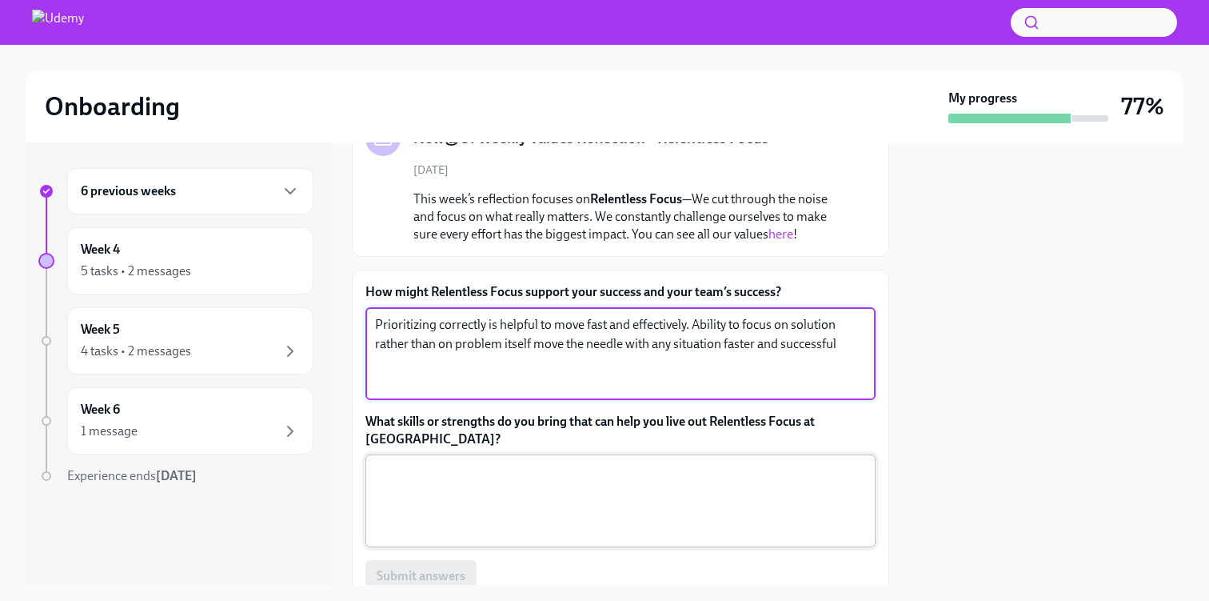
type textarea "Prioritizing correctly is helpful to move fast and effectively. Ability to focu…"
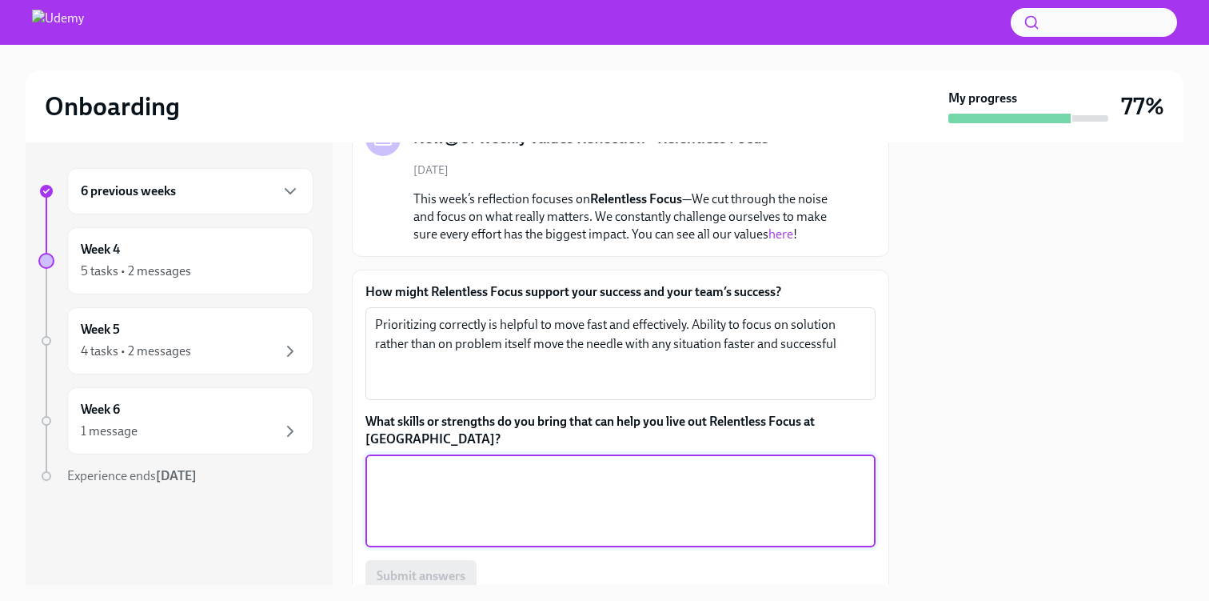
click at [538, 517] on textarea "What skills or strengths do you bring that can help you live out Relentless Foc…" at bounding box center [620, 500] width 491 height 77
type textarea "D"
type textarea "S"
type textarea "L"
type textarea "S"
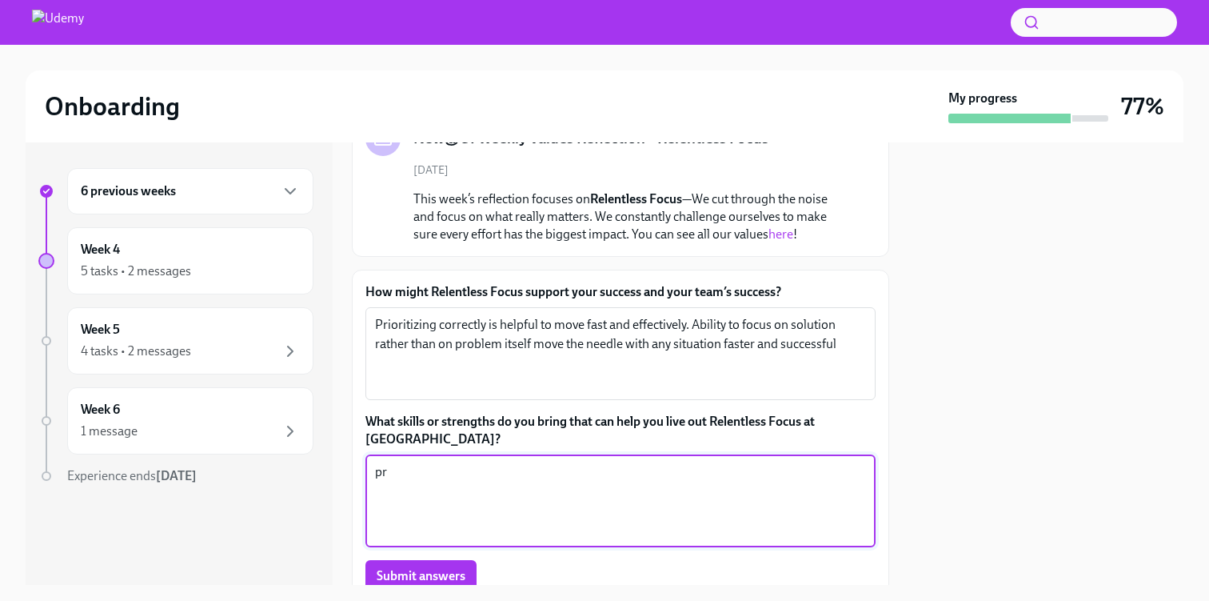
type textarea "p"
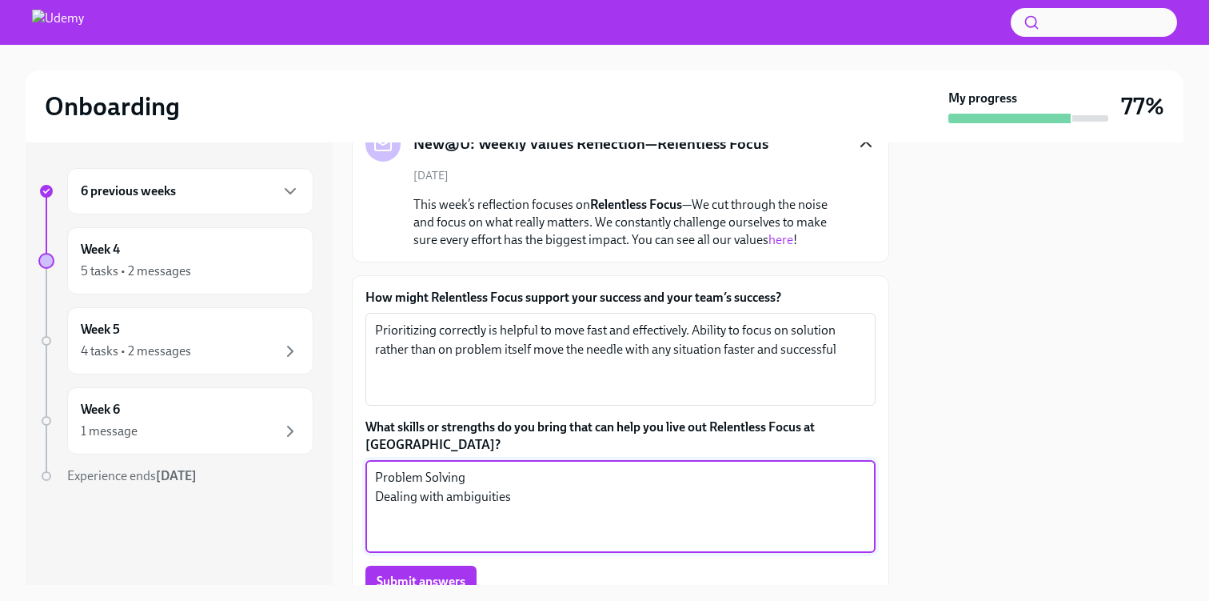
scroll to position [123, 0]
click at [529, 517] on textarea "Problem Solving Dealing with ambiguities" at bounding box center [620, 507] width 491 height 77
click at [515, 503] on textarea "Problem Solving Dealing with ambiguities" at bounding box center [620, 507] width 491 height 77
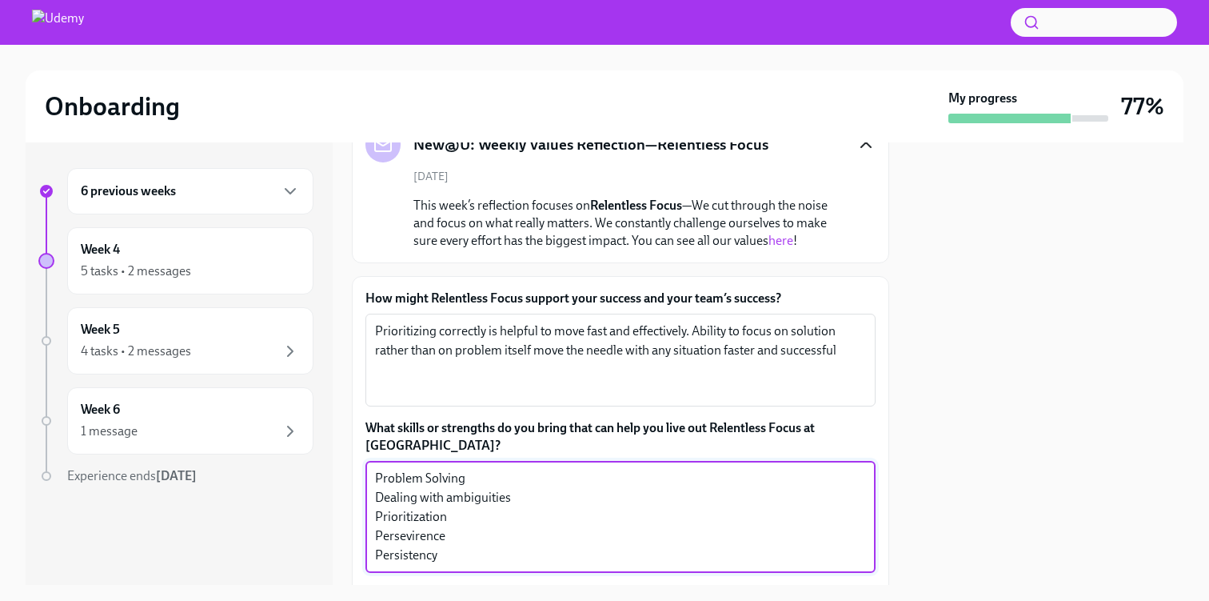
click at [432, 521] on textarea "Problem Solving Dealing with ambiguities Prioritization Persevirence Persistency" at bounding box center [620, 517] width 491 height 96
click at [411, 520] on textarea "Problem Solving Dealing with ambiguities Prioritization Persevirence Persistency" at bounding box center [620, 517] width 491 height 96
click at [423, 519] on textarea "Problem Solving Dealing with ambiguities Prioritization Persevirence Persistency" at bounding box center [620, 517] width 491 height 96
click at [484, 534] on textarea "Problem Solving Dealing with ambiguities Prioritization Persevirance Persistency" at bounding box center [620, 517] width 491 height 96
drag, startPoint x: 465, startPoint y: 529, endPoint x: 477, endPoint y: 526, distance: 13.0
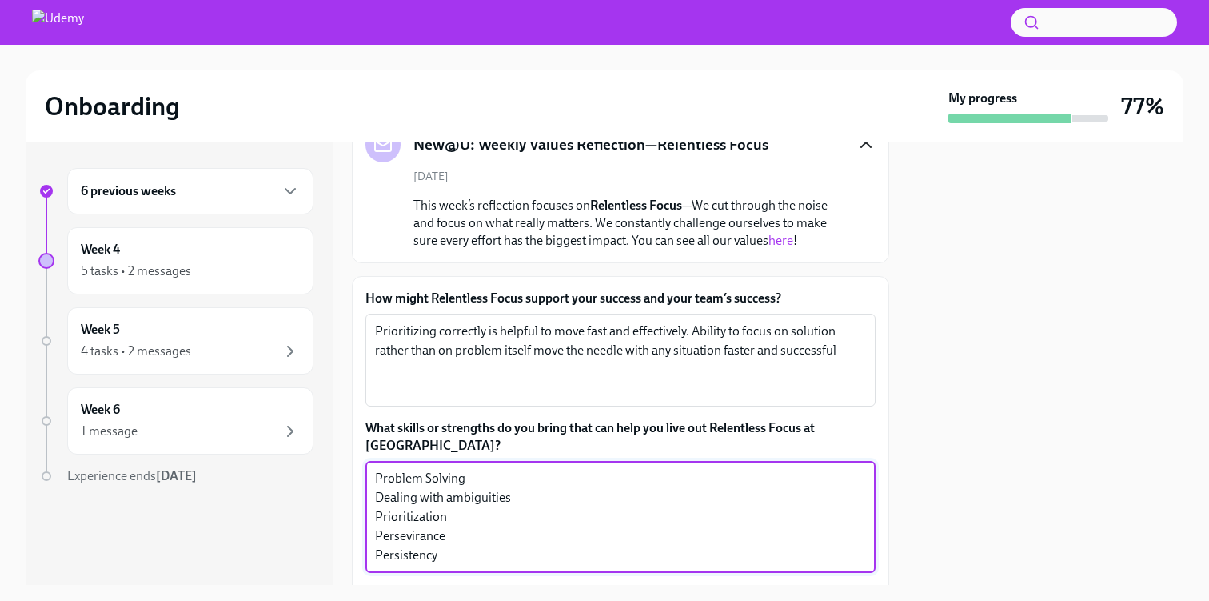
click at [477, 526] on textarea "Problem Solving Dealing with ambiguities Prioritization Persevirance Persistency" at bounding box center [620, 517] width 491 height 96
click at [456, 521] on textarea "Problem Solving Dealing with ambiguities Prioritization Persevirance Persistency" at bounding box center [620, 517] width 491 height 96
click at [491, 525] on textarea "Problem Solving Dealing with ambiguities Prioritization Persevirance Persistency" at bounding box center [620, 517] width 491 height 96
click at [463, 506] on textarea "Problem Solving Dealing with ambiguities Prioritization Persevirance Persistency" at bounding box center [620, 517] width 491 height 96
click at [433, 518] on textarea "Problem Solving Dealing with ambiguities Prioritization Persevirance Persistency" at bounding box center [620, 517] width 491 height 96
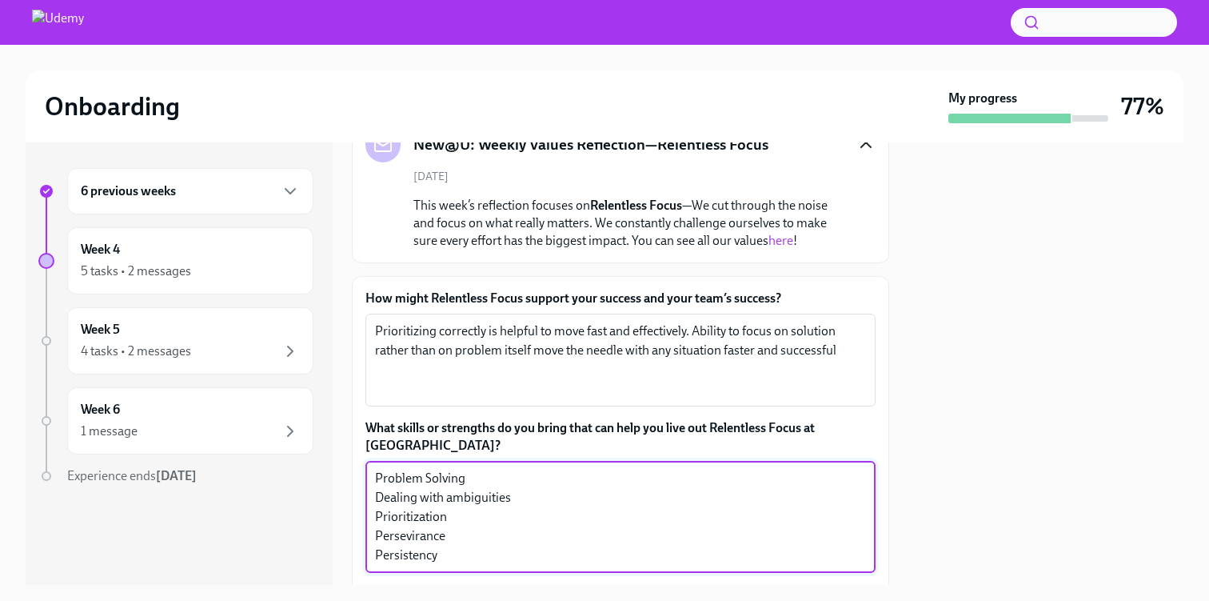
click at [415, 523] on textarea "Problem Solving Dealing with ambiguities Prioritization Persevirance Persistency" at bounding box center [620, 517] width 491 height 96
click at [518, 533] on textarea "Problem Solving Dealing with ambiguities Prioritization Perseverance Persistency" at bounding box center [620, 517] width 491 height 96
drag, startPoint x: 437, startPoint y: 534, endPoint x: 369, endPoint y: 532, distance: 68.0
click at [369, 532] on div "Problem Solving Dealing with ambiguities Prioritization Perseverance Persistenc…" at bounding box center [620, 517] width 510 height 112
click at [558, 542] on textarea "Problem Solving Dealing with ambiguities Prioritization Perseverance Consistency" at bounding box center [620, 517] width 491 height 96
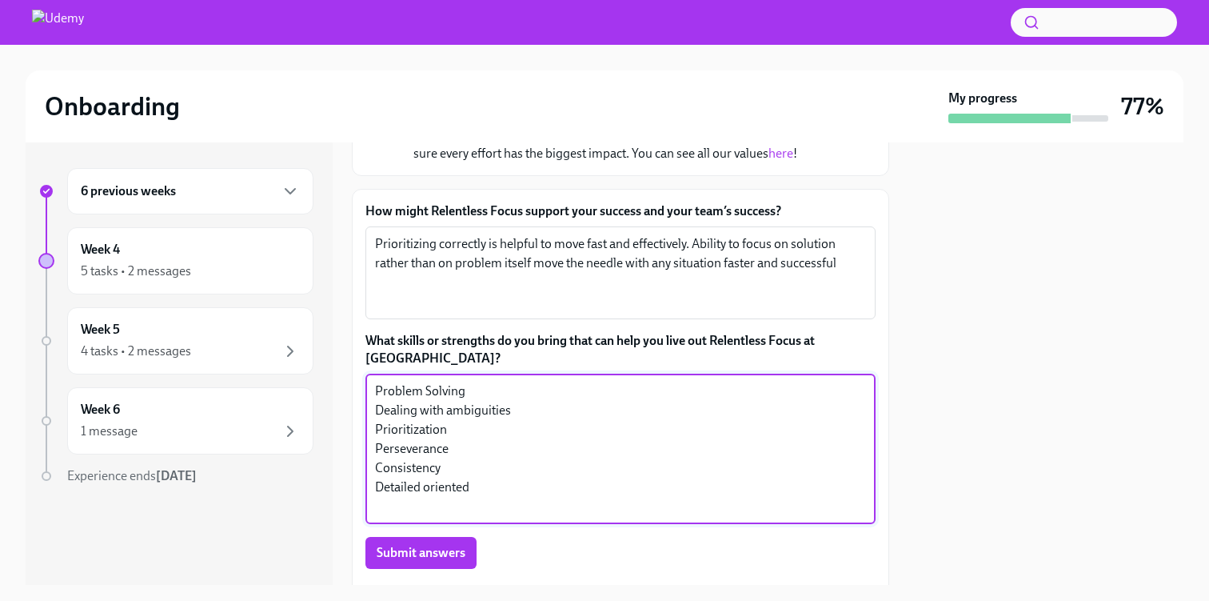
scroll to position [289, 0]
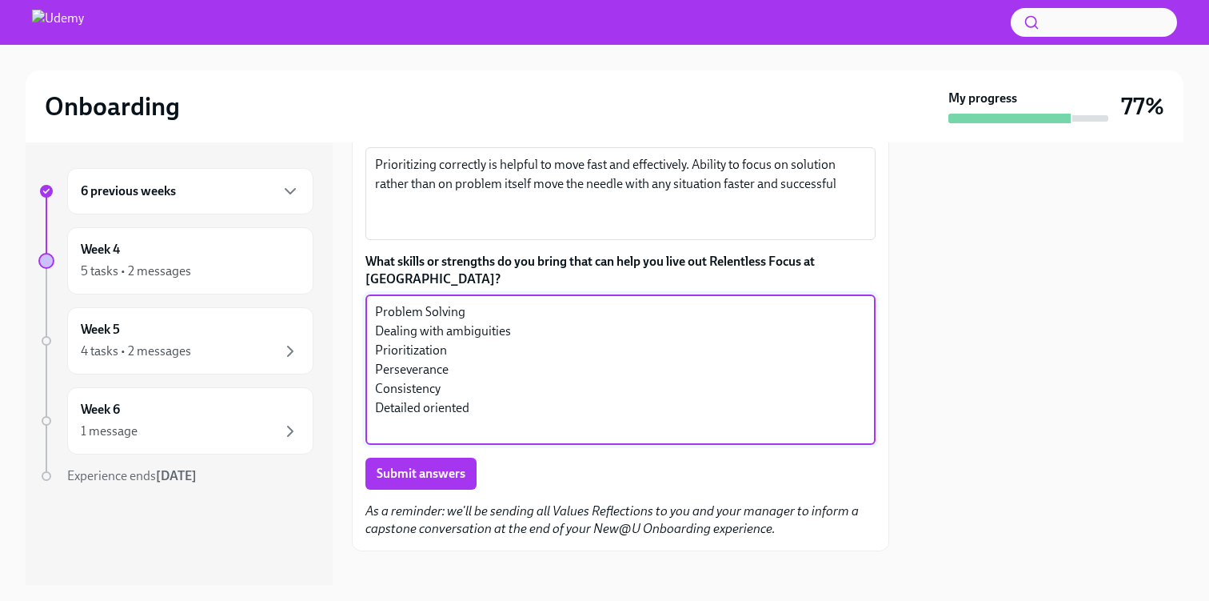
drag, startPoint x: 471, startPoint y: 397, endPoint x: 370, endPoint y: 394, distance: 100.8
click at [370, 394] on div "Problem Solving Dealing with ambiguities Prioritization Perseverance Consistenc…" at bounding box center [620, 369] width 510 height 150
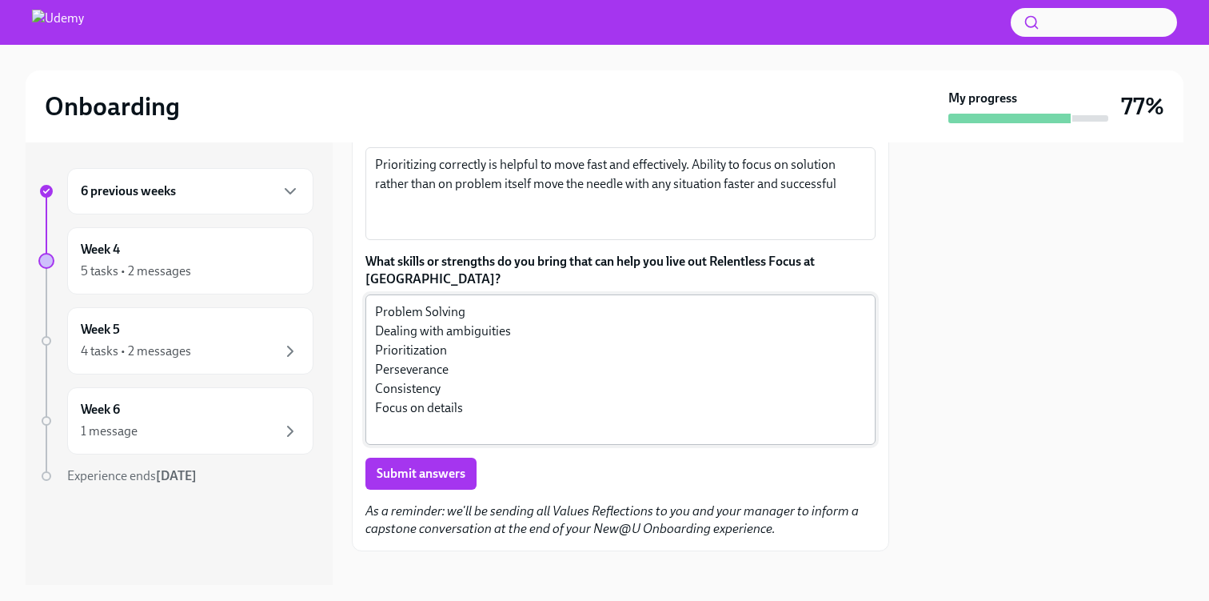
click at [556, 421] on div "Problem Solving Dealing with ambiguities Prioritization Perseverance Consistenc…" at bounding box center [620, 369] width 510 height 150
click at [592, 503] on em "As a reminder: we'll be sending all Values Reflections to you and your manager …" at bounding box center [611, 519] width 493 height 33
click at [469, 413] on textarea "Problem Solving Dealing with ambiguities Prioritization Perseverance Consistenc…" at bounding box center [620, 369] width 491 height 134
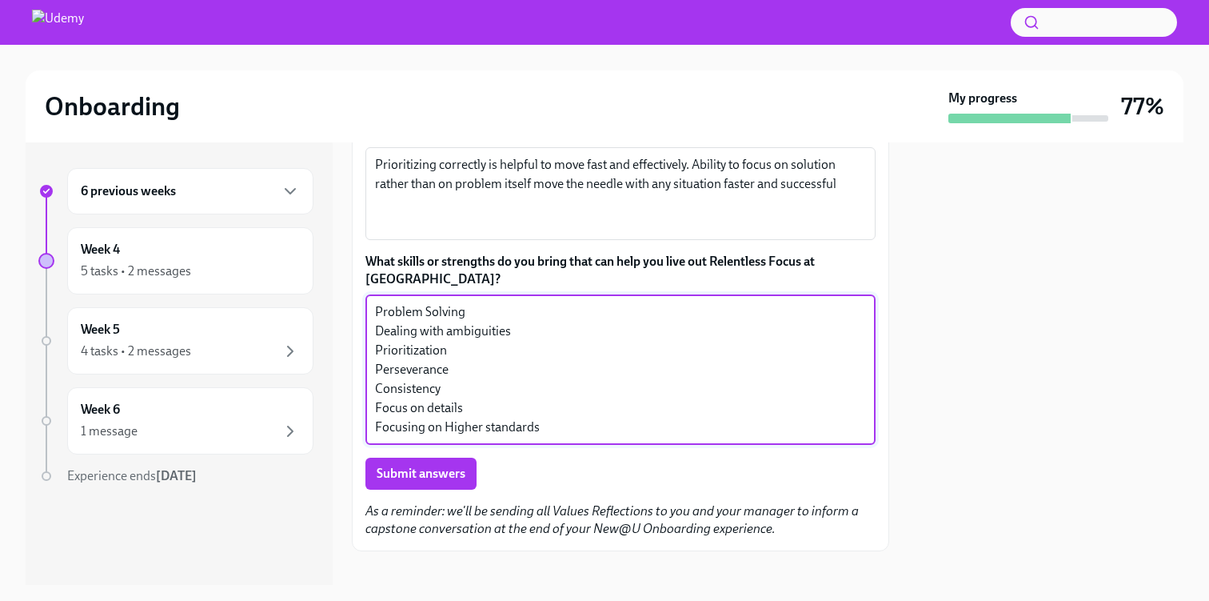
click at [425, 412] on textarea "Problem Solving Dealing with ambiguities Prioritization Perseverance Consistenc…" at bounding box center [620, 369] width 491 height 134
type textarea "Problem Solving Dealing with ambiguities Prioritization Perseverance Consistenc…"
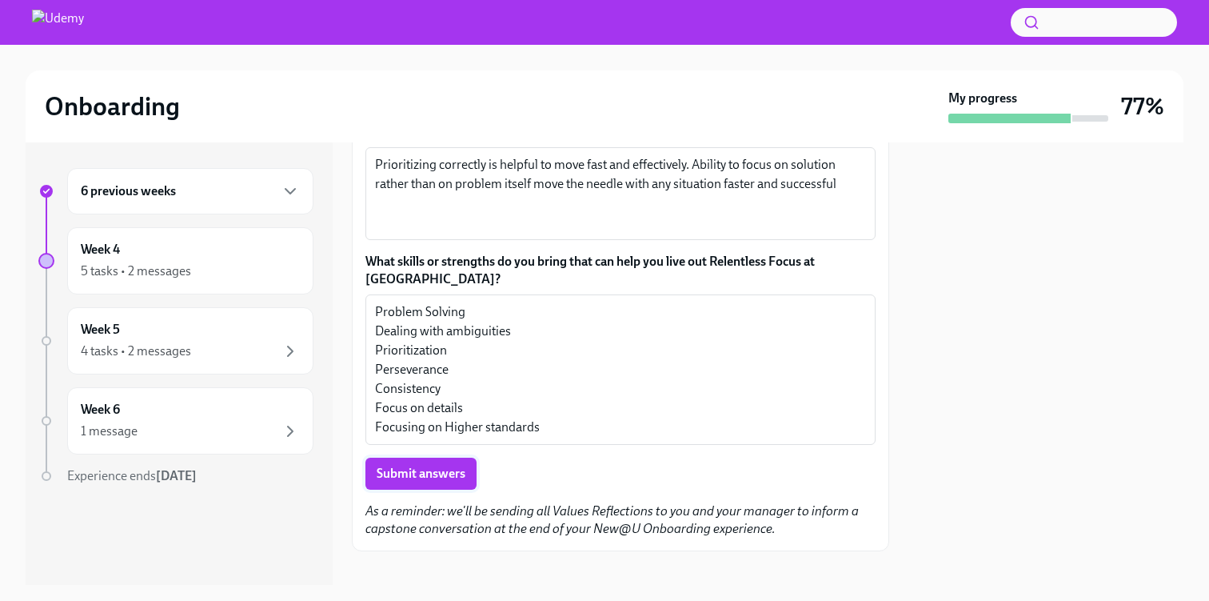
click at [421, 465] on span "Submit answers" at bounding box center [421, 473] width 89 height 16
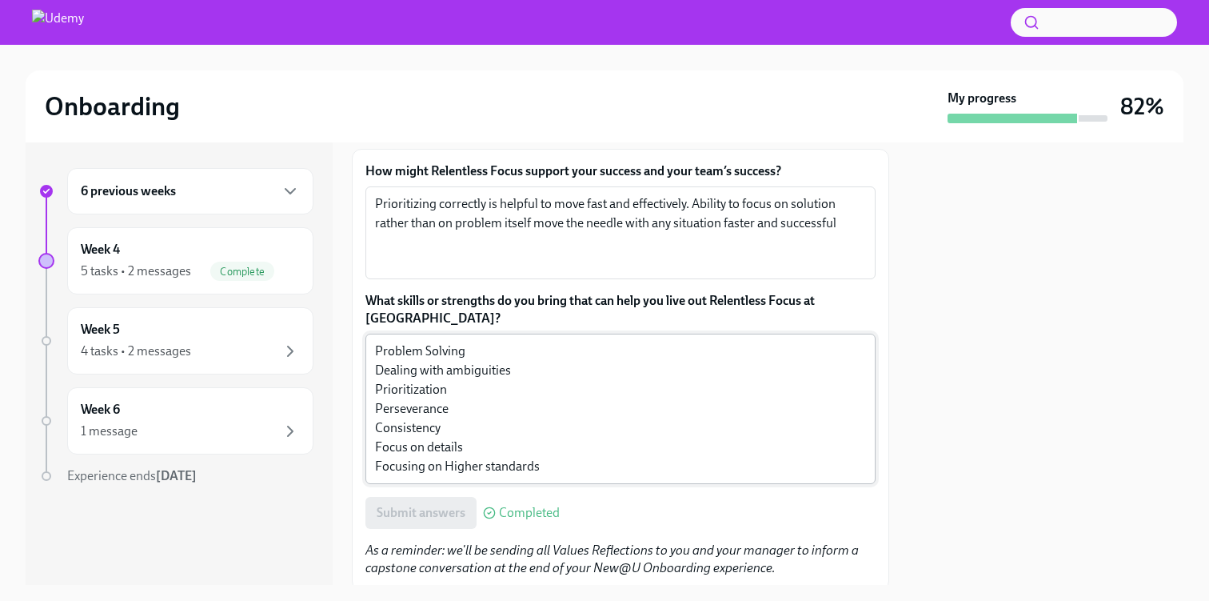
scroll to position [176, 0]
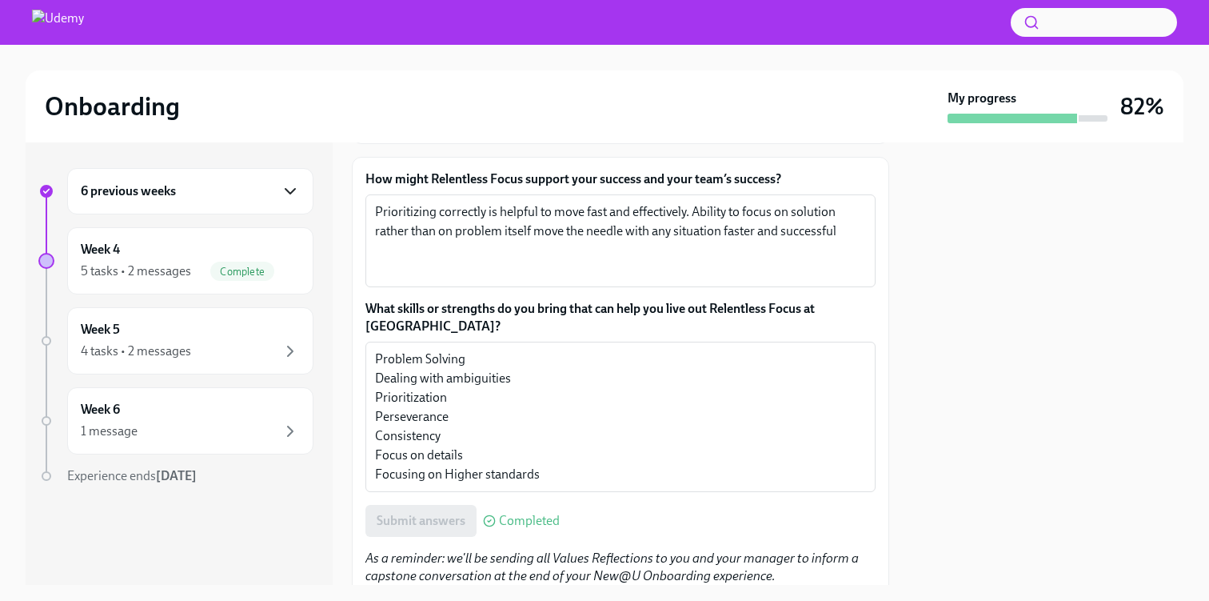
click at [282, 189] on icon "button" at bounding box center [290, 191] width 19 height 19
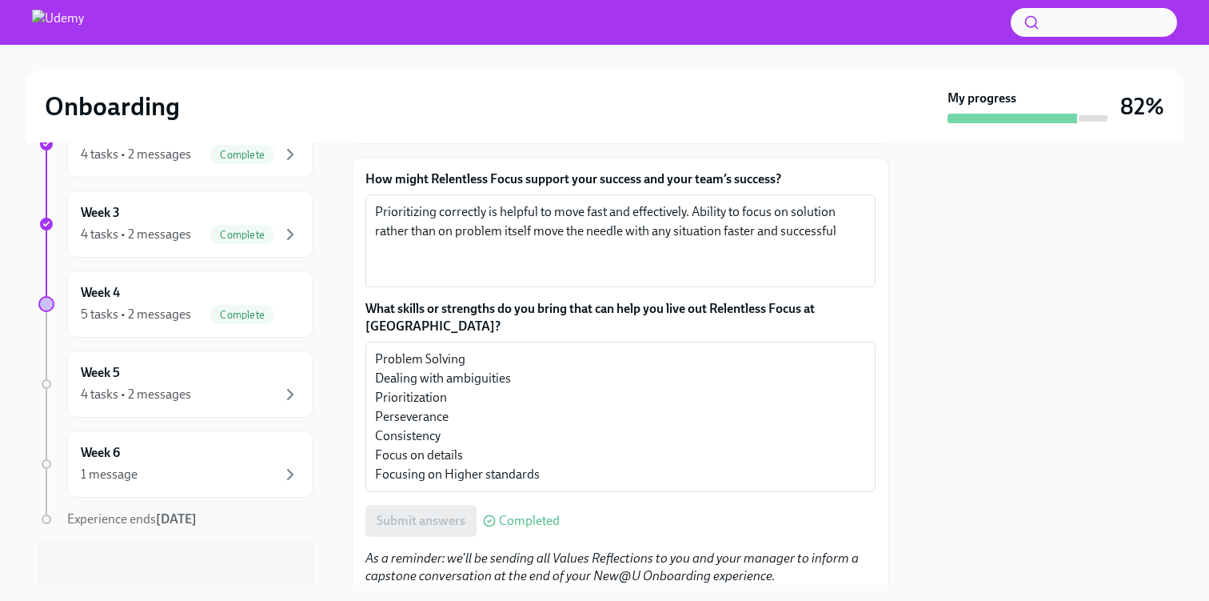
scroll to position [474, 0]
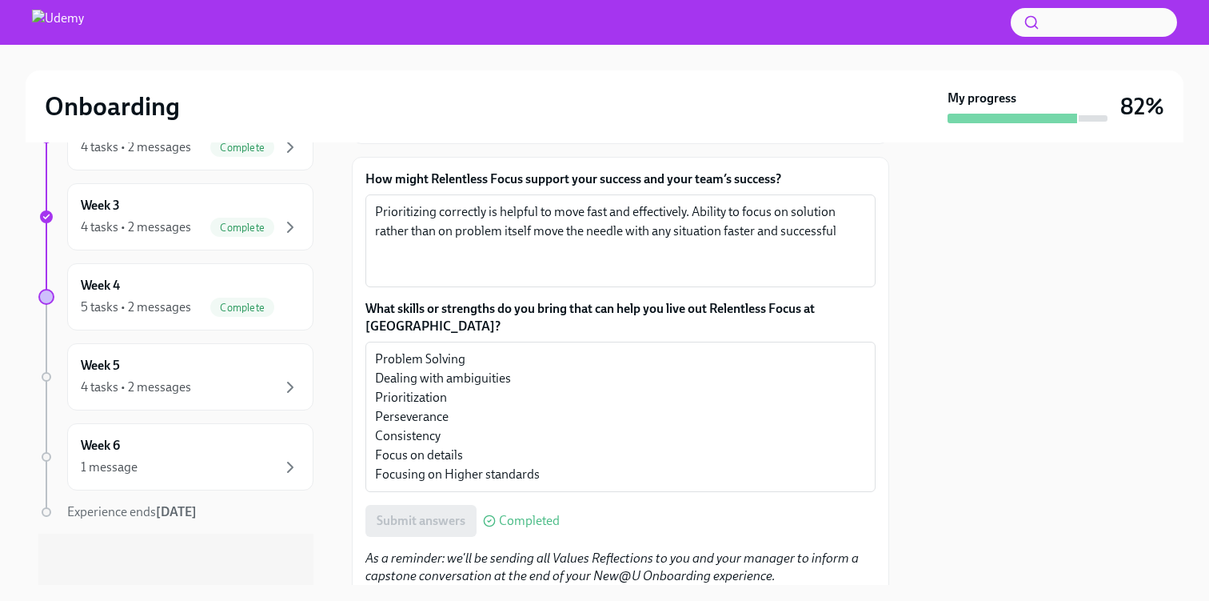
click at [259, 381] on div "4 tasks • 2 messages" at bounding box center [190, 386] width 219 height 19
